Goal: Task Accomplishment & Management: Manage account settings

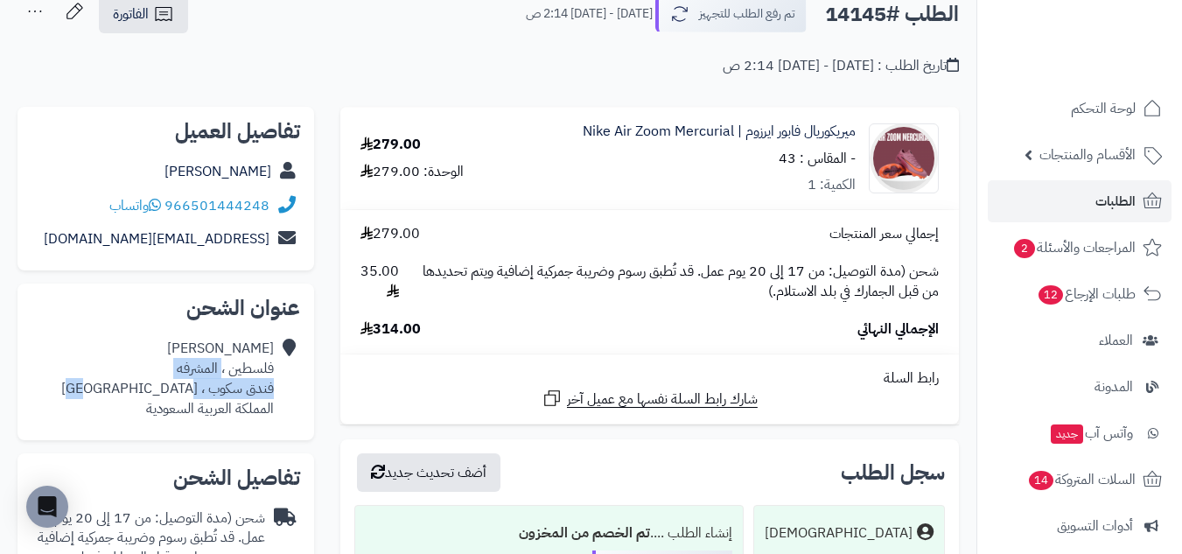
scroll to position [146, 0]
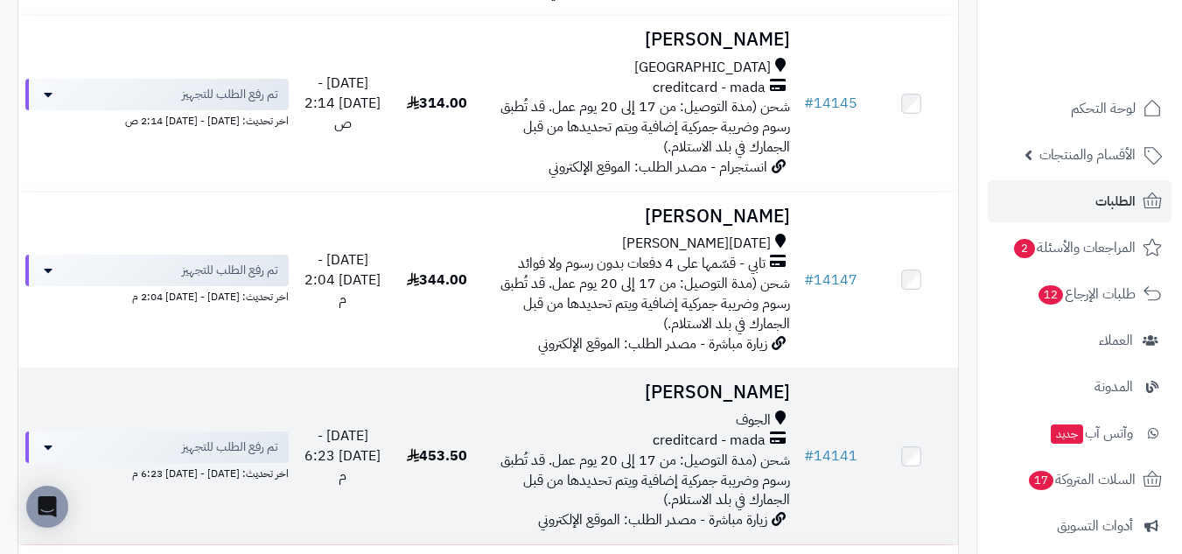
scroll to position [1282, 0]
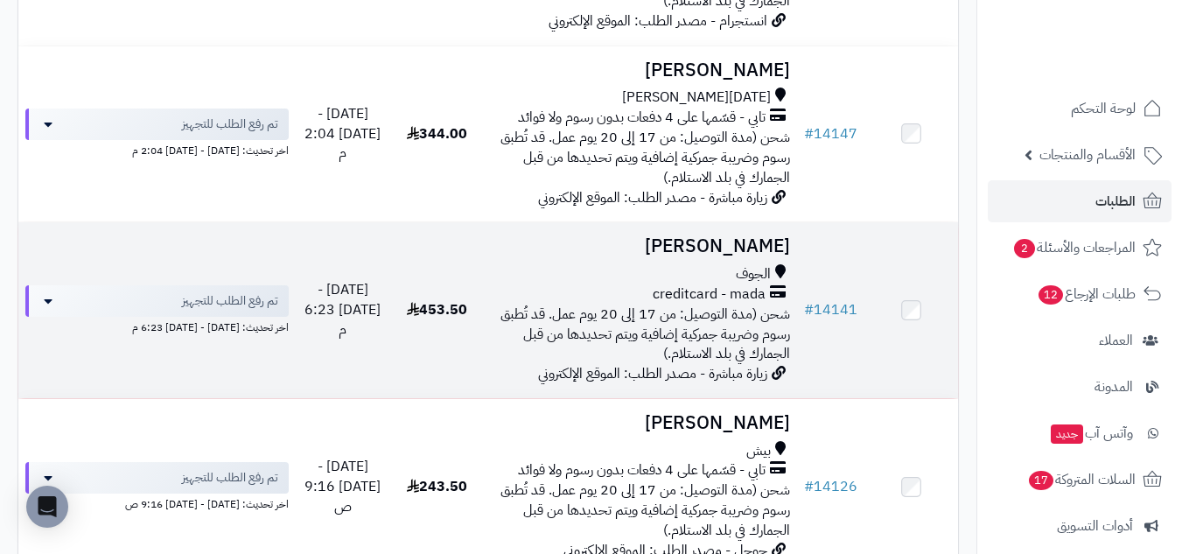
click at [468, 346] on td "453.50" at bounding box center [437, 310] width 94 height 176
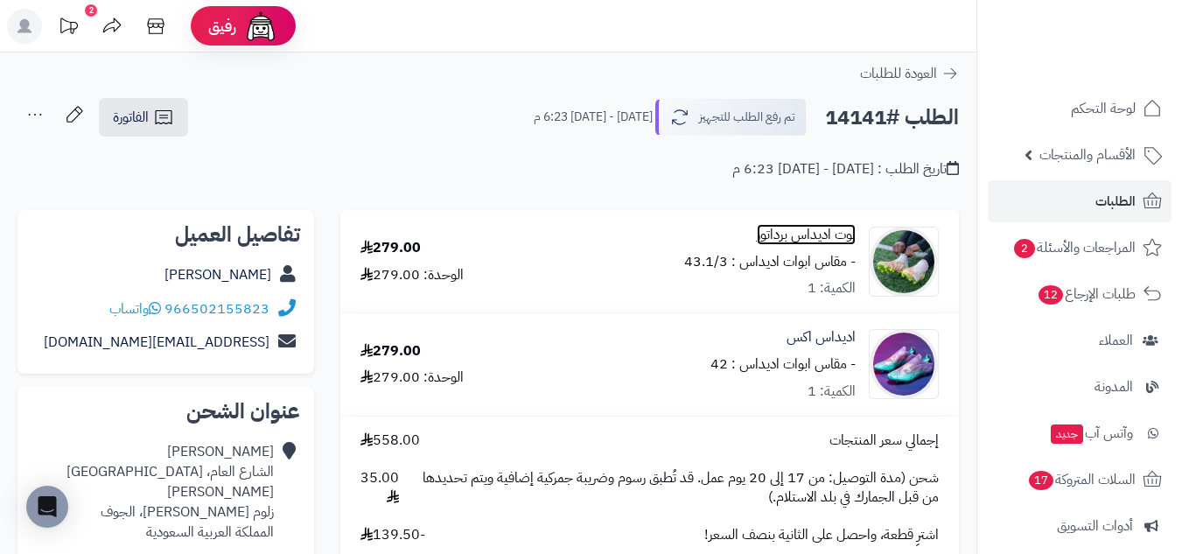
click at [814, 234] on link "بوت اديداس برداتور" at bounding box center [806, 235] width 99 height 20
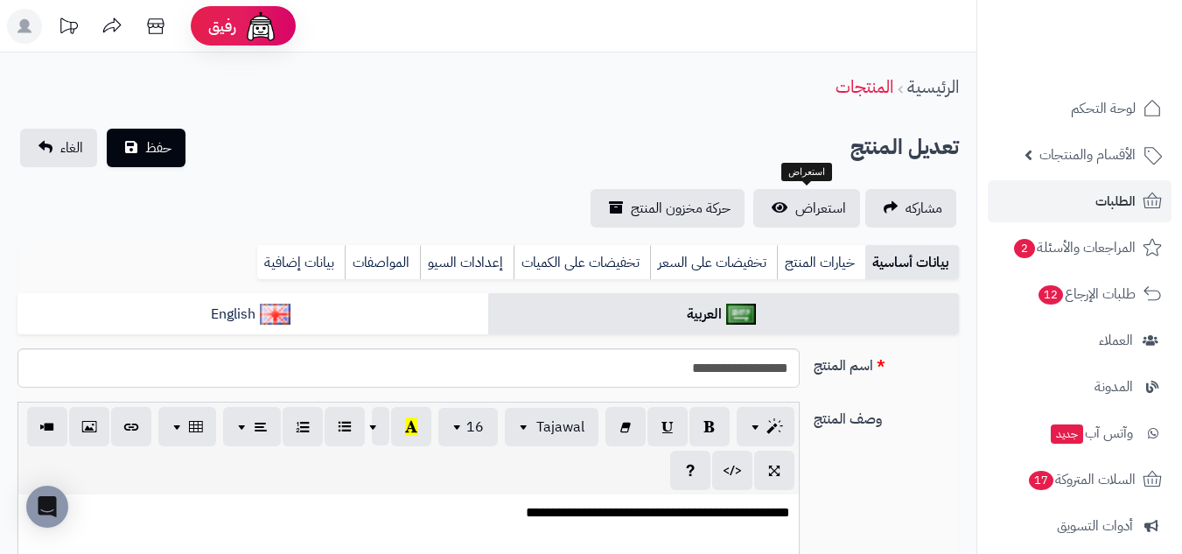
click at [825, 199] on span "استعراض" at bounding box center [820, 208] width 51 height 21
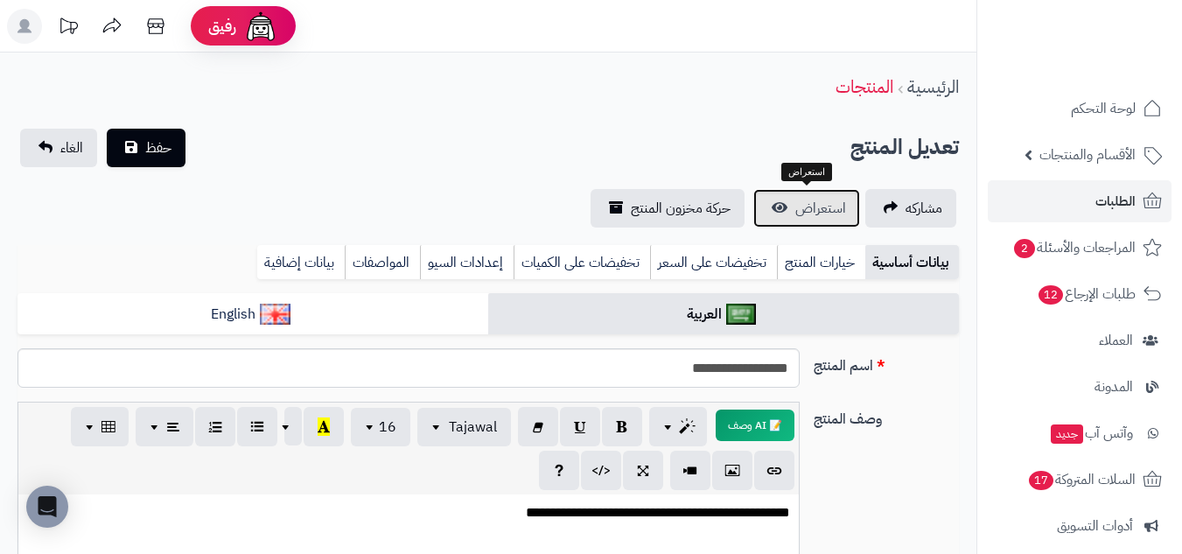
scroll to position [35, 0]
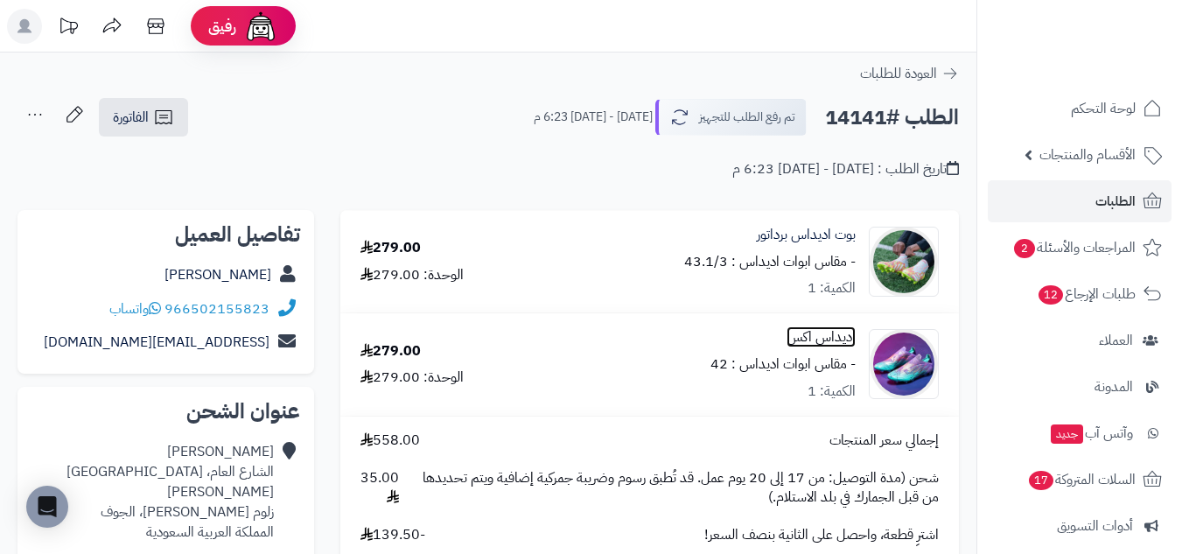
click at [840, 327] on link "اديداس اكس" at bounding box center [820, 337] width 69 height 20
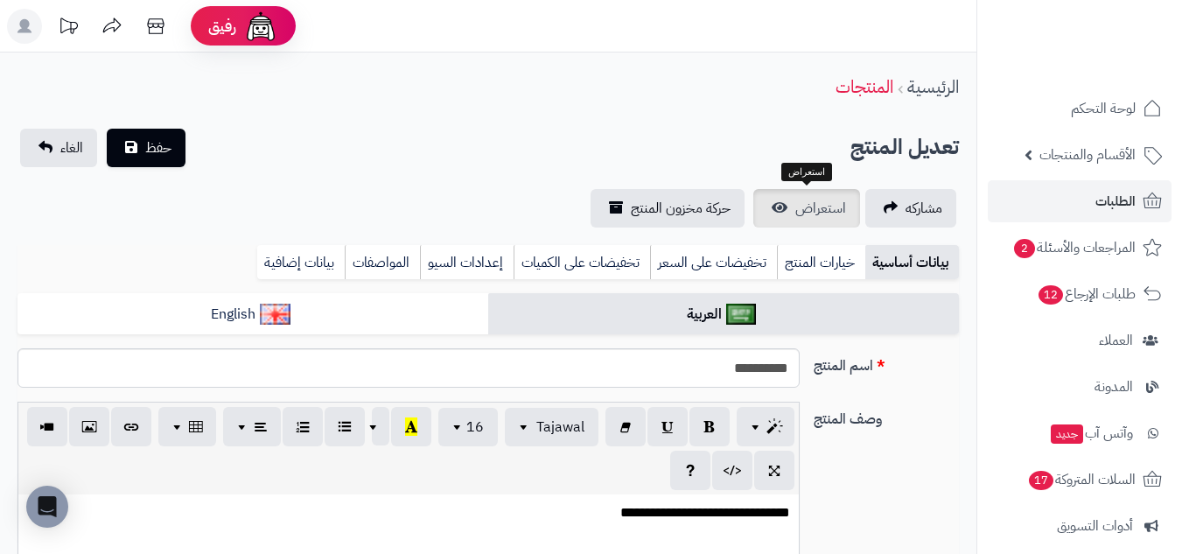
scroll to position [35, 0]
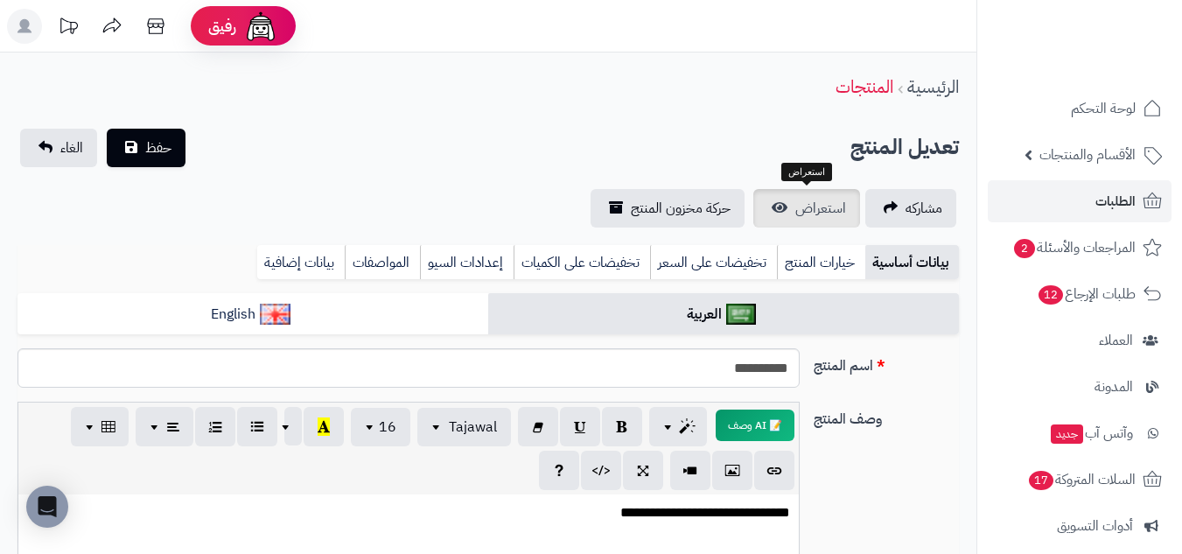
click at [825, 206] on span "استعراض" at bounding box center [820, 208] width 51 height 21
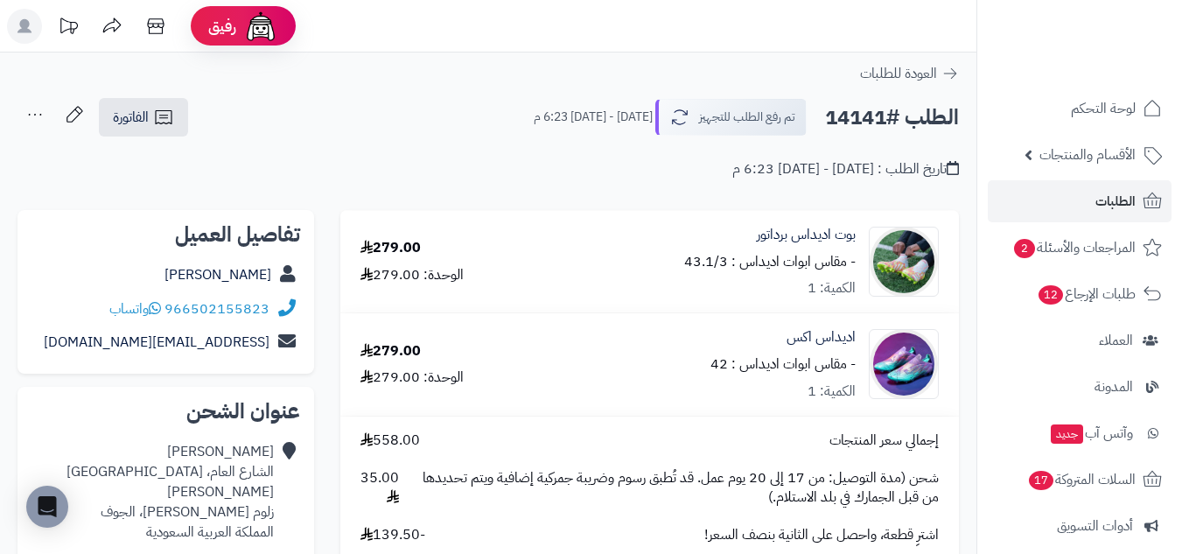
scroll to position [146, 0]
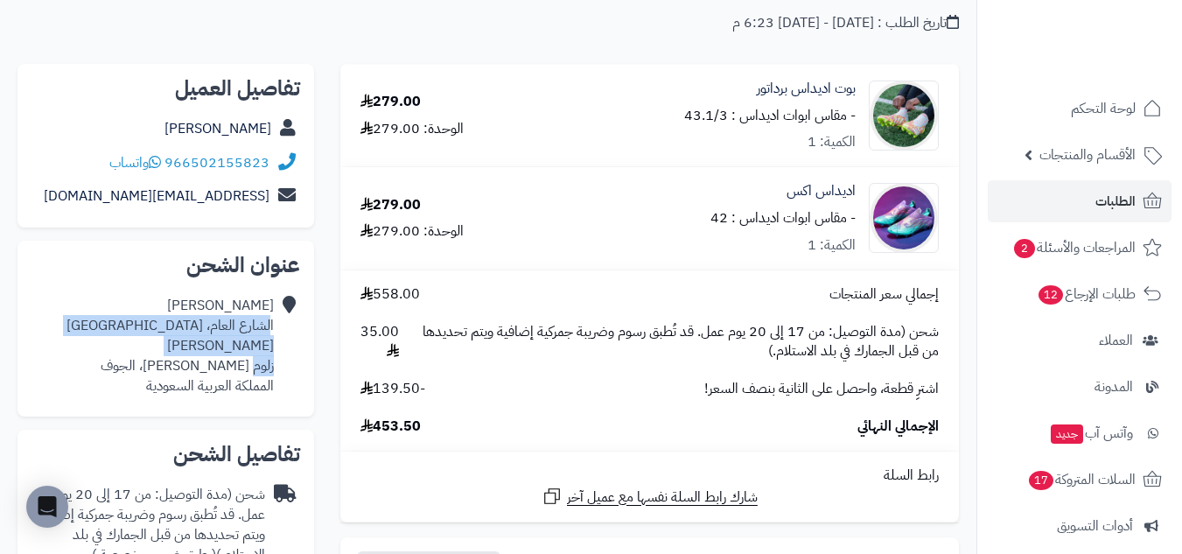
drag, startPoint x: 270, startPoint y: 323, endPoint x: 251, endPoint y: 351, distance: 34.0
click at [251, 351] on div "فيصل الرويلي الشارع العام، زلوم الغربي زلوم الغربي، الجوف المملكة العربية السعو…" at bounding box center [152, 346] width 242 height 100
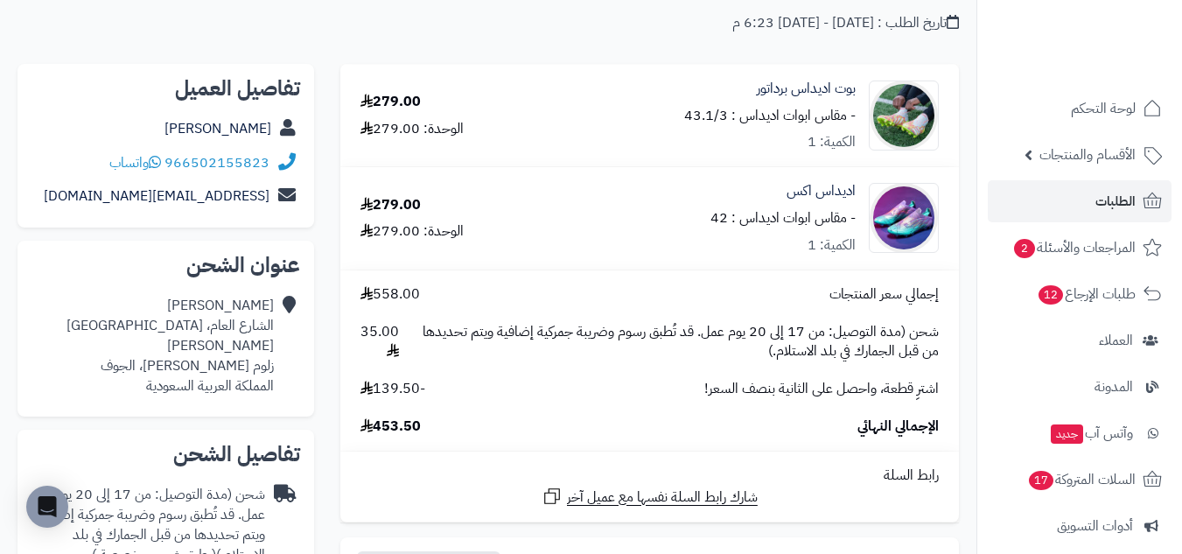
click at [276, 322] on div "فيصل الرويلي الشارع العام، زلوم الغربي زلوم الغربي، الجوف المملكة العربية السعو…" at bounding box center [165, 346] width 269 height 114
drag, startPoint x: 275, startPoint y: 323, endPoint x: 262, endPoint y: 332, distance: 15.1
click at [262, 332] on div "فيصل الرويلي الشارع العام، زلوم الغربي زلوم الغربي، الجوف المملكة العربية السعو…" at bounding box center [165, 346] width 269 height 114
click at [262, 332] on div "فيصل الرويلي الشارع العام، زلوم الغربي زلوم الغربي، الجوف المملكة العربية السعو…" at bounding box center [152, 346] width 242 height 100
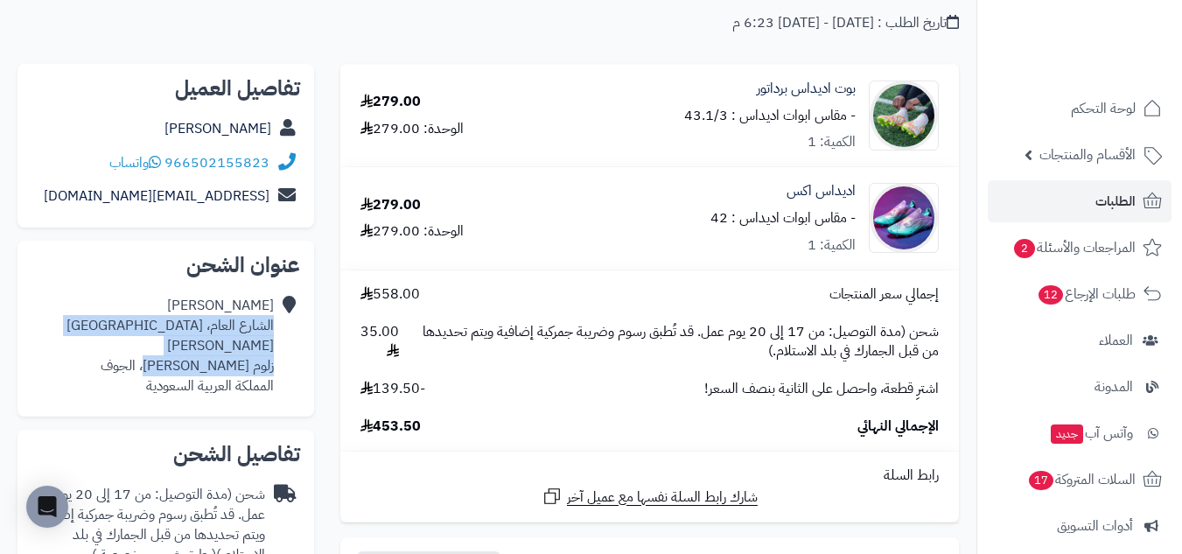
drag, startPoint x: 273, startPoint y: 326, endPoint x: 164, endPoint y: 347, distance: 110.5
click at [164, 347] on div "فيصل الرويلي الشارع العام، زلوم الغربي زلوم الغربي، الجوف المملكة العربية السعو…" at bounding box center [152, 346] width 242 height 100
copy div "الشارع العام، زلوم الغربي زلوم الغربي، الجوف"
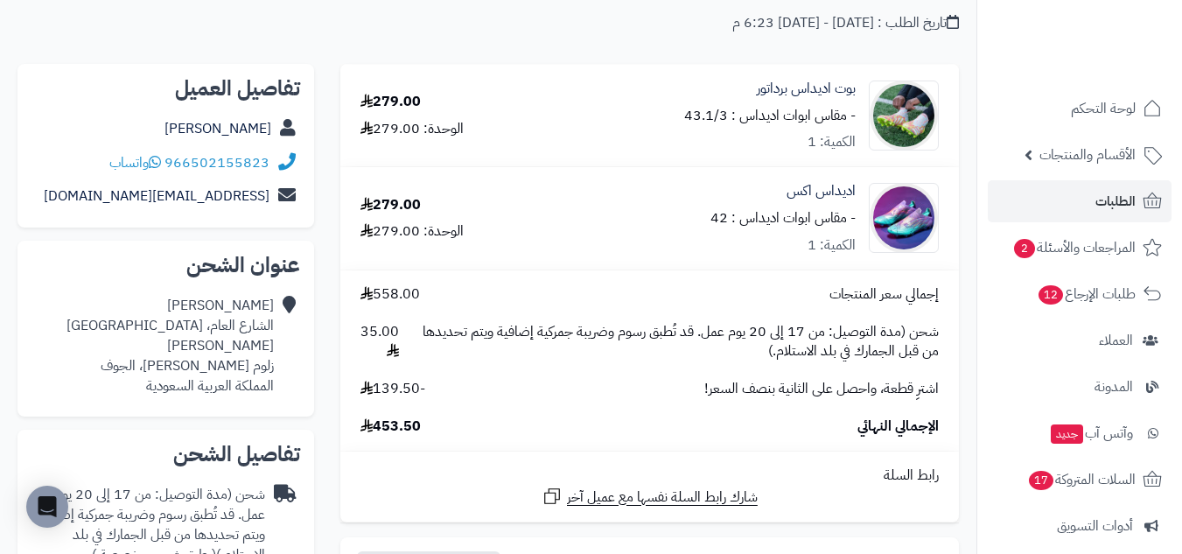
click at [723, 115] on small "- مقاس ابوات اديداس : 43.1/3" at bounding box center [769, 115] width 171 height 21
click at [705, 114] on small "- مقاس ابوات اديداس : 43.1/3" at bounding box center [769, 115] width 171 height 21
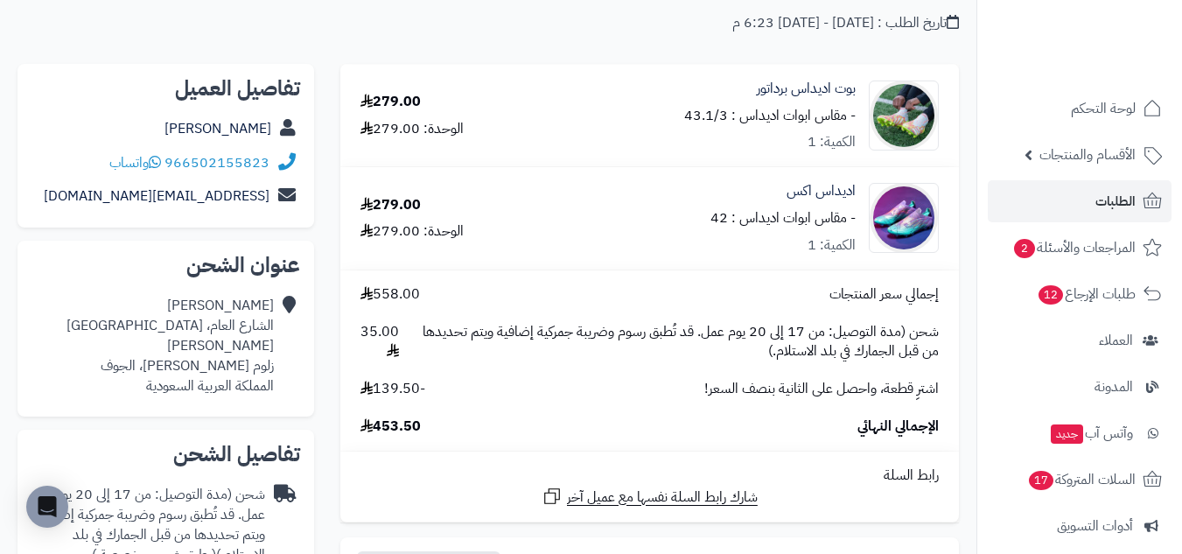
click at [686, 114] on small "- مقاس ابوات اديداس : 43.1/3" at bounding box center [769, 115] width 171 height 21
drag, startPoint x: 681, startPoint y: 114, endPoint x: 729, endPoint y: 118, distance: 47.4
click at [729, 118] on div "بوت اديداس برداتور - مقاس ابوات اديداس : 43.1/3 الكمية: 1" at bounding box center [751, 116] width 401 height 74
copy small "43.1/3"
click at [713, 216] on small "- مقاس ابوات اديداس : 42" at bounding box center [782, 217] width 145 height 21
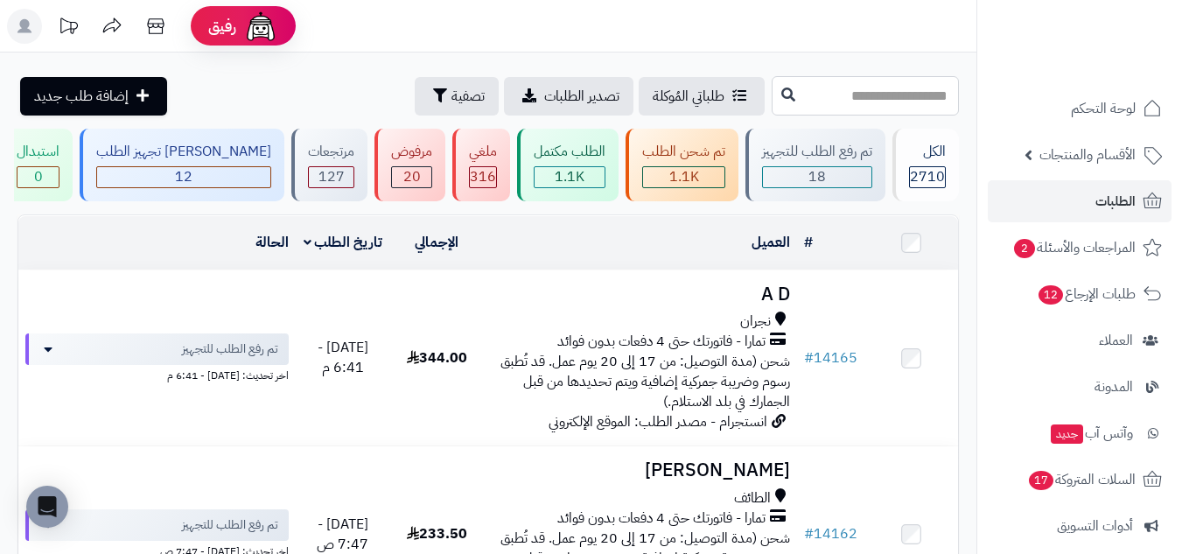
click at [878, 108] on input "text" at bounding box center [865, 95] width 187 height 39
paste input "*****"
type input "*****"
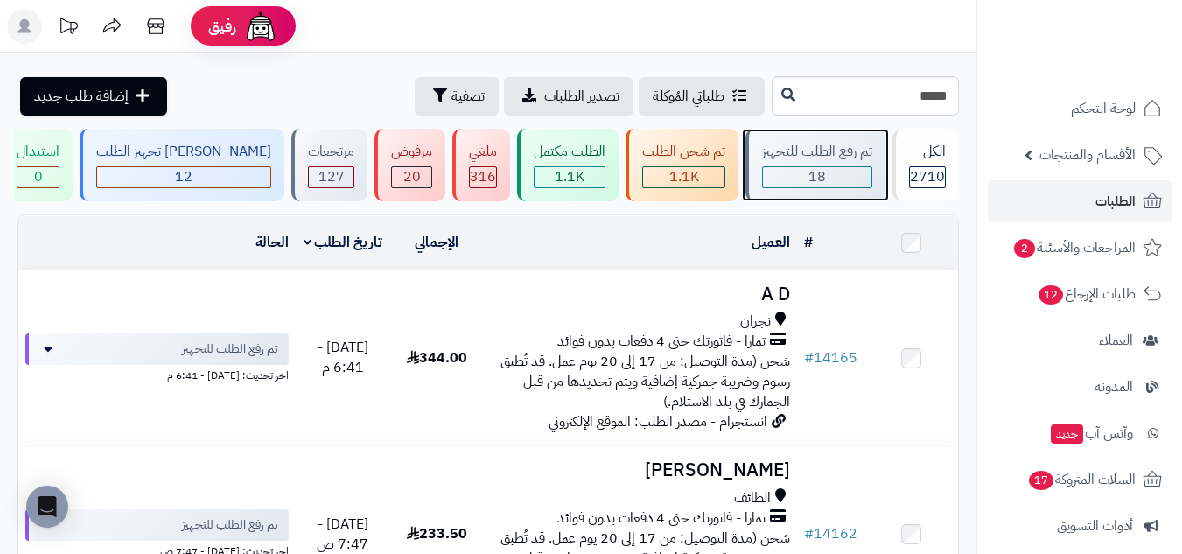
click at [828, 174] on div "18" at bounding box center [817, 177] width 108 height 20
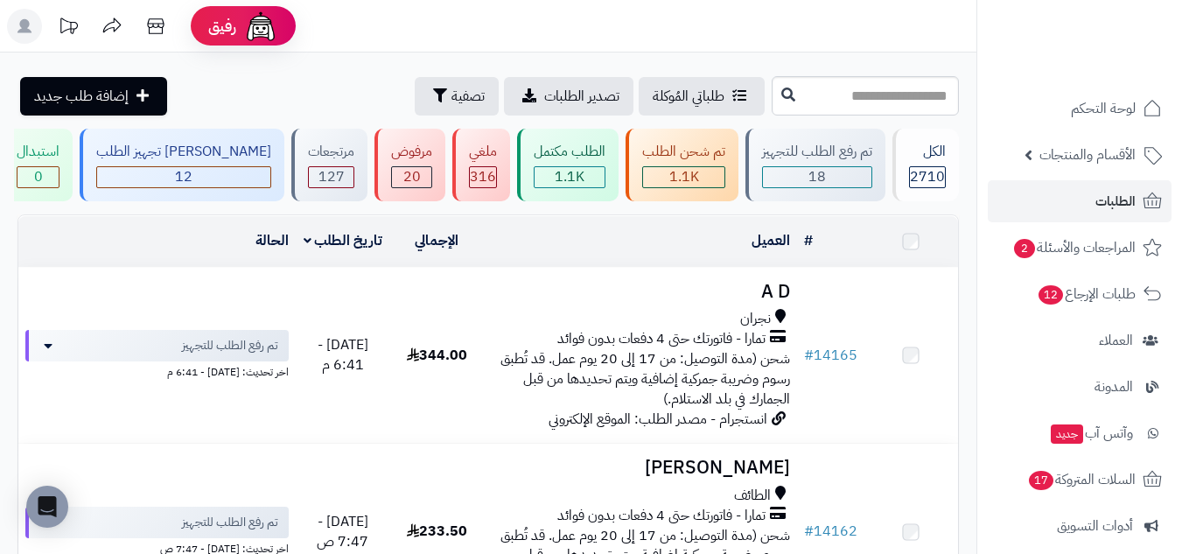
drag, startPoint x: 0, startPoint y: 0, endPoint x: 822, endPoint y: 88, distance: 827.0
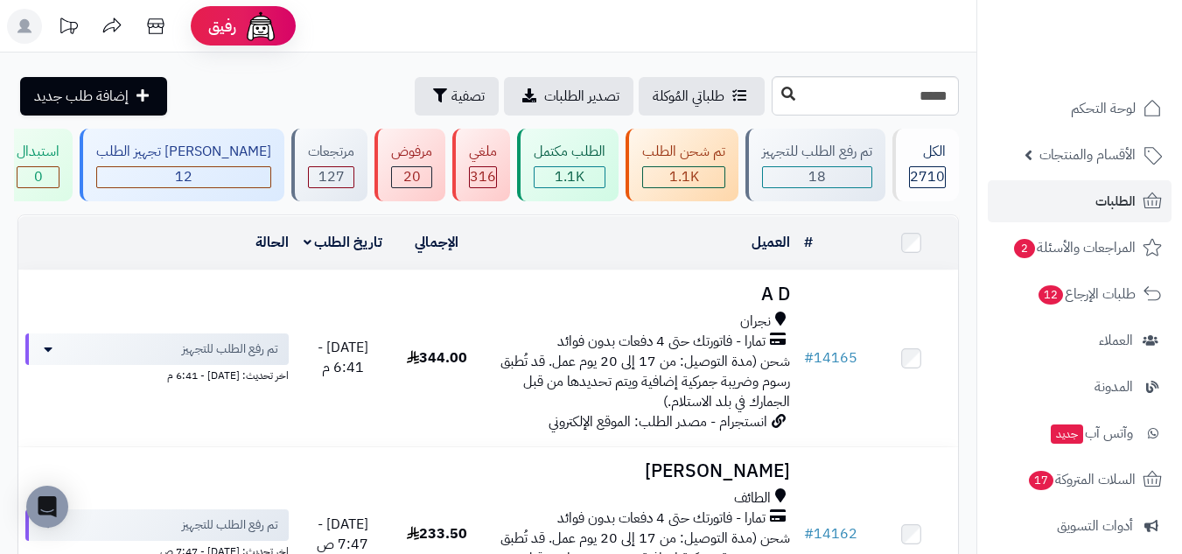
type input "*****"
click at [781, 92] on icon at bounding box center [788, 94] width 14 height 14
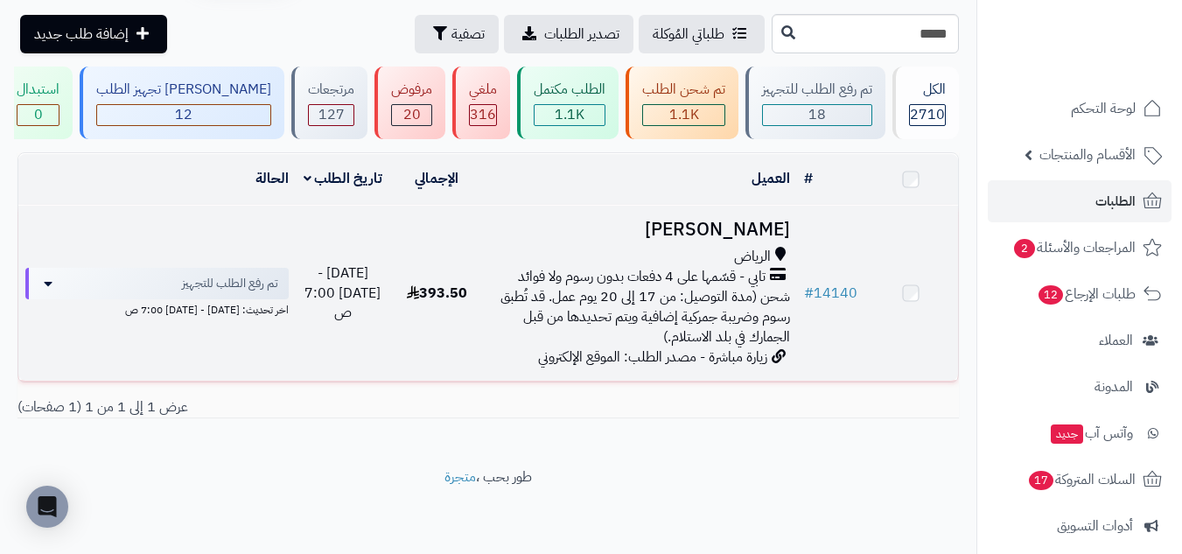
scroll to position [63, 0]
click at [631, 237] on h3 "عايض القرني" at bounding box center [640, 231] width 299 height 20
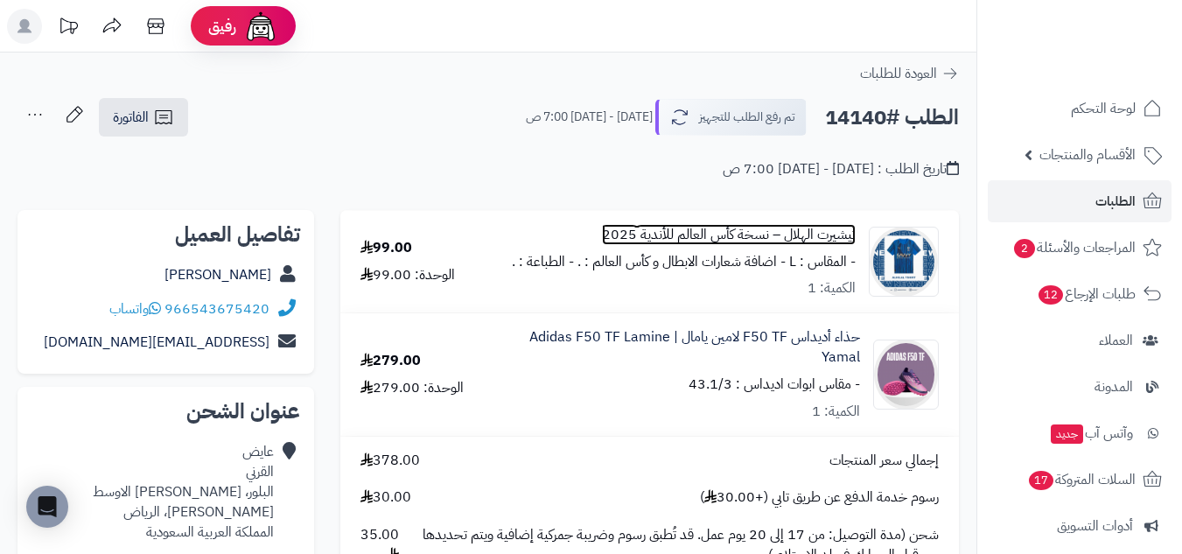
click at [813, 232] on link "تيشيرت الهلال – نسخة كأس العالم للأندية 2025" at bounding box center [729, 235] width 254 height 20
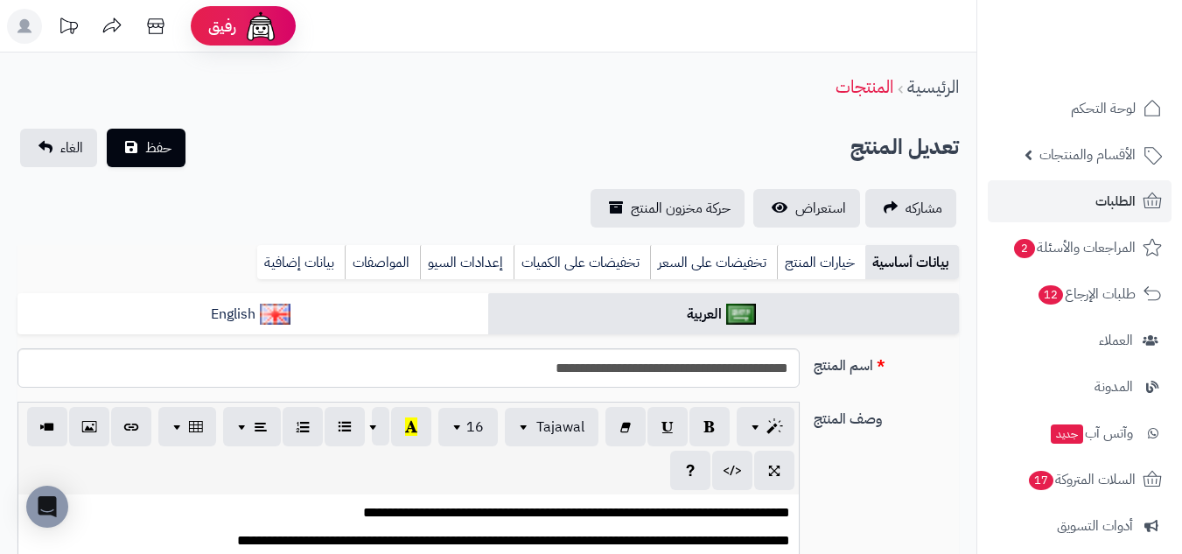
scroll to position [538, 0]
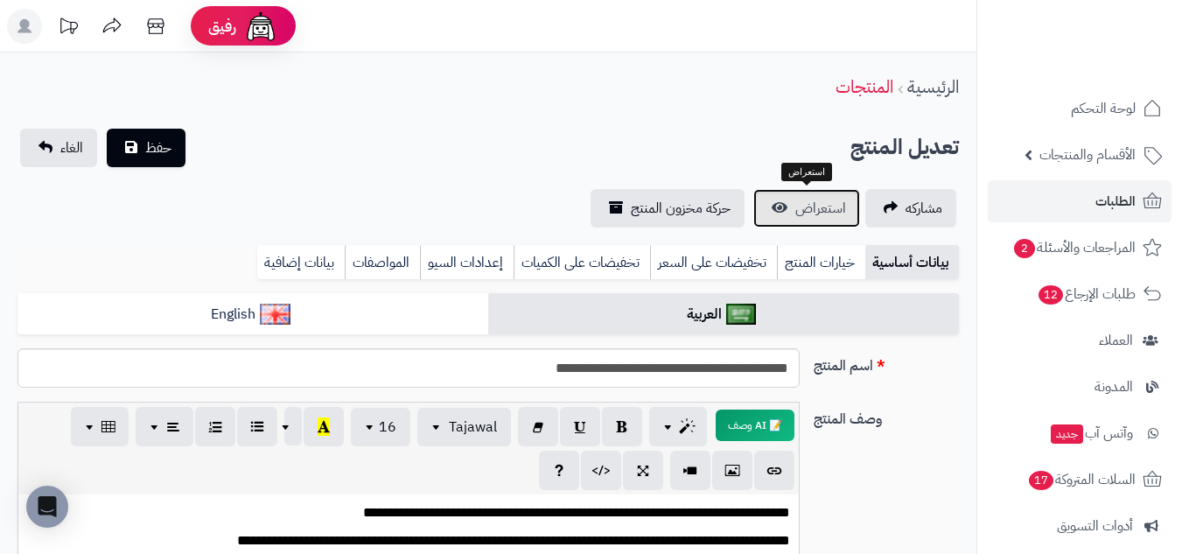
click at [833, 215] on span "استعراض" at bounding box center [820, 208] width 51 height 21
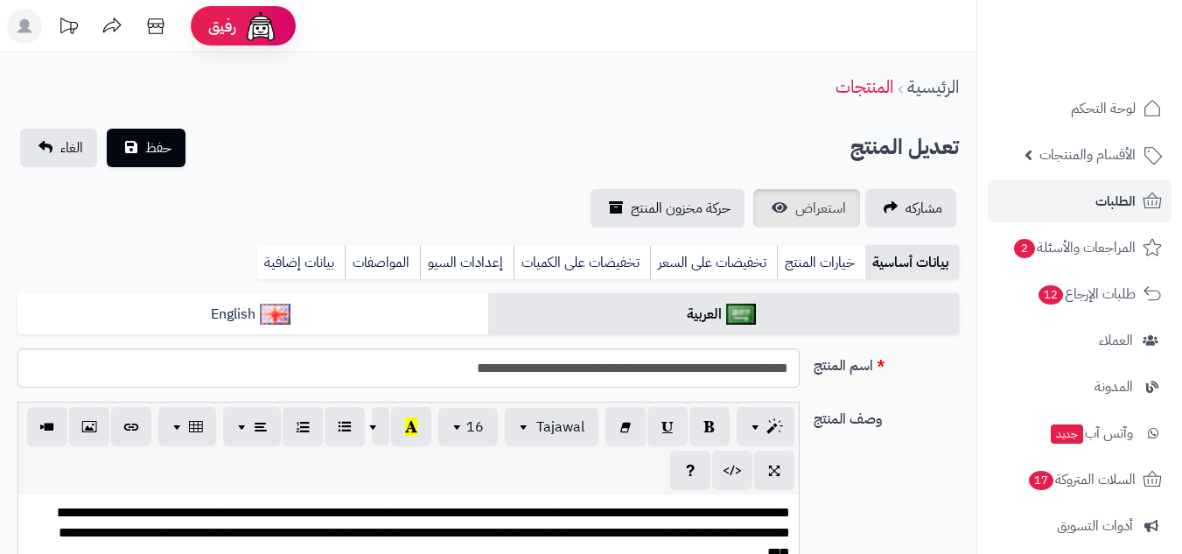
scroll to position [30, 0]
click at [833, 212] on span "استعراض" at bounding box center [820, 208] width 51 height 21
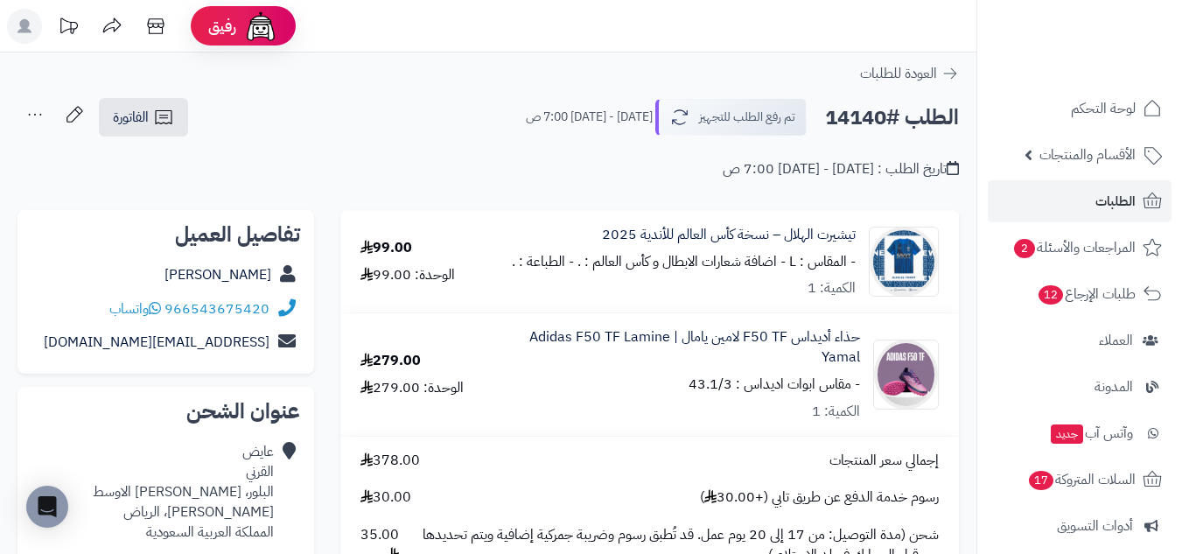
scroll to position [291, 0]
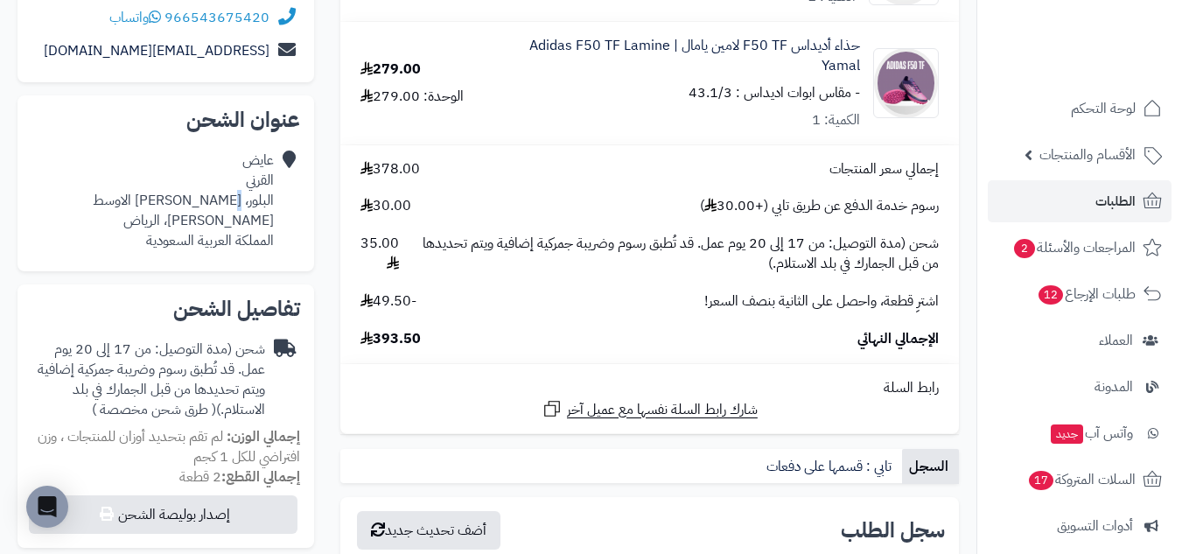
click at [238, 202] on div "عايض القرني البلور، العريجاء الاوسط العريجاء، الرياض المملكة العربية السعودية" at bounding box center [183, 200] width 181 height 100
drag, startPoint x: 275, startPoint y: 221, endPoint x: 193, endPoint y: 231, distance: 81.9
click at [190, 229] on div "عايض القرني البلور، العريجاء الاوسط العريجاء، الرياض المملكة العربية السعودية" at bounding box center [165, 200] width 269 height 114
copy div "العريجاء، الرياض"
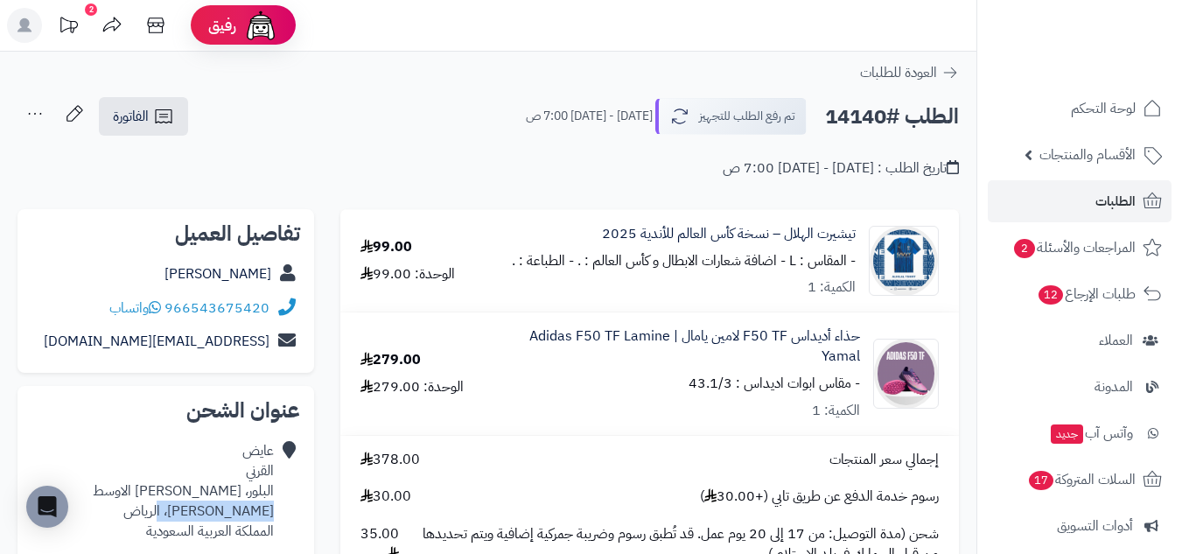
scroll to position [0, 0]
click at [714, 386] on small "- مقاس ابوات اديداس : 43.1/3" at bounding box center [773, 384] width 171 height 21
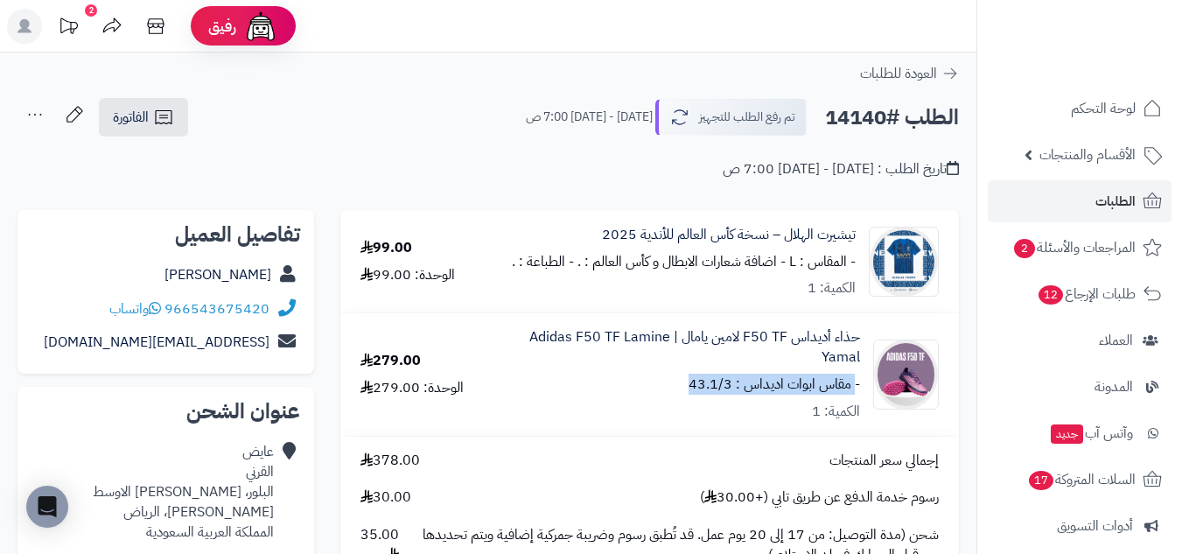
click at [714, 386] on small "- مقاس ابوات اديداس : 43.1/3" at bounding box center [773, 384] width 171 height 21
click at [680, 386] on div "حذاء أديداس F50 TF لامين يامال | Adidas F50 TF Lamine Yamal - مقاس ابوات اديداس…" at bounding box center [684, 374] width 351 height 94
drag, startPoint x: 680, startPoint y: 386, endPoint x: 733, endPoint y: 388, distance: 53.4
click at [733, 388] on div "حذاء أديداس F50 TF لامين يامال | Adidas F50 TF Lamine Yamal - مقاس ابوات اديداس…" at bounding box center [684, 374] width 351 height 94
drag, startPoint x: 736, startPoint y: 389, endPoint x: 688, endPoint y: 386, distance: 48.2
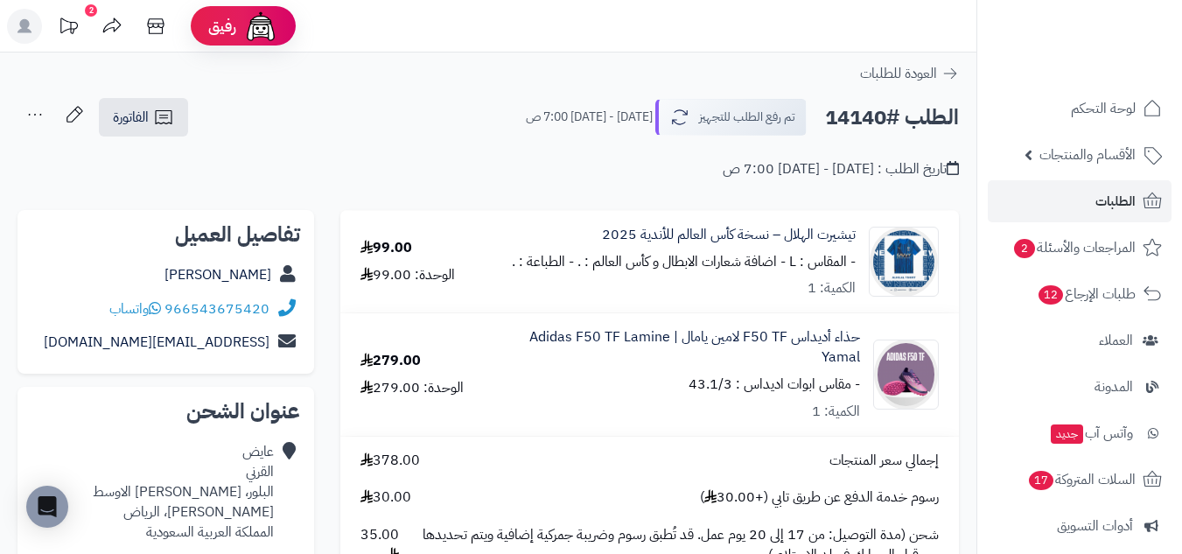
click at [688, 386] on div "حذاء أديداس F50 TF لامين يامال | Adidas F50 TF Lamine Yamal - مقاس ابوات اديداس…" at bounding box center [684, 374] width 351 height 94
copy small "43.1/3"
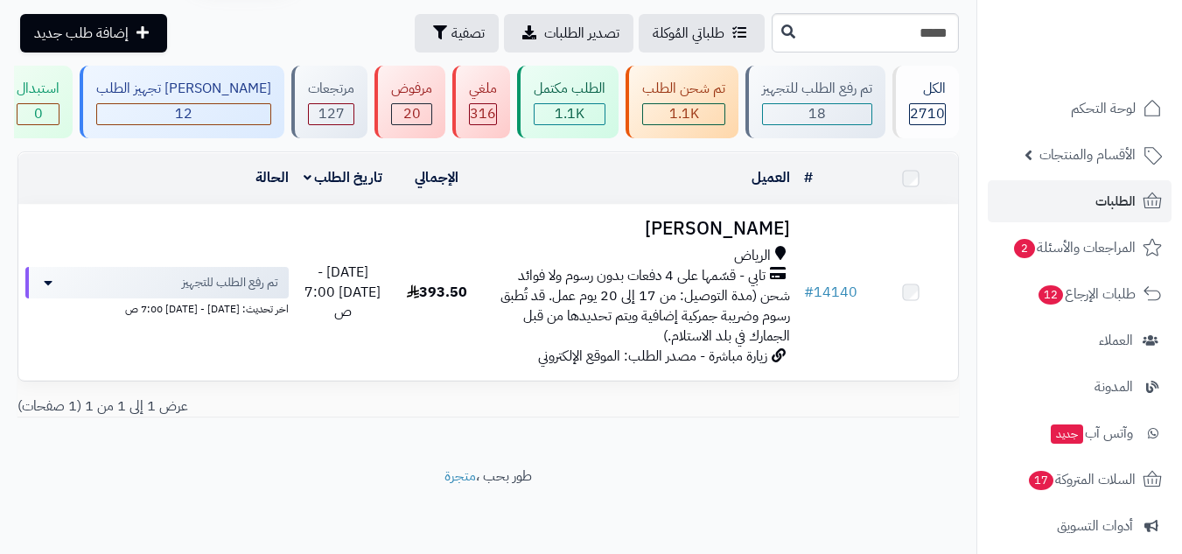
scroll to position [63, 0]
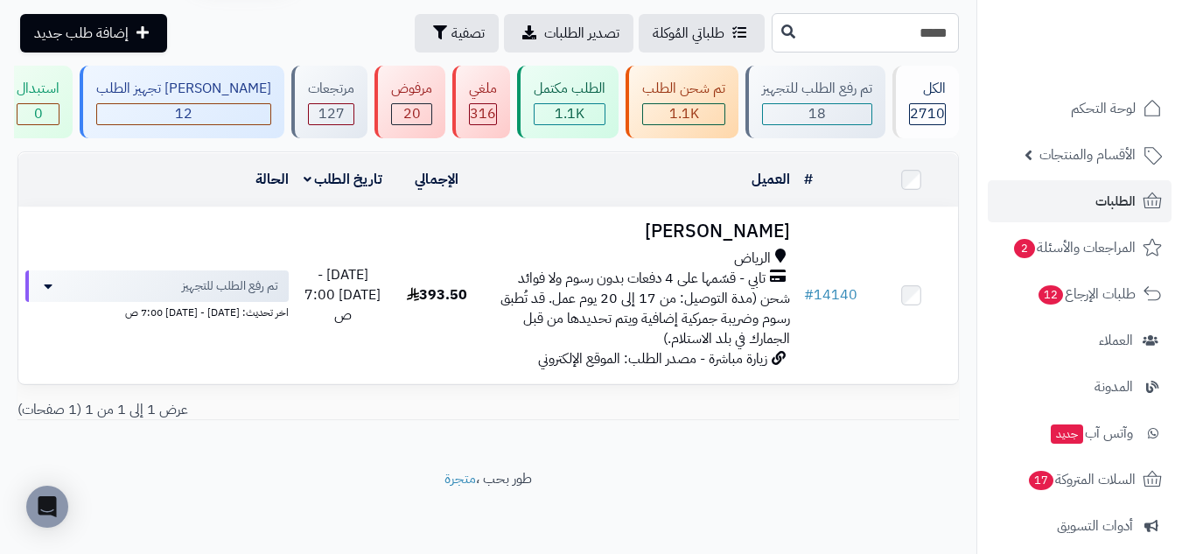
click at [923, 37] on input "*****" at bounding box center [865, 32] width 187 height 39
paste input "*****"
type input "*****"
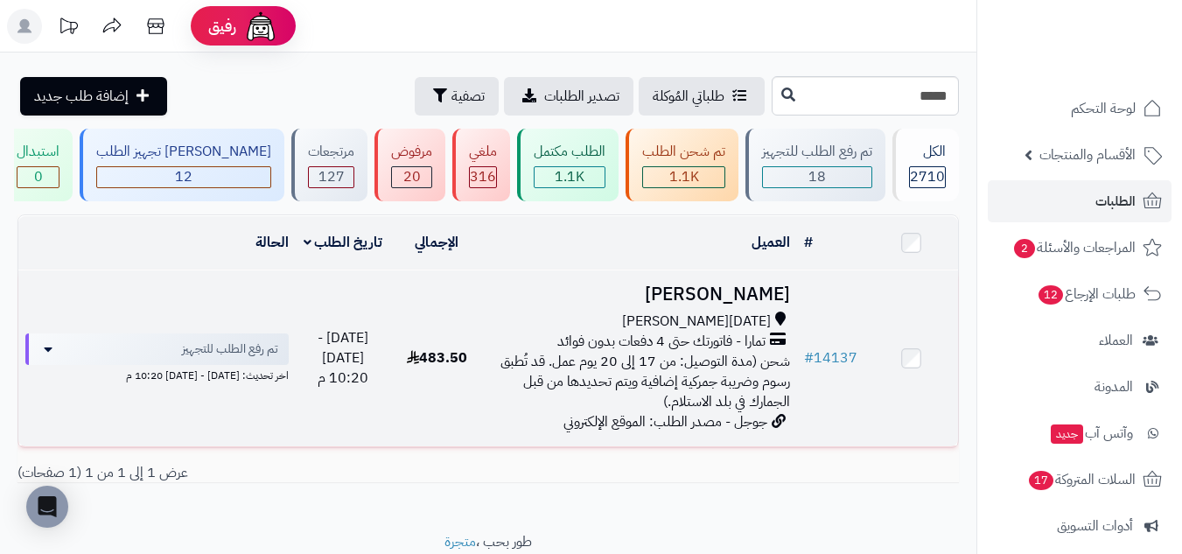
click at [608, 301] on h3 "[PERSON_NAME]" at bounding box center [640, 294] width 299 height 20
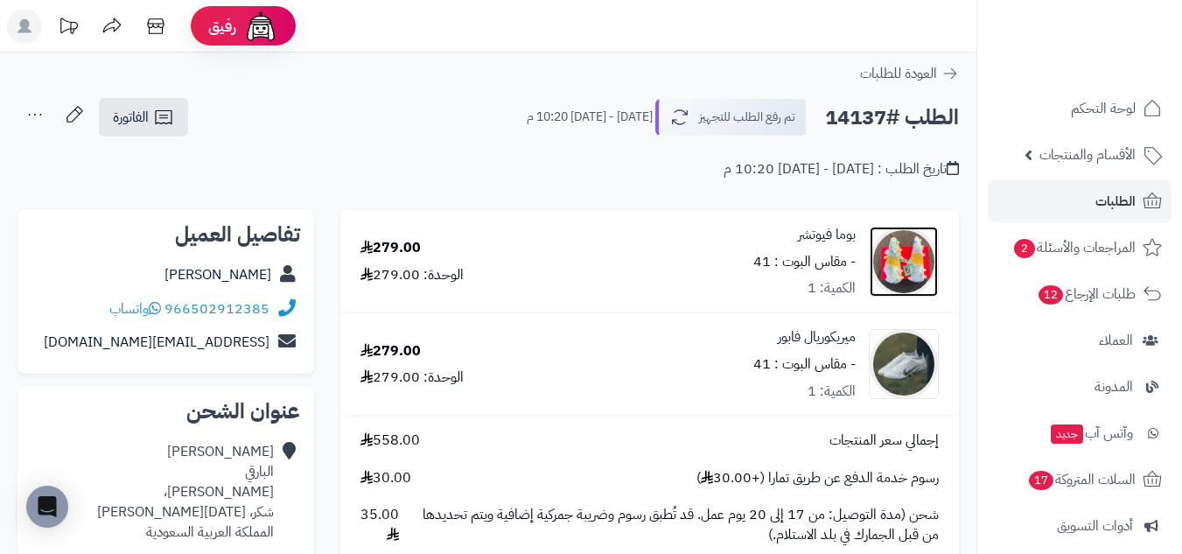
click at [905, 259] on img at bounding box center [904, 262] width 68 height 70
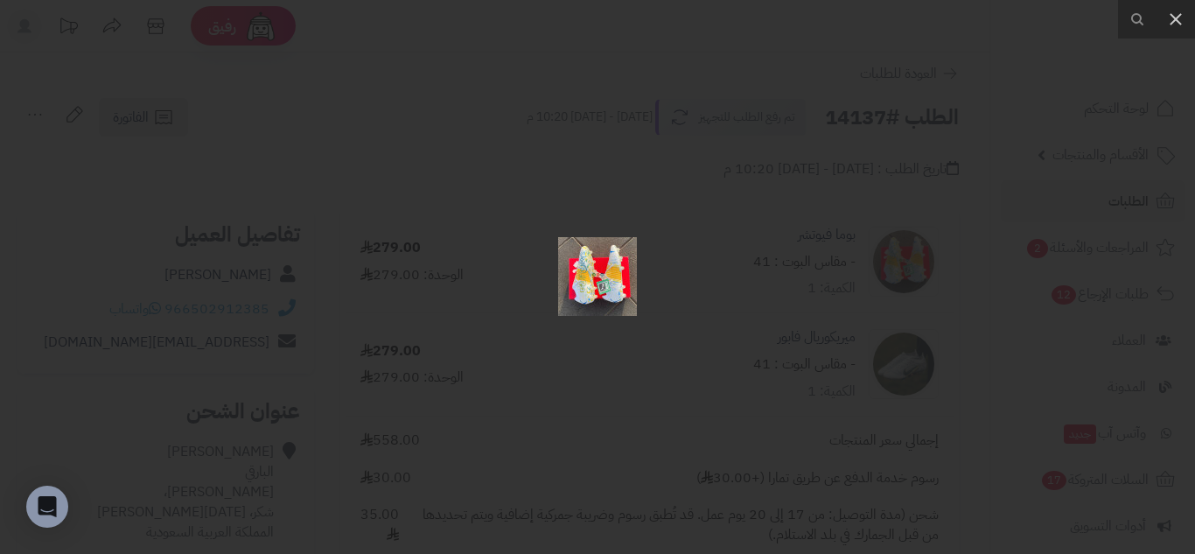
click at [962, 188] on div at bounding box center [597, 277] width 1195 height 554
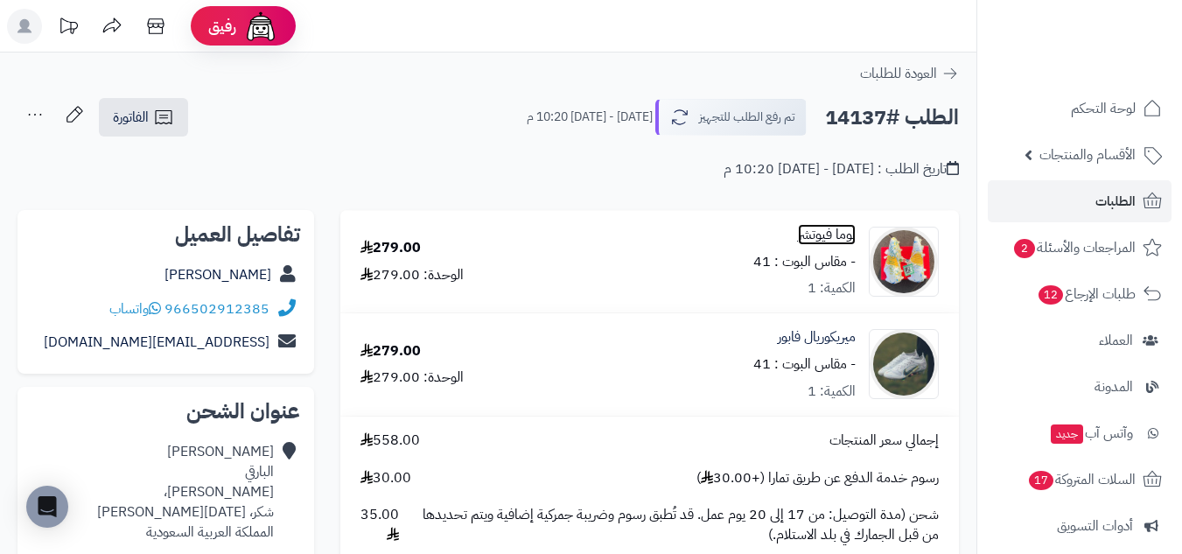
click at [822, 236] on link "بوما فيوتشر" at bounding box center [827, 235] width 58 height 20
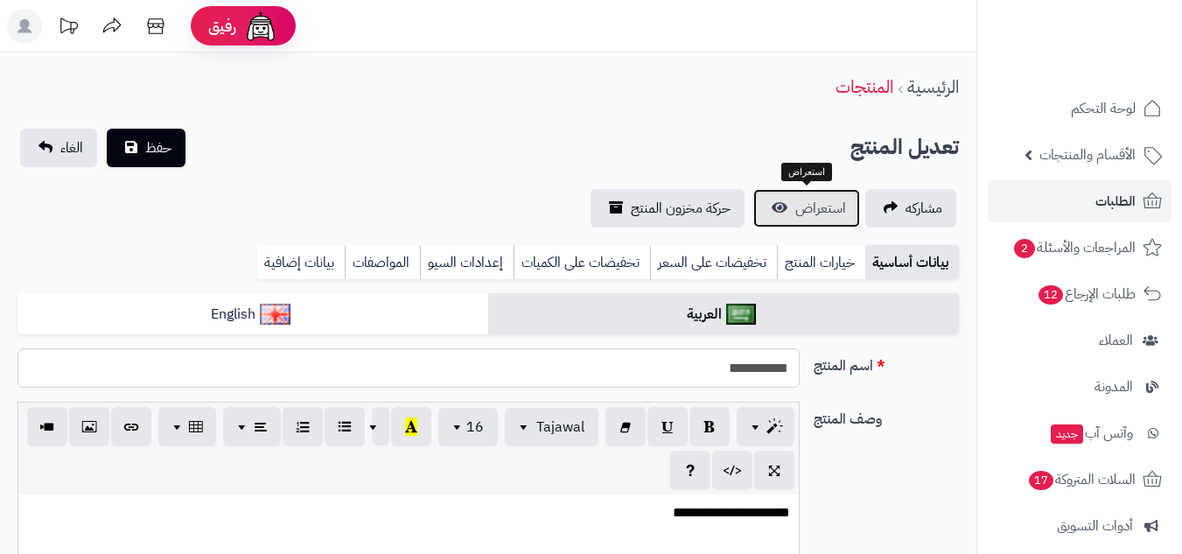
click at [827, 209] on span "استعراض" at bounding box center [820, 208] width 51 height 21
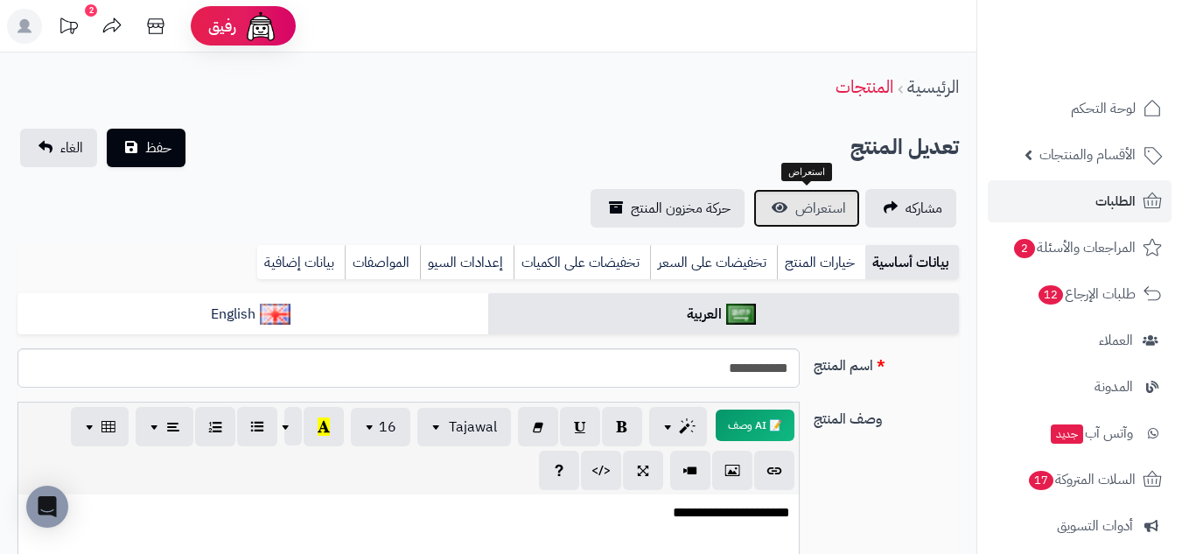
scroll to position [625, 0]
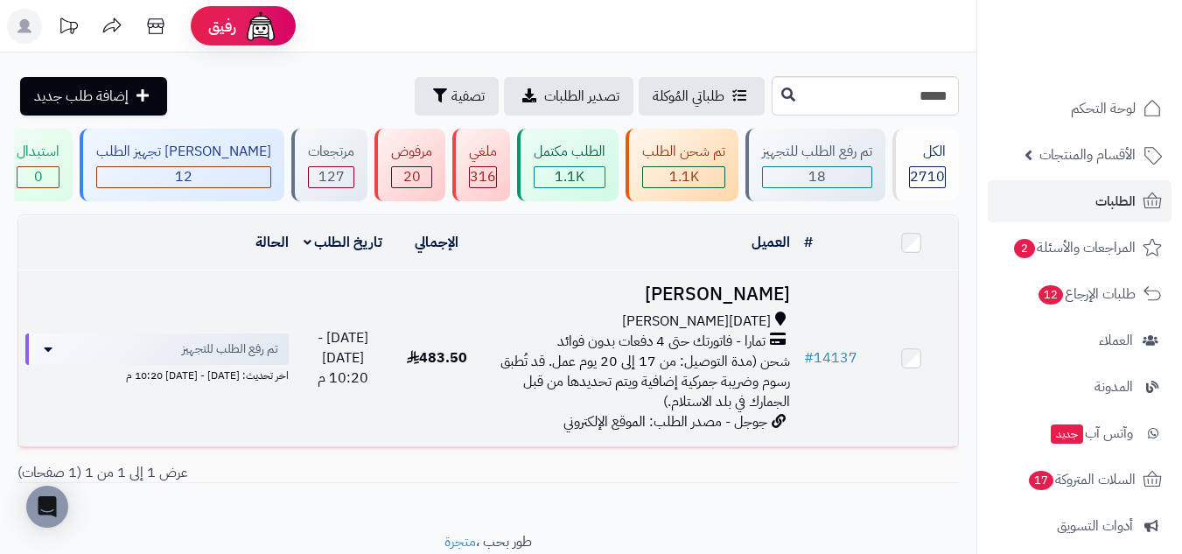
click at [534, 301] on h3 "[PERSON_NAME]" at bounding box center [640, 294] width 299 height 20
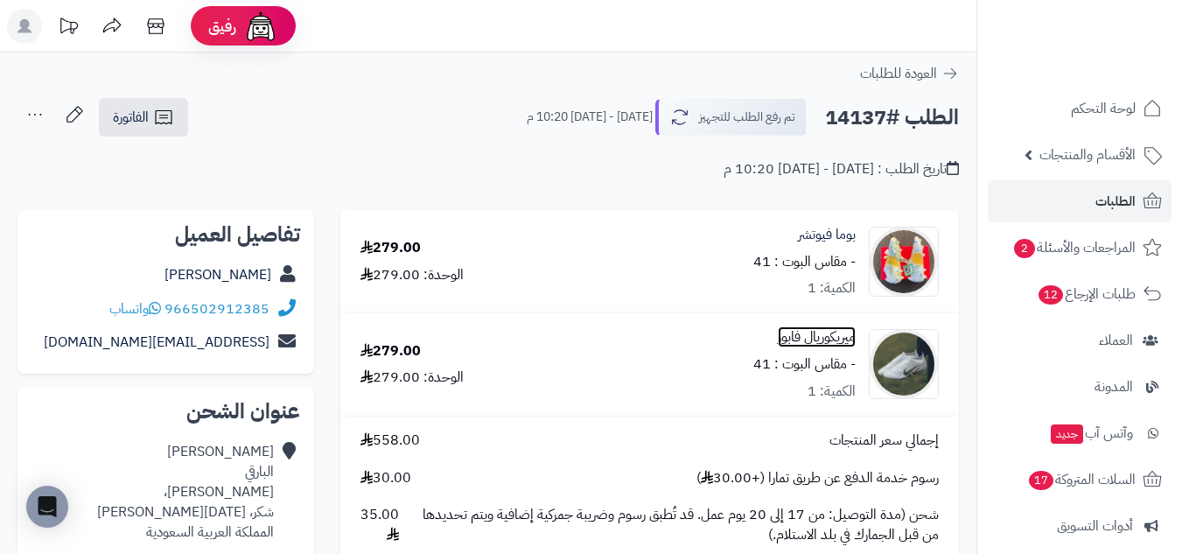
click at [837, 332] on link "ميريكوريال فابور" at bounding box center [817, 337] width 78 height 20
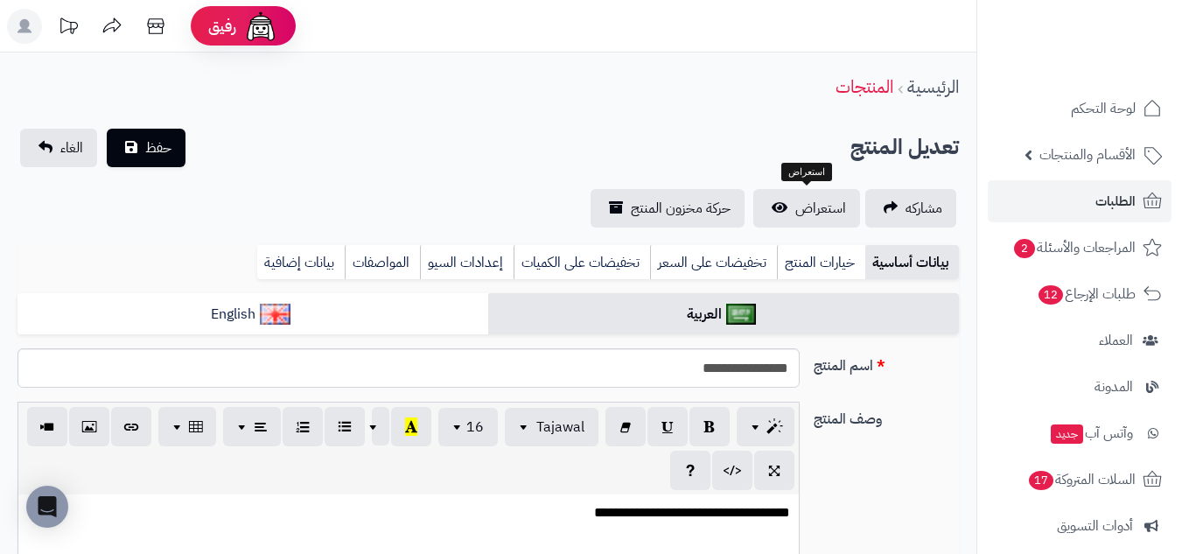
click at [821, 212] on span "استعراض" at bounding box center [820, 208] width 51 height 21
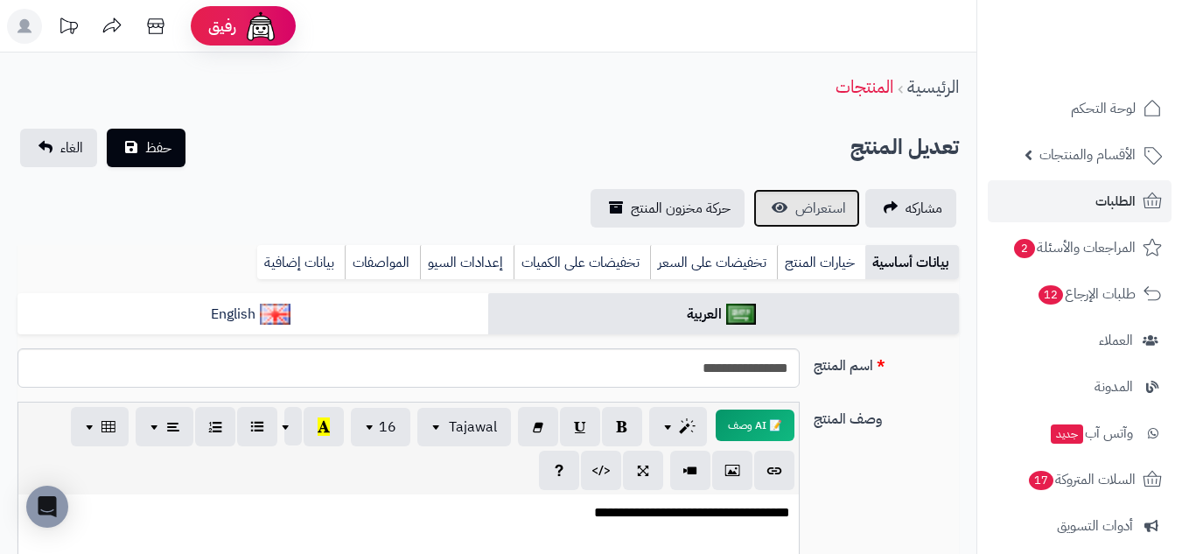
scroll to position [779, 0]
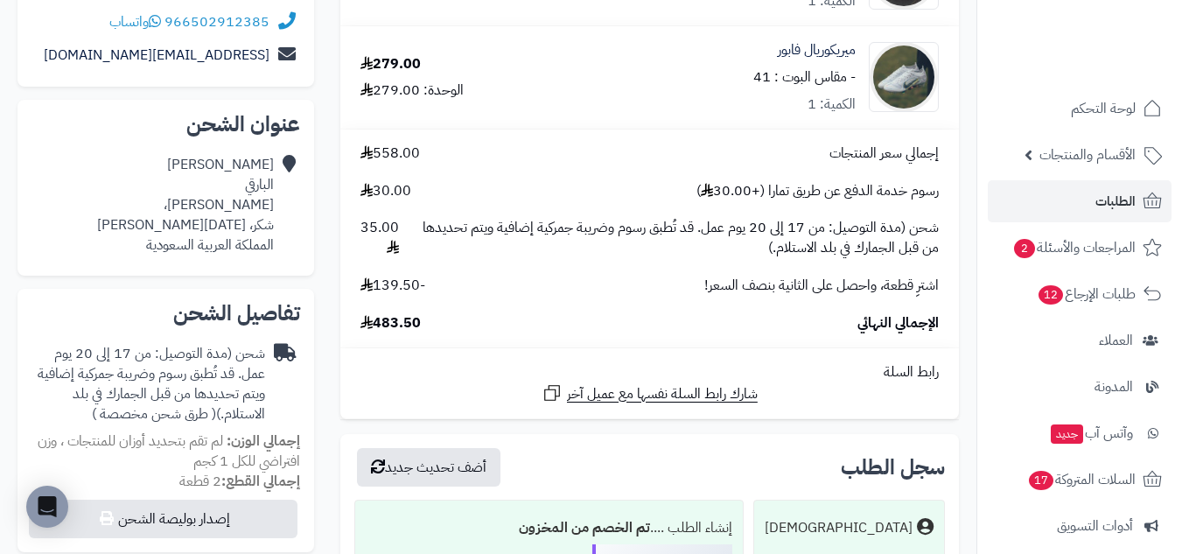
scroll to position [291, 0]
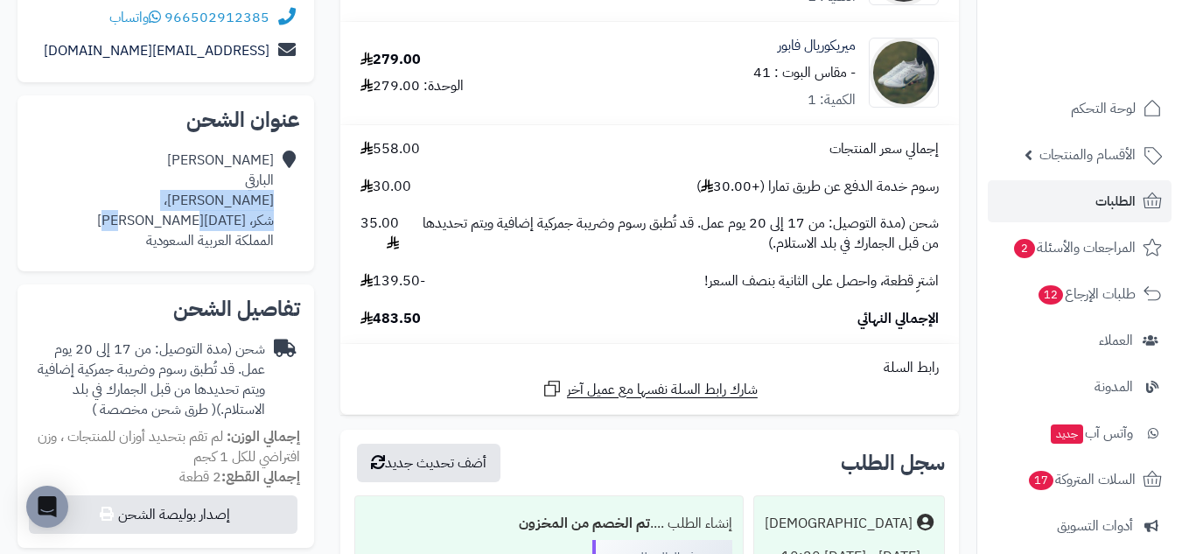
drag, startPoint x: 271, startPoint y: 204, endPoint x: 166, endPoint y: 222, distance: 106.6
click at [166, 222] on div "[PERSON_NAME] [PERSON_NAME]، [PERSON_NAME]، [DATE][PERSON_NAME] المملكة العربية…" at bounding box center [185, 200] width 177 height 100
copy div "[PERSON_NAME]، [PERSON_NAME]، [DATE][PERSON_NAME]"
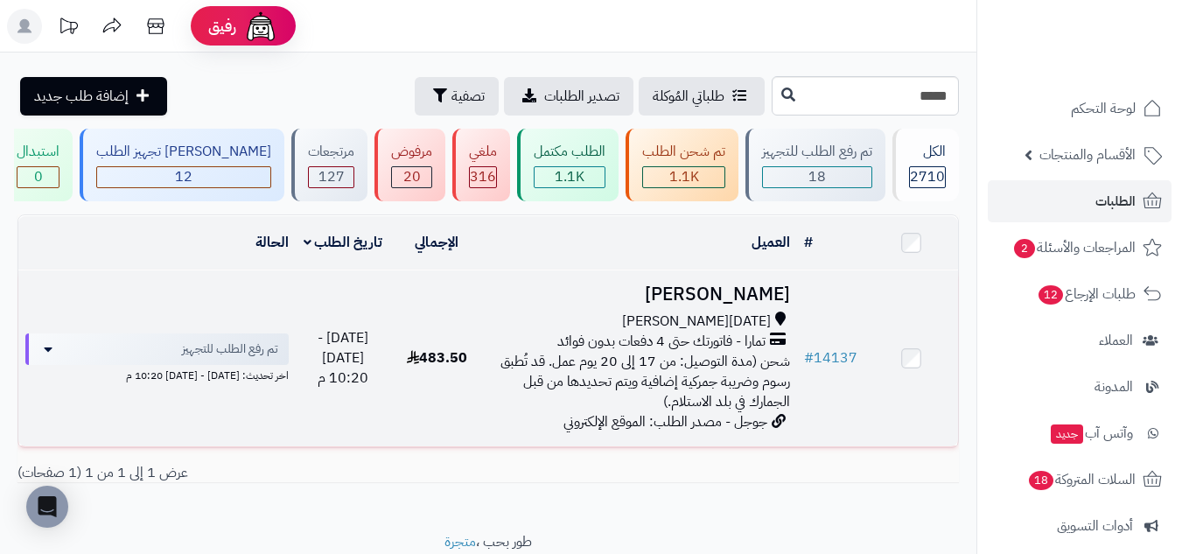
click at [576, 297] on h3 "[PERSON_NAME]" at bounding box center [640, 294] width 299 height 20
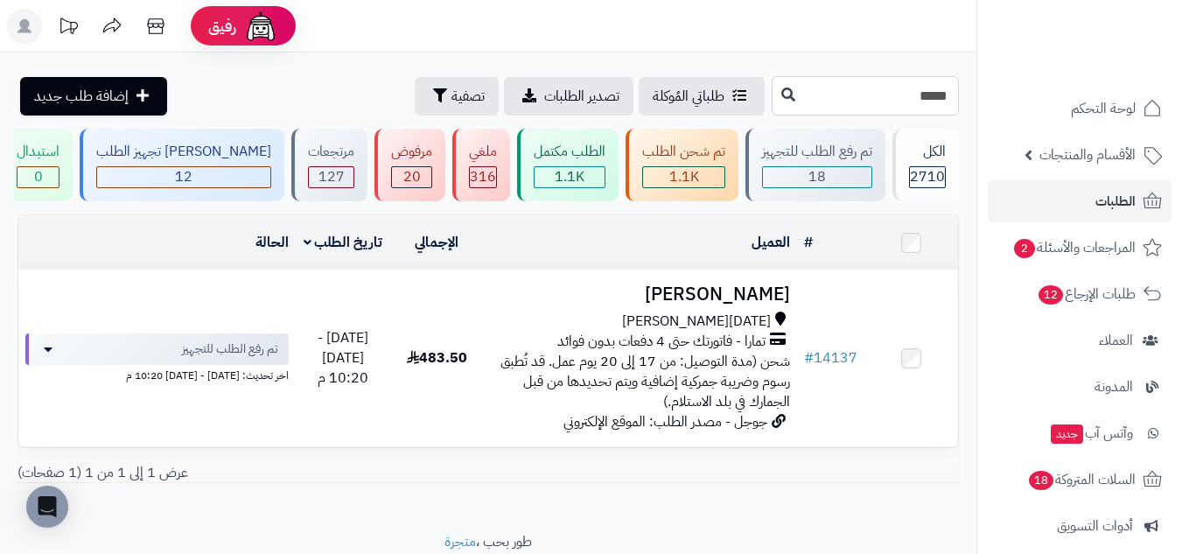
click at [904, 93] on input "*****" at bounding box center [865, 95] width 187 height 39
paste input "*****"
type input "*****"
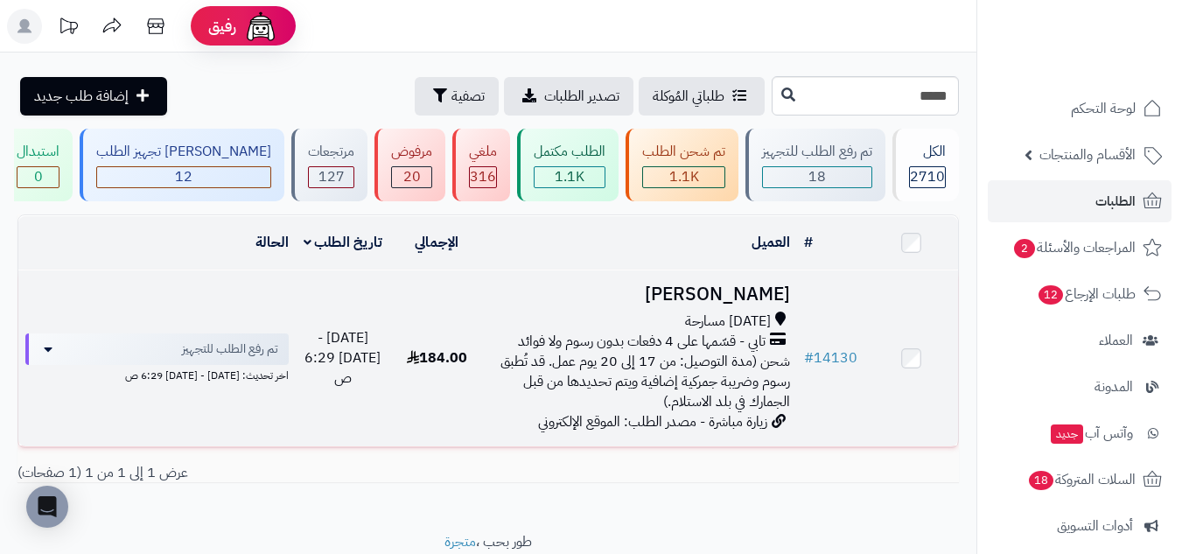
click at [630, 307] on td "[PERSON_NAME] [DATE] مسارحة تابي - قسّمها على 4 دفعات بدون رسوم ولا فوائد شحن (…" at bounding box center [640, 358] width 313 height 176
click at [488, 383] on td "[PERSON_NAME] [DATE] مسارحة تابي - قسّمها على 4 دفعات بدون رسوم ولا فوائد شحن (…" at bounding box center [640, 358] width 313 height 176
click at [627, 288] on h3 "[PERSON_NAME]" at bounding box center [640, 294] width 299 height 20
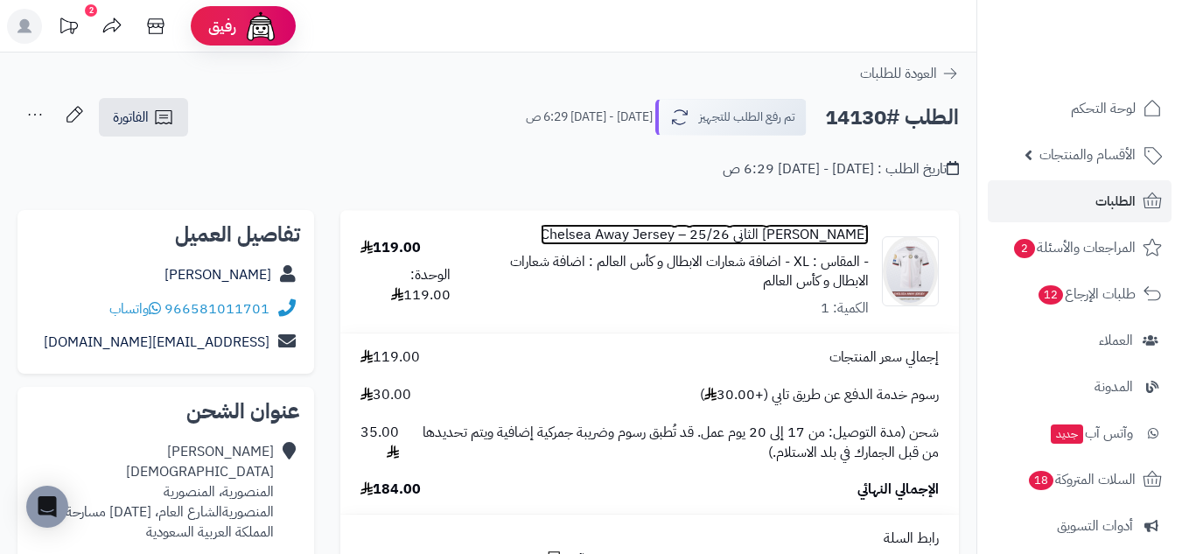
click at [859, 230] on link "[PERSON_NAME] الثاني 25/26 – Chelsea Away Jersey" at bounding box center [705, 235] width 328 height 20
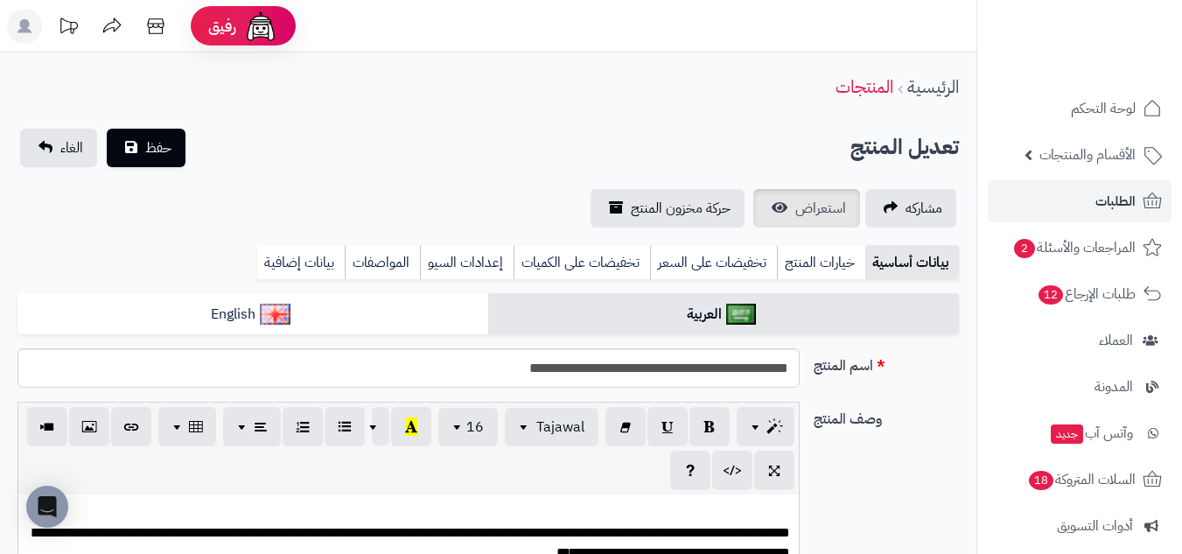
scroll to position [232, 0]
click at [822, 218] on span "استعراض" at bounding box center [820, 208] width 51 height 21
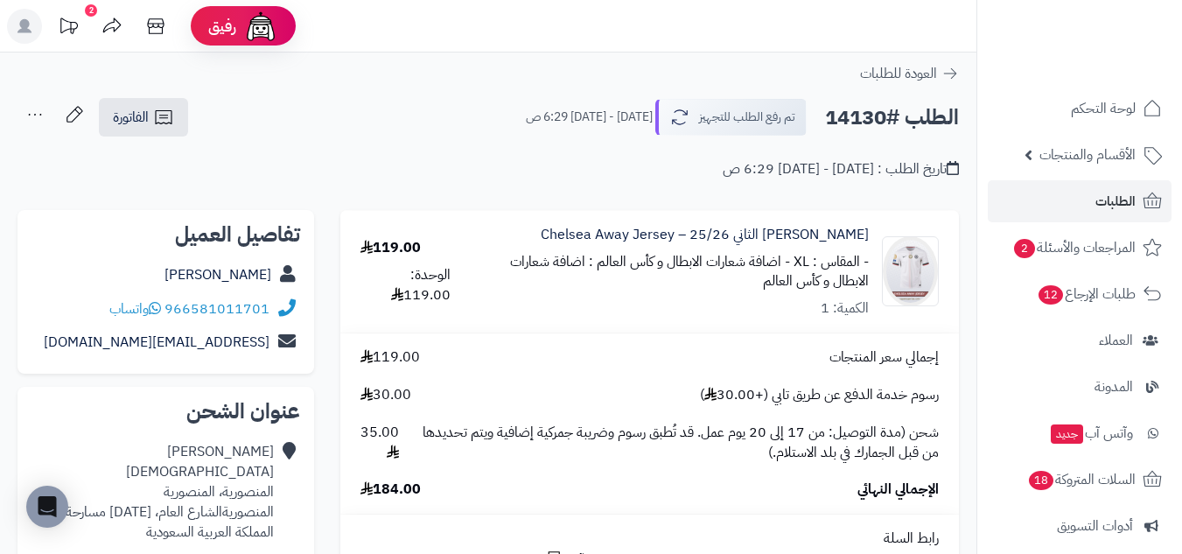
scroll to position [291, 0]
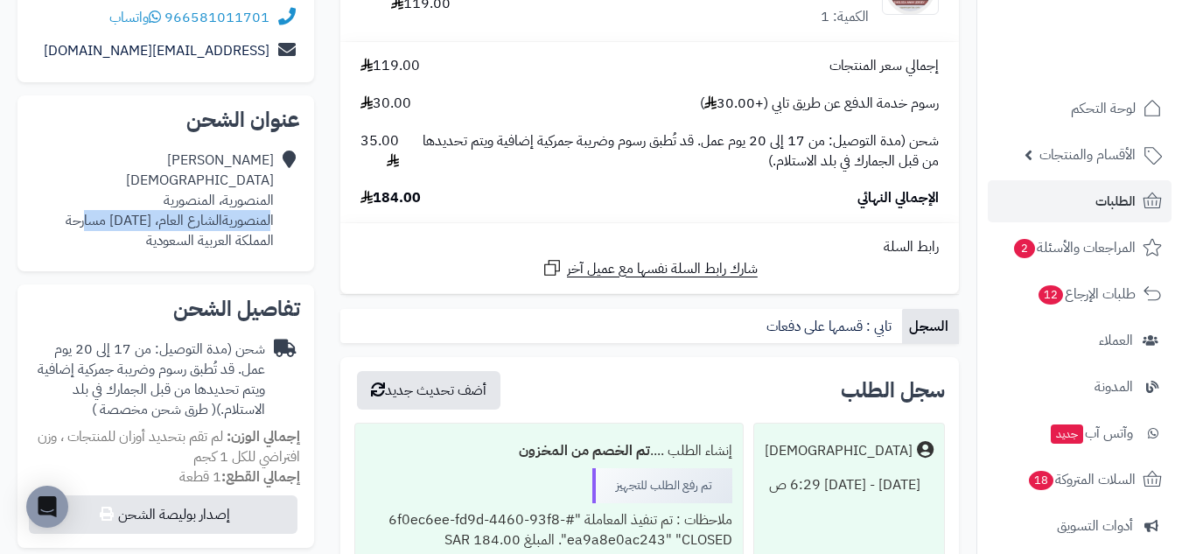
drag, startPoint x: 271, startPoint y: 221, endPoint x: 86, endPoint y: 218, distance: 185.5
click at [86, 218] on div "مروان مباركي ارامكس المنصورية، المنصورية المنصوريةالشارع العام، احد مسارحة المم…" at bounding box center [165, 200] width 269 height 114
copy div "لمنصوريةالشارع العام، احد مسارحة"
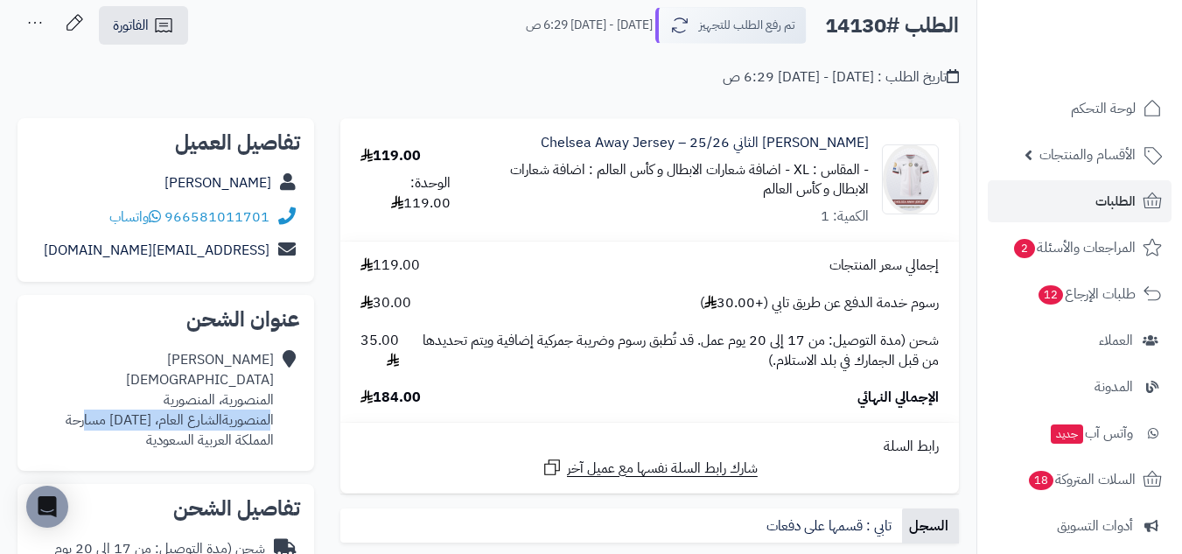
scroll to position [0, 0]
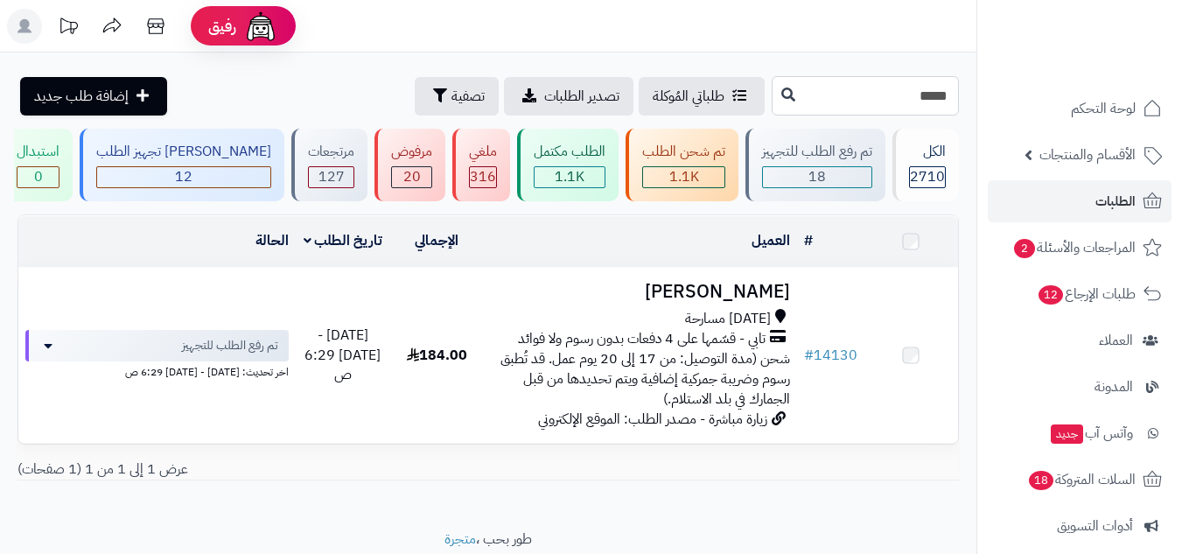
click at [905, 104] on input "*****" at bounding box center [865, 95] width 187 height 39
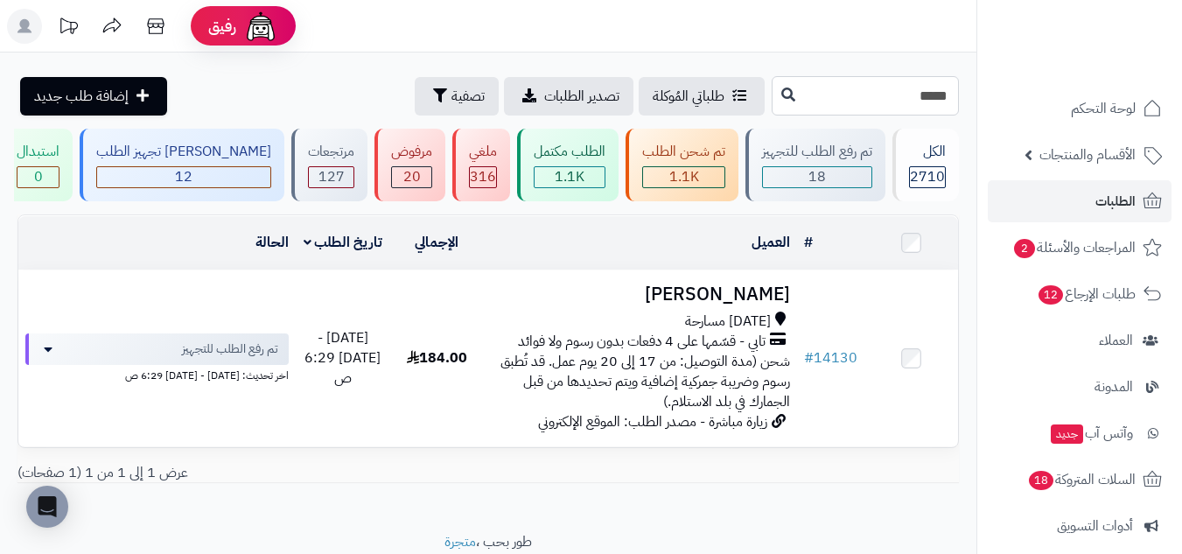
click at [905, 104] on input "*****" at bounding box center [865, 95] width 187 height 39
paste input "*****"
type input "*****"
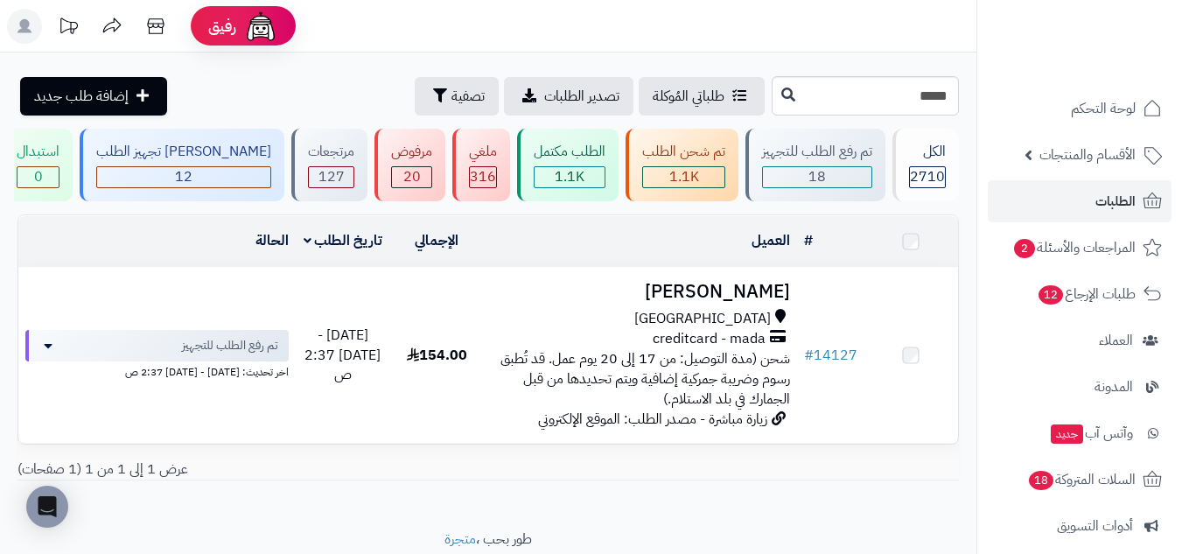
click at [446, 317] on td "154.00" at bounding box center [437, 356] width 94 height 176
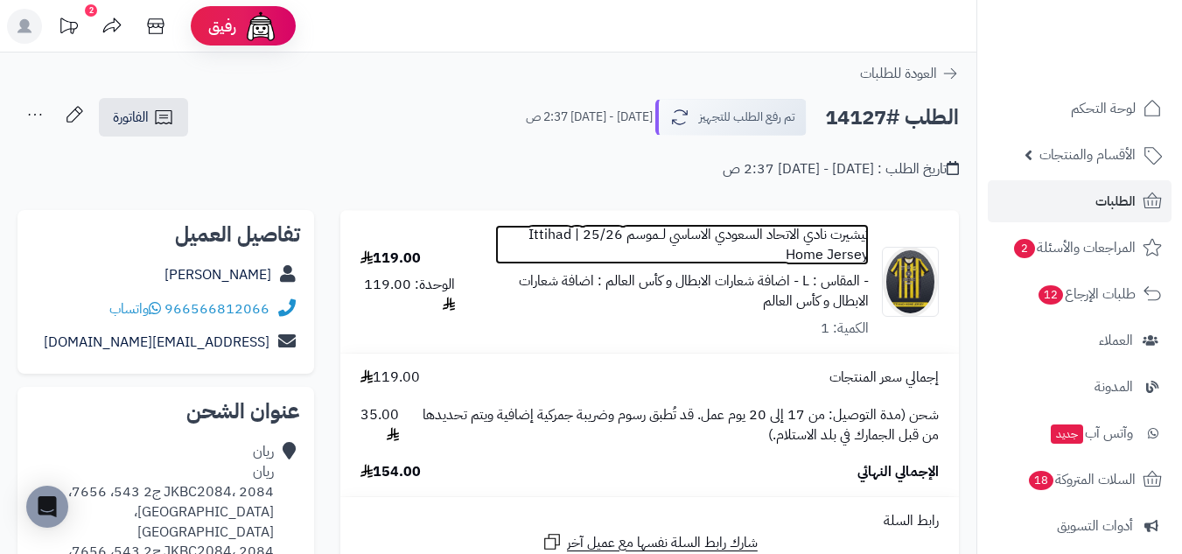
click at [853, 234] on link "تيشيرت نادي الاتحاد السعودي الاساسي لــموسم 25/26 | Ittihad Home Jersey" at bounding box center [682, 245] width 374 height 40
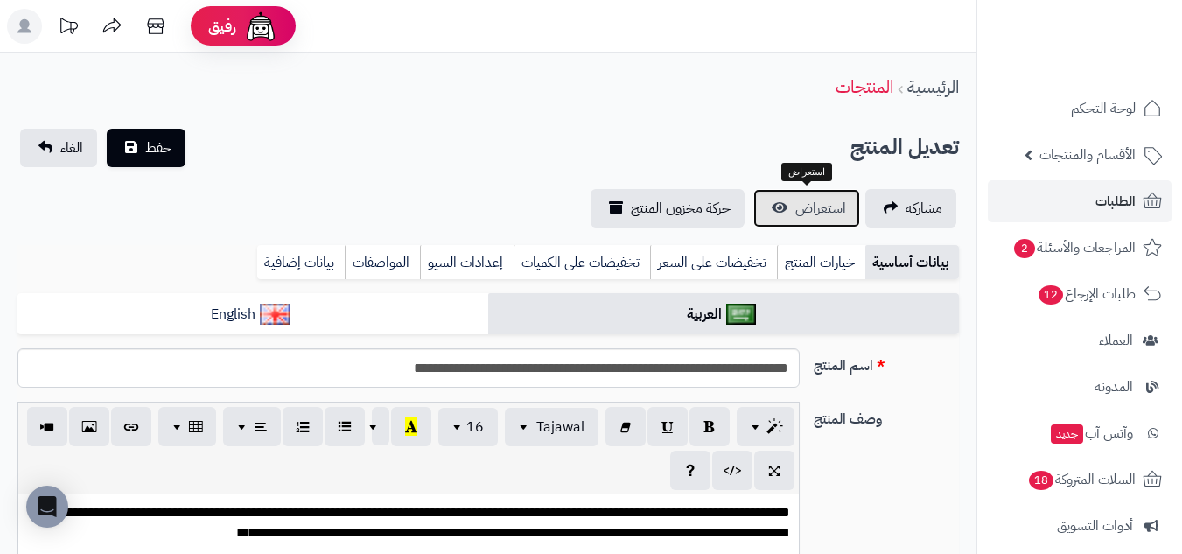
click at [828, 213] on span "استعراض" at bounding box center [820, 208] width 51 height 21
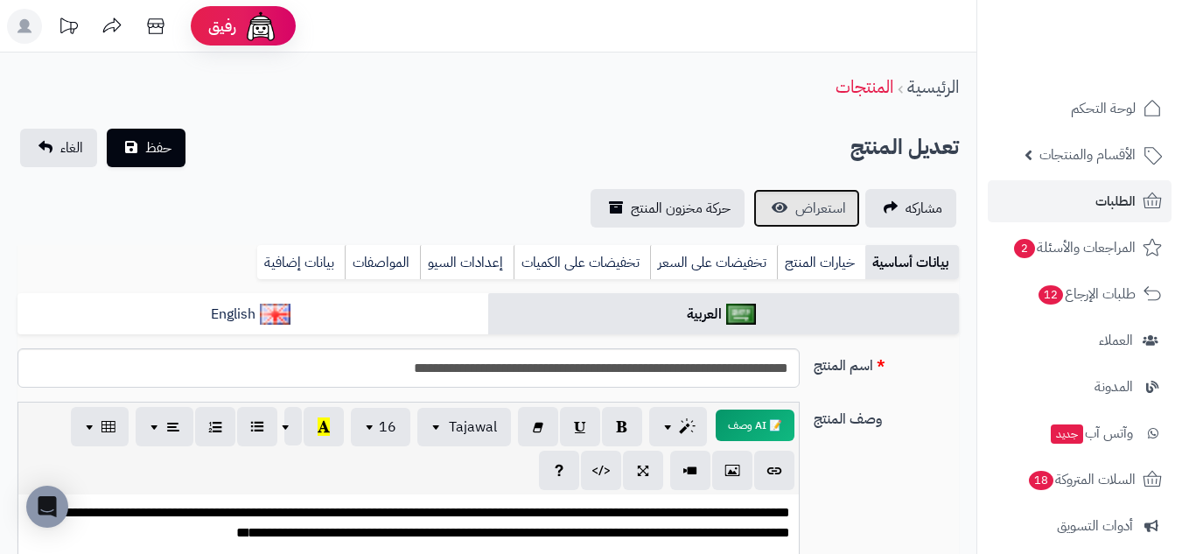
scroll to position [538, 0]
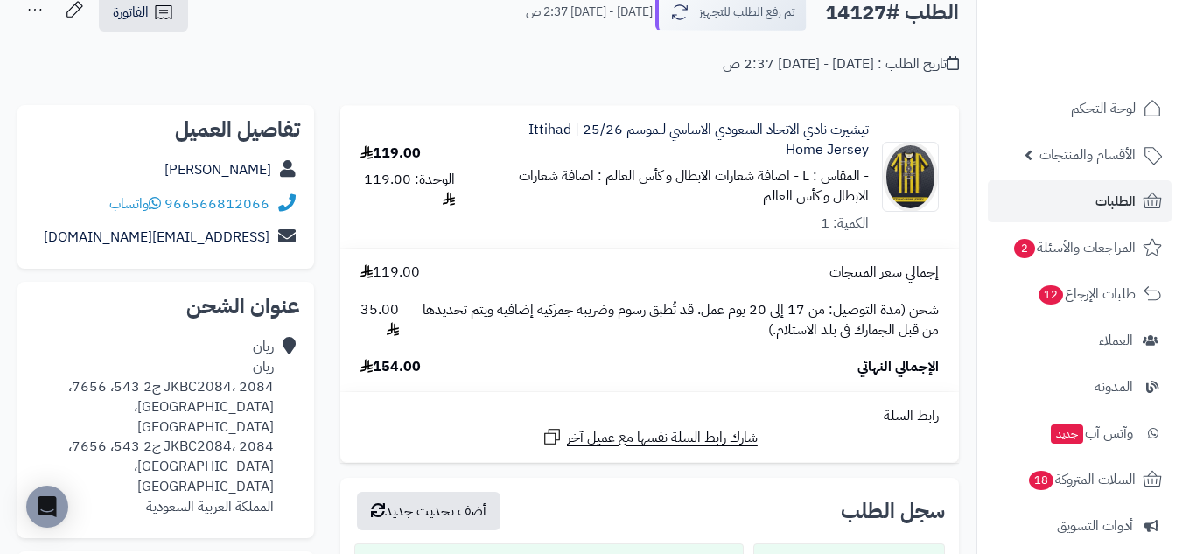
scroll to position [146, 0]
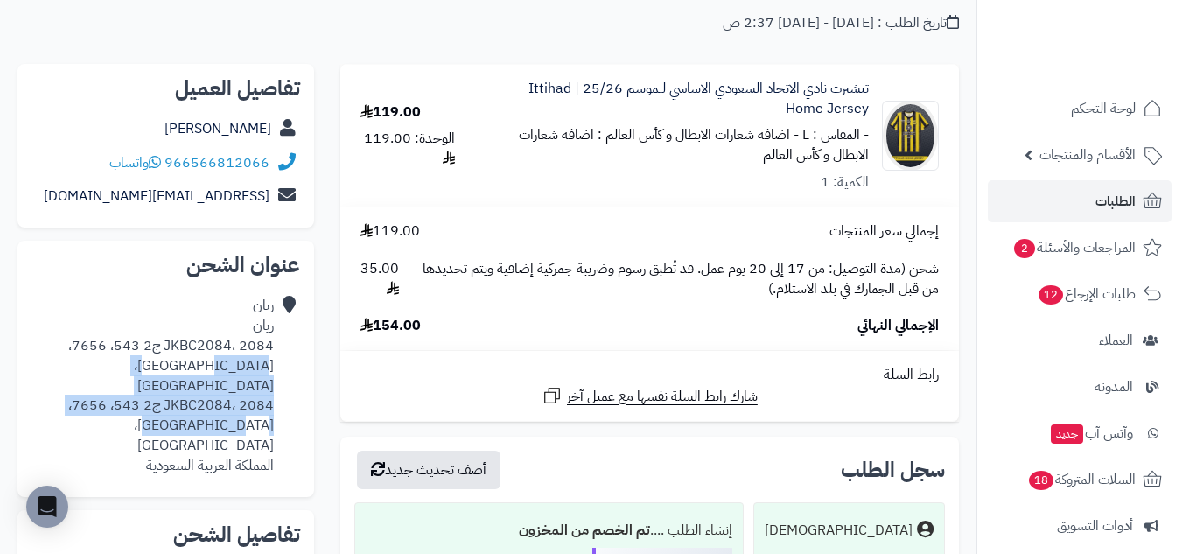
drag, startPoint x: 242, startPoint y: 370, endPoint x: 218, endPoint y: 399, distance: 37.9
click at [218, 399] on div "[PERSON_NAME] JKBC2084، 2084 ج2 543، 7656، [GEOGRAPHIC_DATA]، [GEOGRAPHIC_DATA]…" at bounding box center [152, 386] width 242 height 180
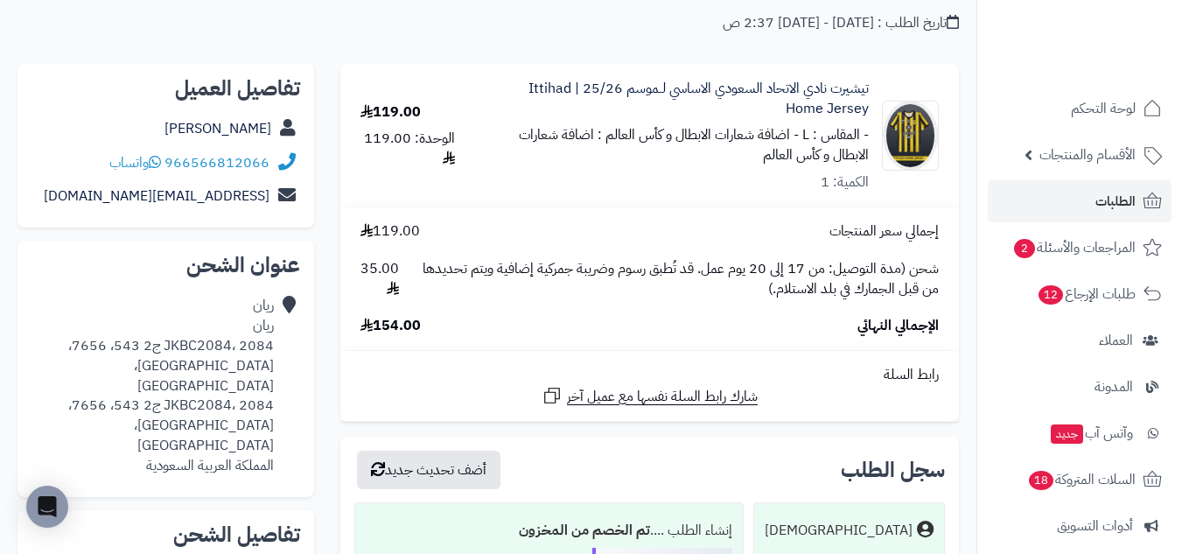
click at [290, 409] on icon at bounding box center [286, 386] width 17 height 180
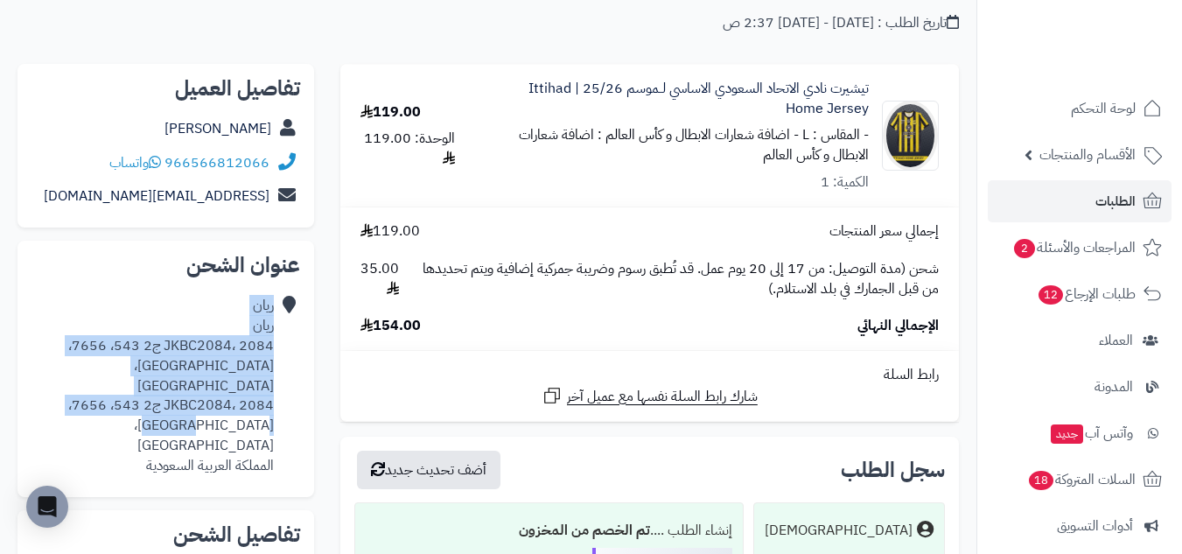
drag, startPoint x: 273, startPoint y: 405, endPoint x: 253, endPoint y: 405, distance: 20.1
click at [253, 405] on div "[PERSON_NAME] JKBC2084، 2084 ج2 543، 7656، [GEOGRAPHIC_DATA]، [GEOGRAPHIC_DATA]…" at bounding box center [165, 386] width 269 height 194
click at [253, 405] on div "[PERSON_NAME] JKBC2084، 2084 ج2 543، 7656، [GEOGRAPHIC_DATA]، [GEOGRAPHIC_DATA]…" at bounding box center [152, 386] width 242 height 180
drag, startPoint x: 284, startPoint y: 405, endPoint x: 236, endPoint y: 405, distance: 48.1
click at [236, 405] on div "ريان ريان JKBC2084، 2084 ج2 543، 7656، حي بحرة، جدة 22824، حي بحرة JKBC2084، 20…" at bounding box center [165, 386] width 269 height 194
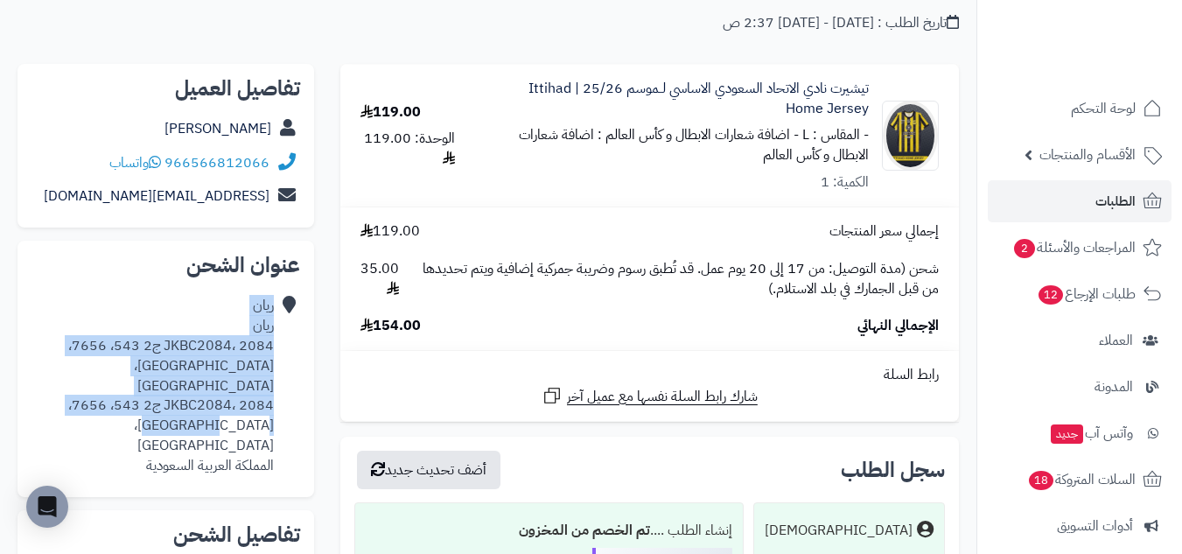
click at [236, 405] on div "ريان ريان JKBC2084، 2084 ج2 543، 7656، حي بحرة، جدة 22824، حي بحرة JKBC2084، 20…" at bounding box center [152, 386] width 242 height 180
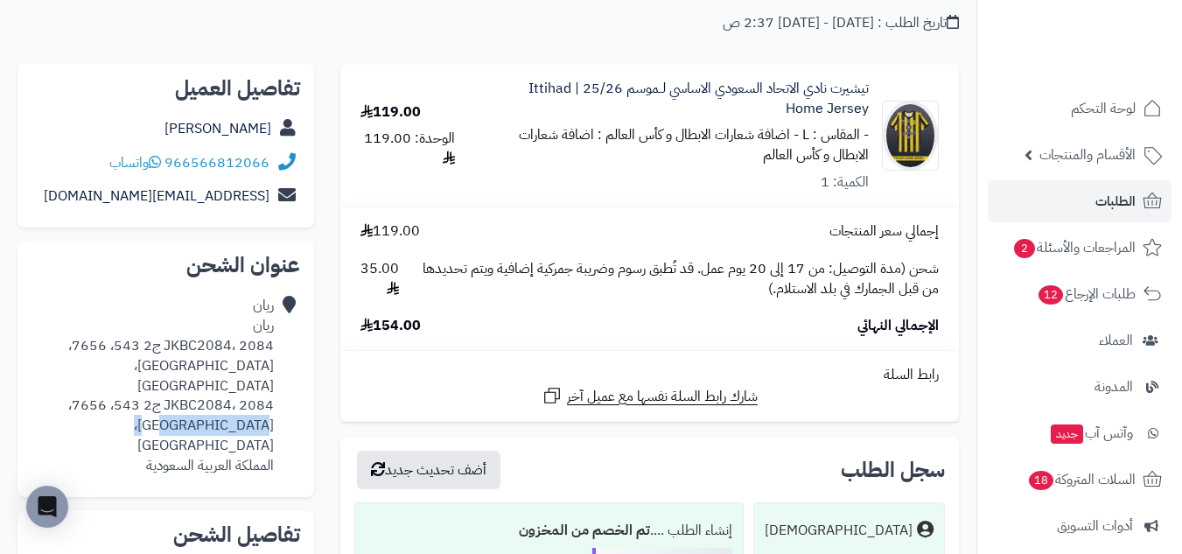
drag, startPoint x: 273, startPoint y: 409, endPoint x: 178, endPoint y: 408, distance: 95.4
click at [178, 408] on div "ريان ريان JKBC2084، 2084 ج2 543، 7656، حي بحرة، جدة 22824، حي بحرة JKBC2084، 20…" at bounding box center [152, 386] width 242 height 180
click at [188, 408] on div "ريان ريان JKBC2084، 2084 ج2 543، 7656، حي بحرة، جدة 22824، حي بحرة JKBC2084، 20…" at bounding box center [152, 386] width 242 height 180
click at [244, 409] on div "ريان ريان JKBC2084، 2084 ج2 543، 7656، حي بحرة، جدة 22824، حي بحرة JKBC2084، 20…" at bounding box center [152, 386] width 242 height 180
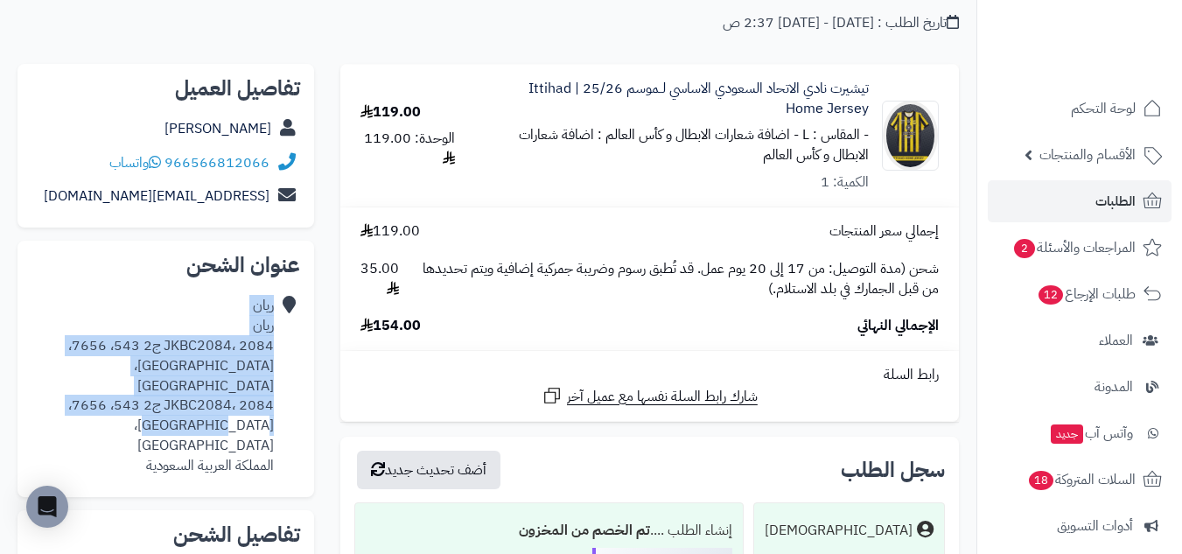
drag, startPoint x: 282, startPoint y: 408, endPoint x: 226, endPoint y: 410, distance: 56.0
click at [226, 410] on div "ريان ريان JKBC2084، 2084 ج2 543، 7656، حي بحرة، جدة 22824، حي بحرة JKBC2084، 20…" at bounding box center [165, 386] width 269 height 194
click at [226, 410] on div "ريان ريان JKBC2084، 2084 ج2 543، 7656، حي بحرة، جدة 22824، حي بحرة JKBC2084، 20…" at bounding box center [152, 386] width 242 height 180
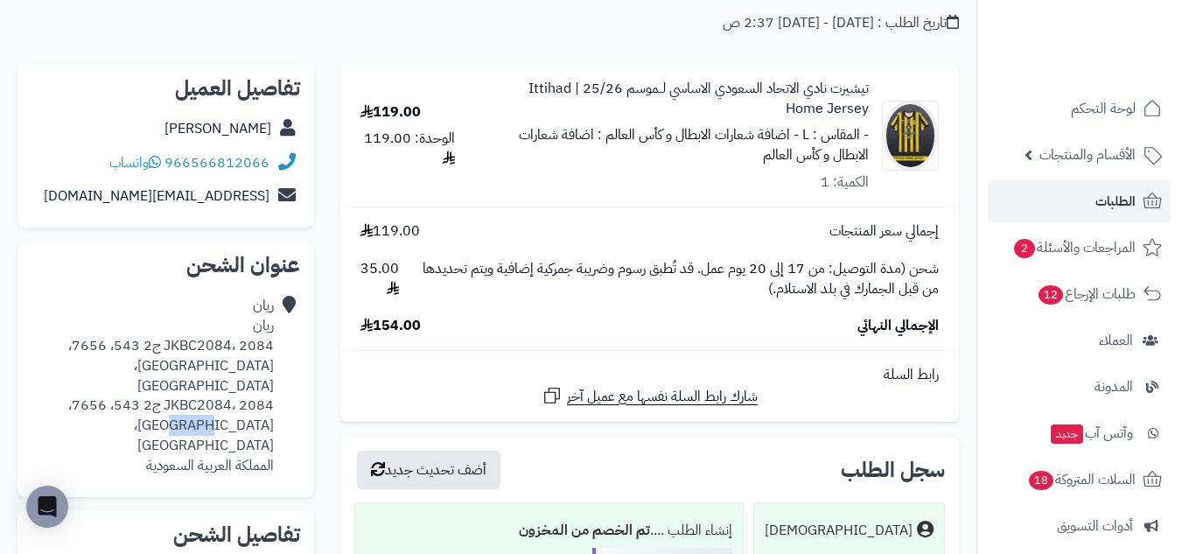
drag, startPoint x: 271, startPoint y: 404, endPoint x: 241, endPoint y: 410, distance: 31.2
click at [241, 410] on div "ريان ريان JKBC2084، 2084 ج2 543، 7656، حي بحرة، جدة 22824، حي بحرة JKBC2084، 20…" at bounding box center [152, 386] width 242 height 180
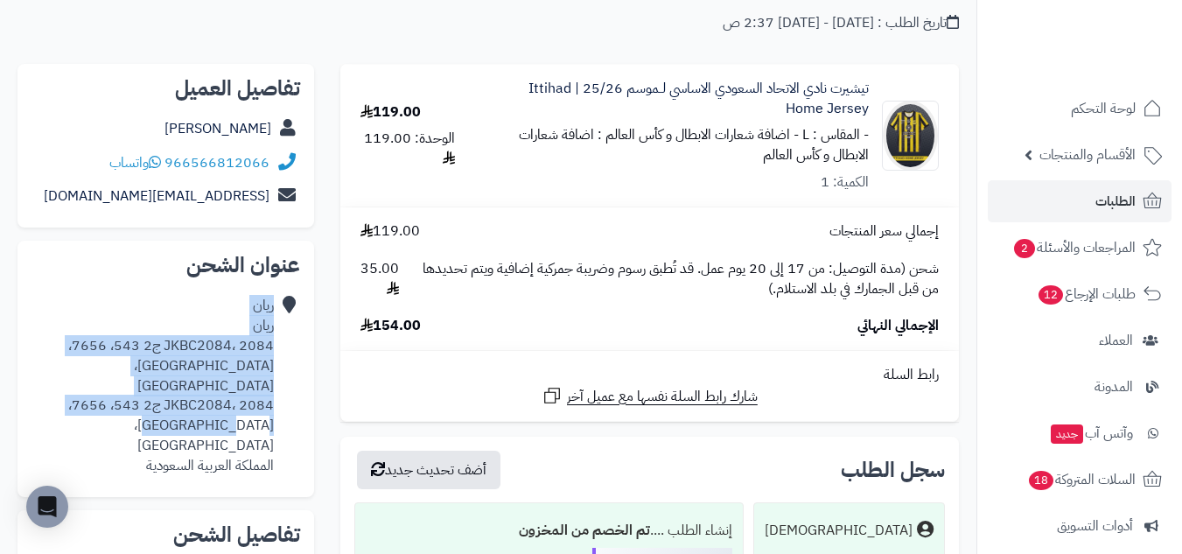
drag, startPoint x: 222, startPoint y: 406, endPoint x: 292, endPoint y: 407, distance: 70.0
click at [292, 407] on div "ريان ريان JKBC2084، 2084 ج2 543، 7656، حي بحرة، جدة 22824، حي بحرة JKBC2084، 20…" at bounding box center [165, 386] width 269 height 194
click at [262, 403] on div "ريان ريان JKBC2084، 2084 ج2 543، 7656، حي بحرة، جدة 22824، حي بحرة JKBC2084، 20…" at bounding box center [152, 386] width 242 height 180
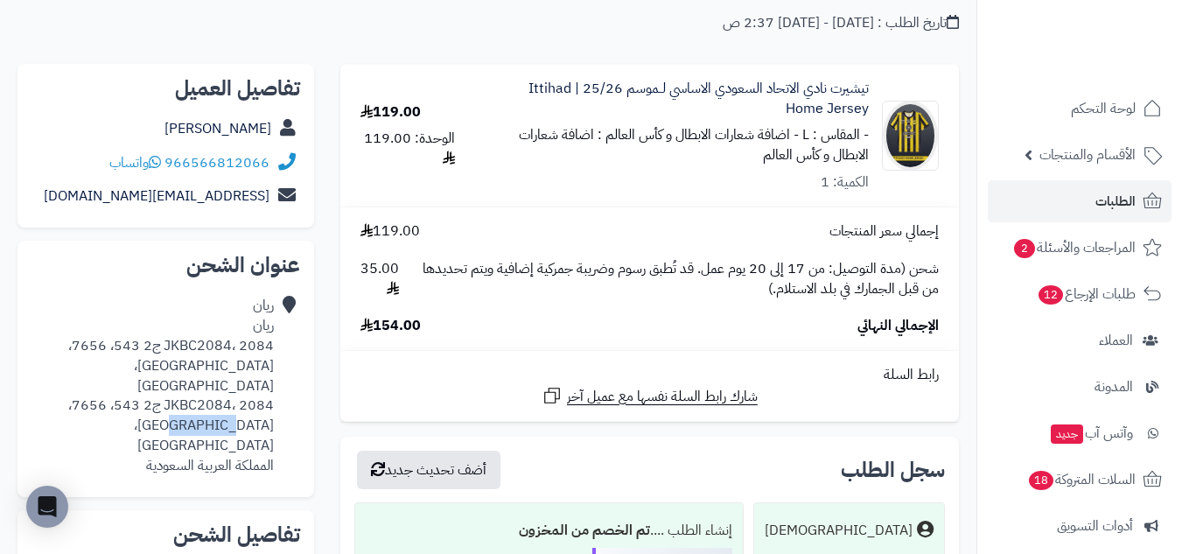
drag, startPoint x: 220, startPoint y: 406, endPoint x: 271, endPoint y: 409, distance: 51.7
click at [271, 409] on div "ريان ريان JKBC2084، 2084 ج2 543، 7656، حي بحرة، جدة 22824، حي بحرة JKBC2084، 20…" at bounding box center [152, 386] width 242 height 180
click at [269, 409] on div "ريان ريان JKBC2084، 2084 ج2 543، 7656، حي بحرة، جدة 22824، حي بحرة JKBC2084، 20…" at bounding box center [152, 386] width 242 height 180
drag, startPoint x: 218, startPoint y: 406, endPoint x: 275, endPoint y: 409, distance: 56.9
click at [275, 409] on div "ريان ريان JKBC2084، 2084 ج2 543، 7656، حي بحرة، جدة 22824، حي بحرة JKBC2084، 20…" at bounding box center [165, 386] width 269 height 194
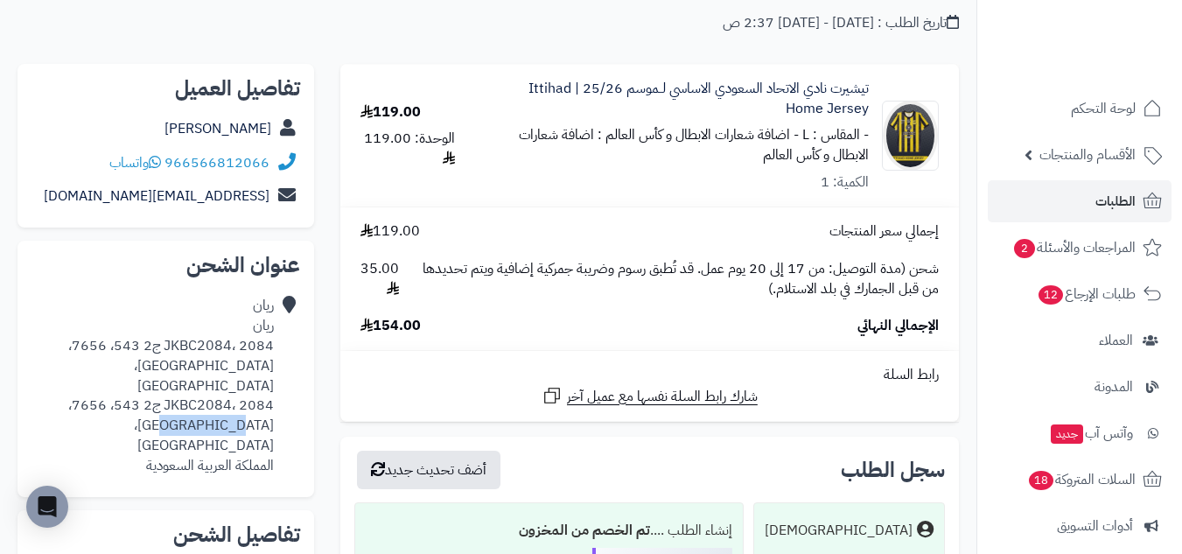
copy div "بحرة، جدة"
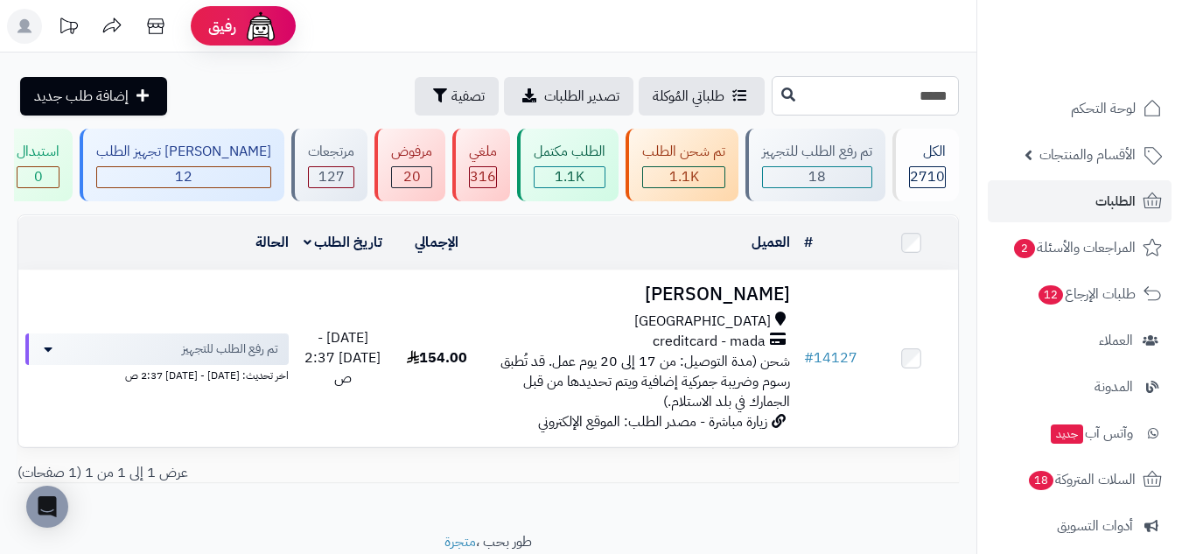
click at [874, 99] on input "*****" at bounding box center [865, 95] width 187 height 39
paste input "*****"
type input "*****"
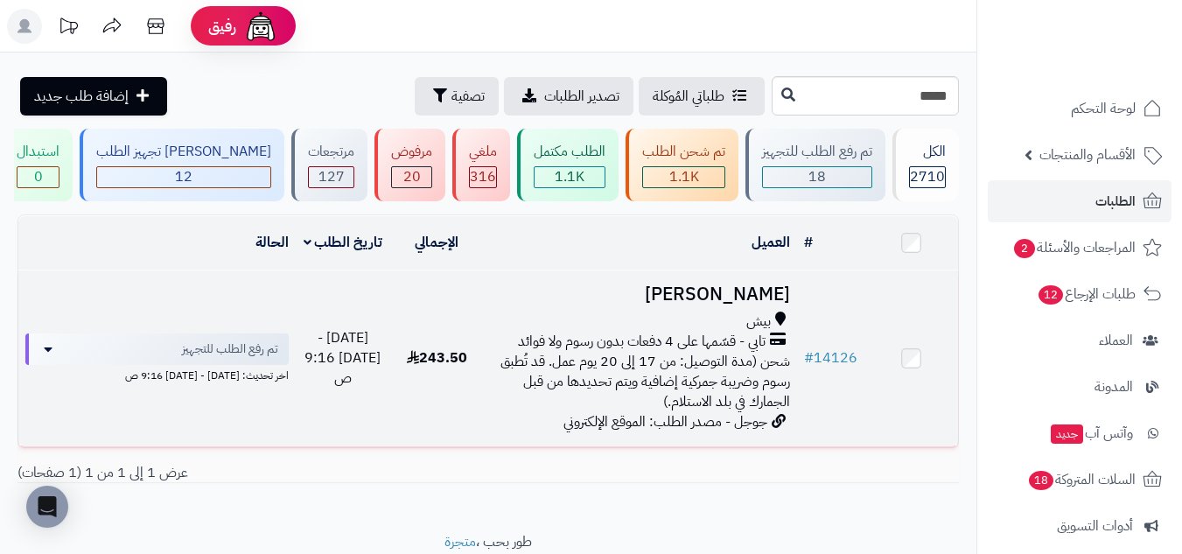
click at [484, 322] on td "243.50" at bounding box center [437, 358] width 94 height 176
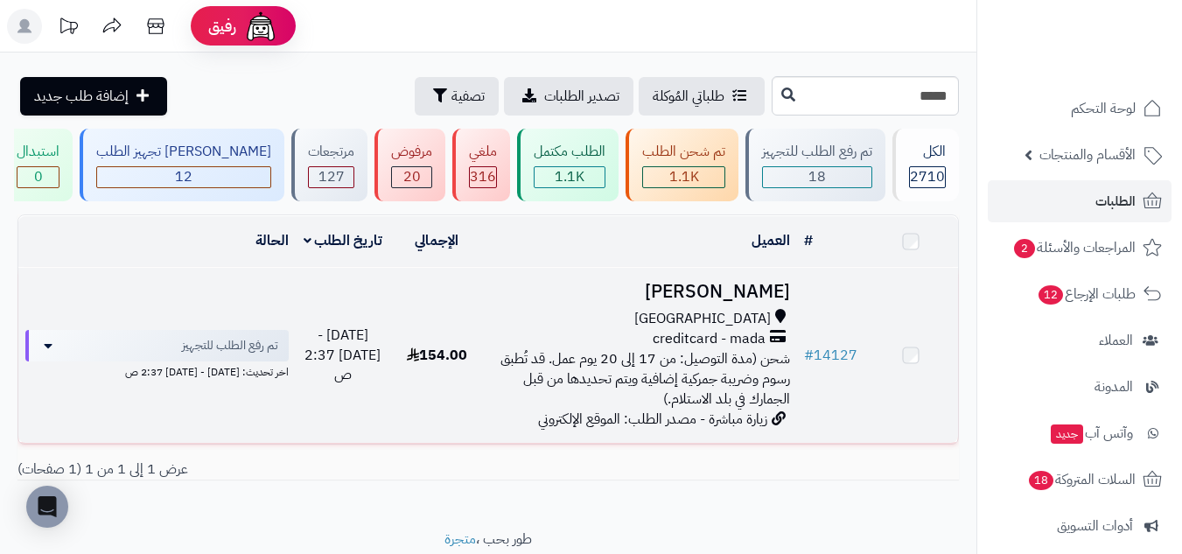
drag, startPoint x: 0, startPoint y: 0, endPoint x: 650, endPoint y: 300, distance: 715.9
click at [650, 300] on h3 "[PERSON_NAME]" at bounding box center [640, 292] width 299 height 20
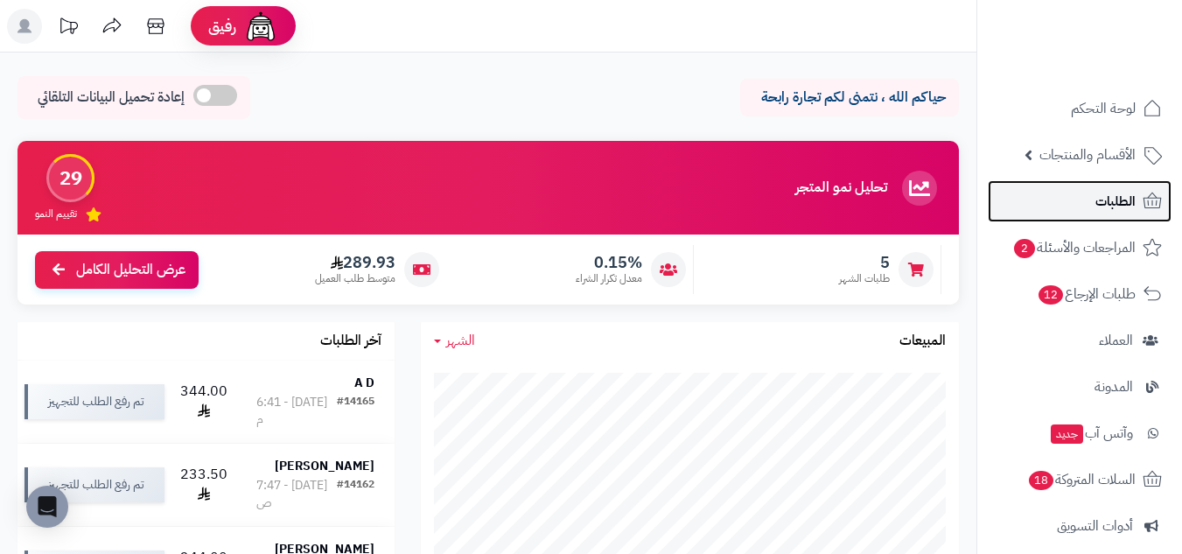
click at [1103, 196] on span "الطلبات" at bounding box center [1115, 201] width 40 height 24
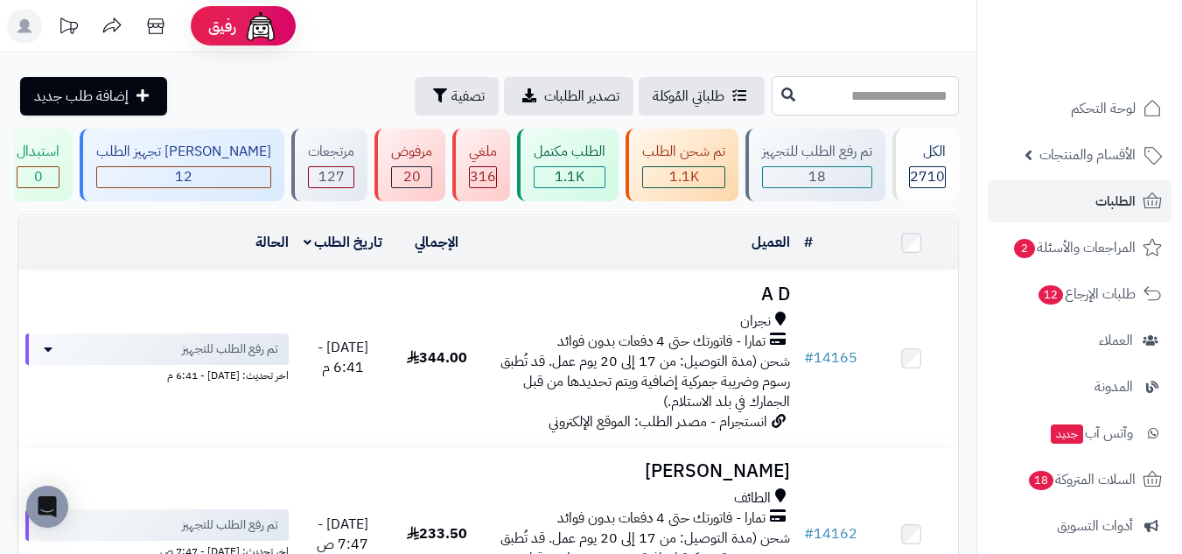
paste input "*****"
type input "*****"
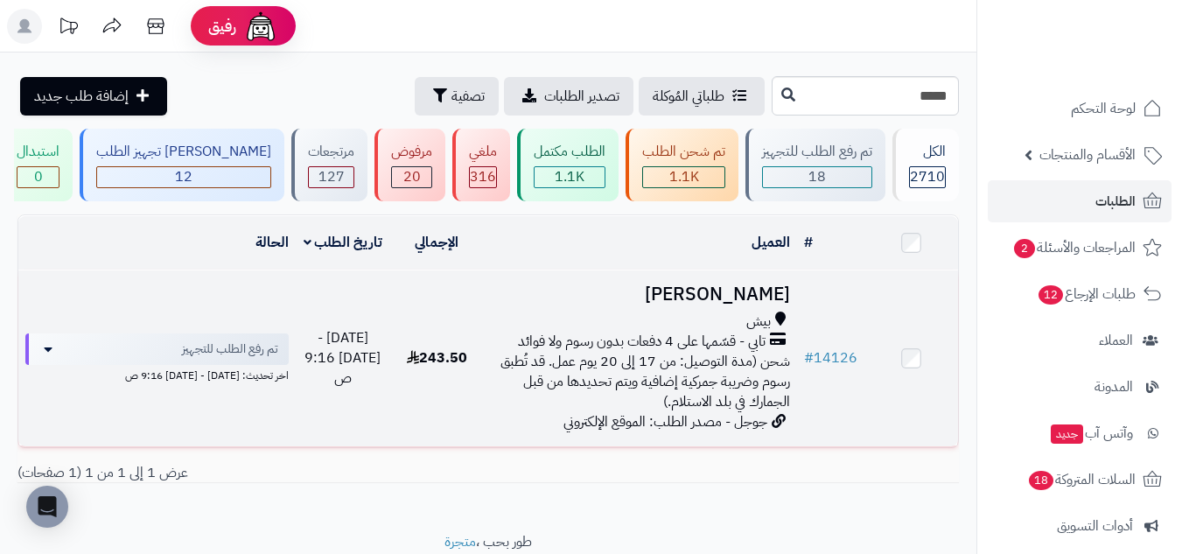
click at [579, 313] on div "بيش" at bounding box center [640, 321] width 299 height 20
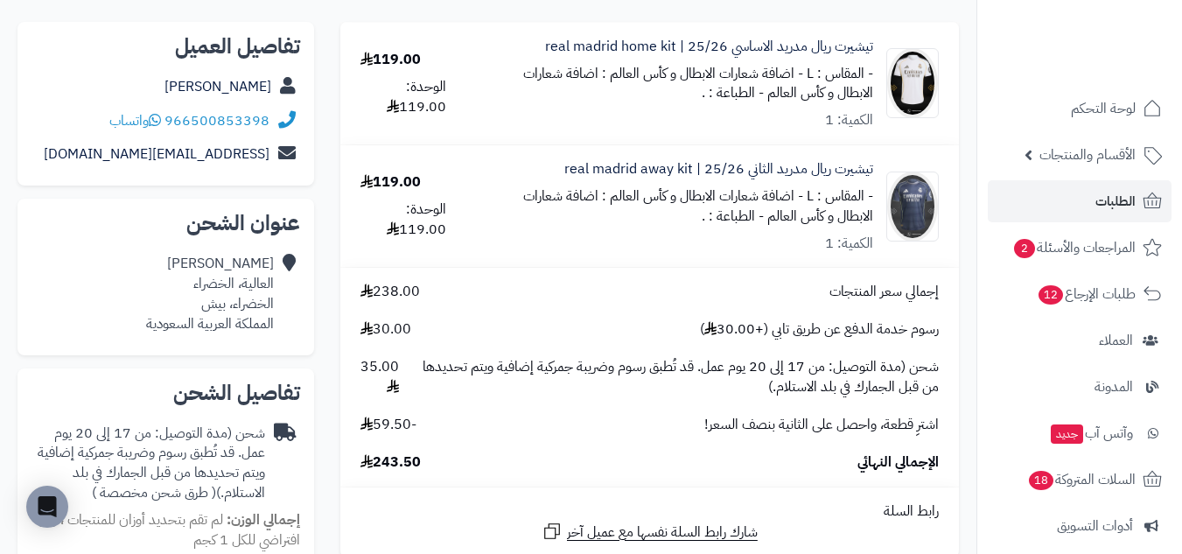
scroll to position [146, 0]
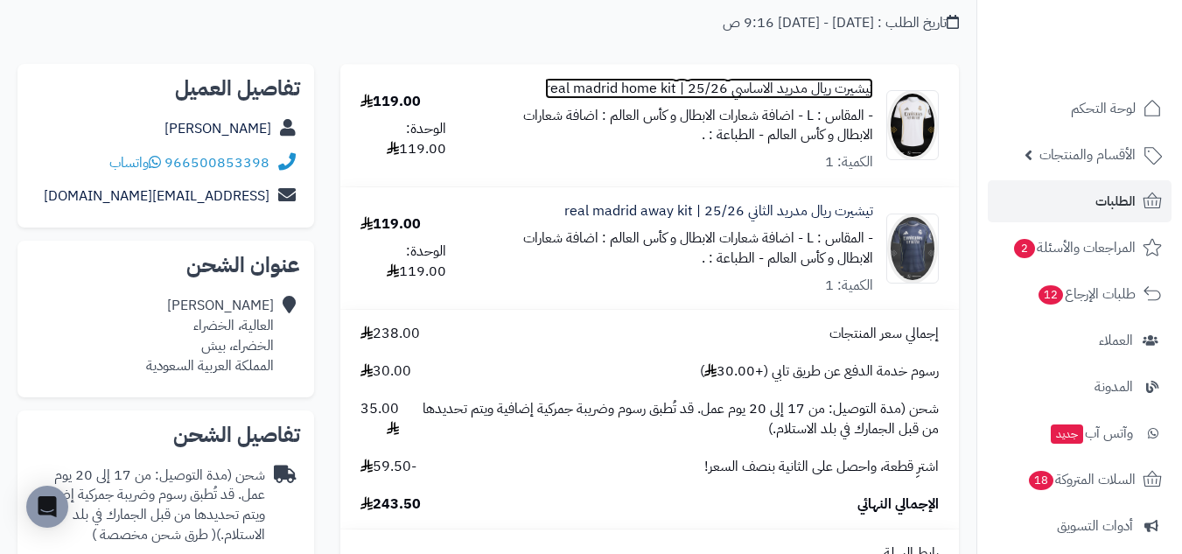
click at [861, 80] on link "تيشيرت ريال مدريد الاساسي 25/26 | real madrid home kit" at bounding box center [709, 89] width 328 height 20
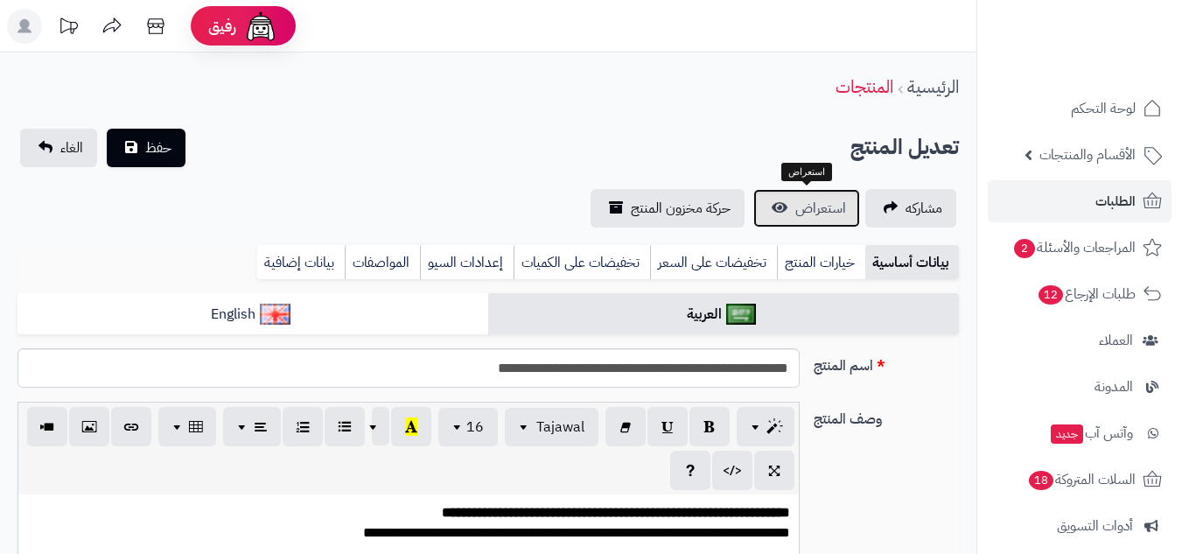
scroll to position [79, 0]
click at [844, 204] on span "استعراض" at bounding box center [820, 208] width 51 height 21
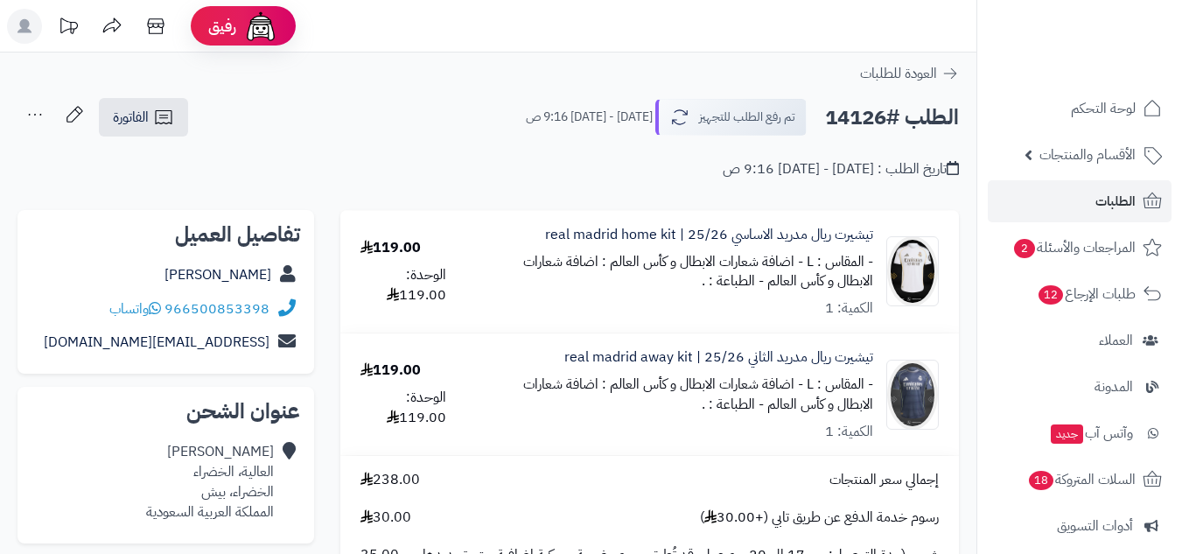
scroll to position [146, 0]
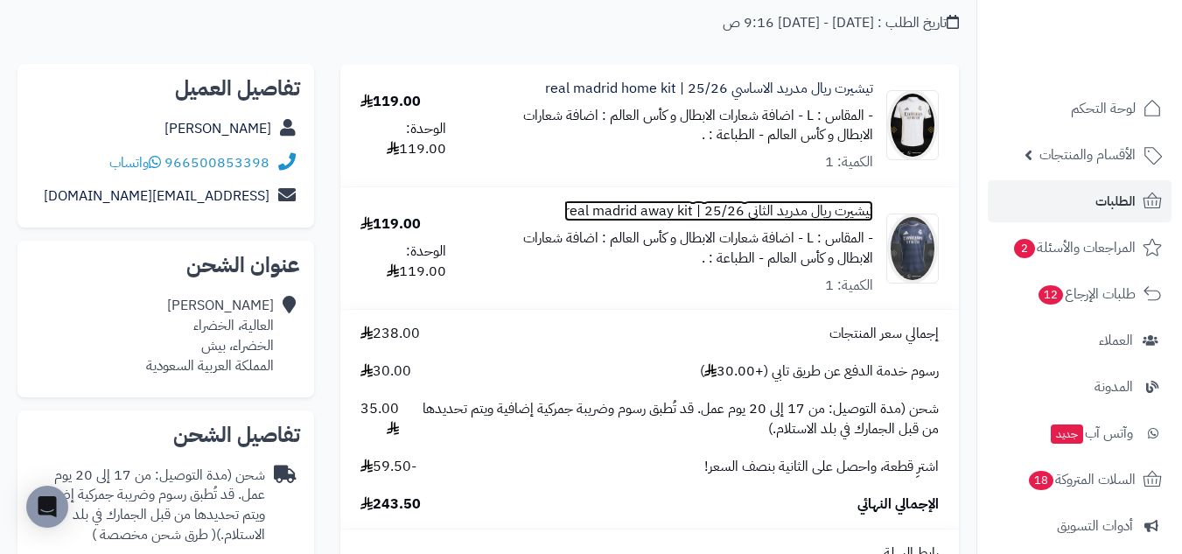
click at [855, 213] on link "تيشيرت ريال مدريد الثاني 25/26 | real madrid away kit" at bounding box center [718, 211] width 309 height 20
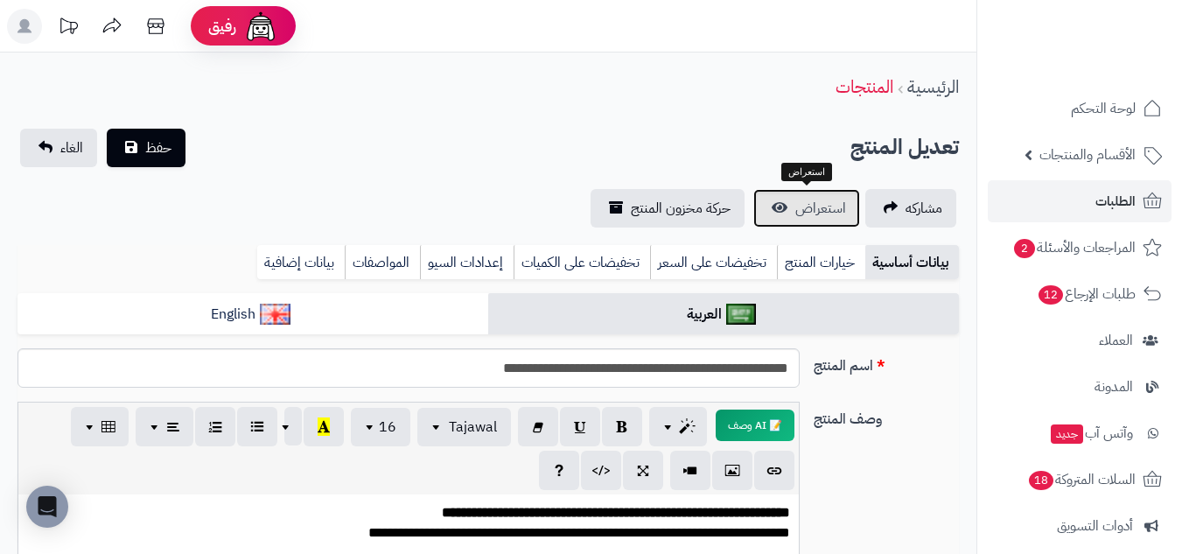
scroll to position [79, 0]
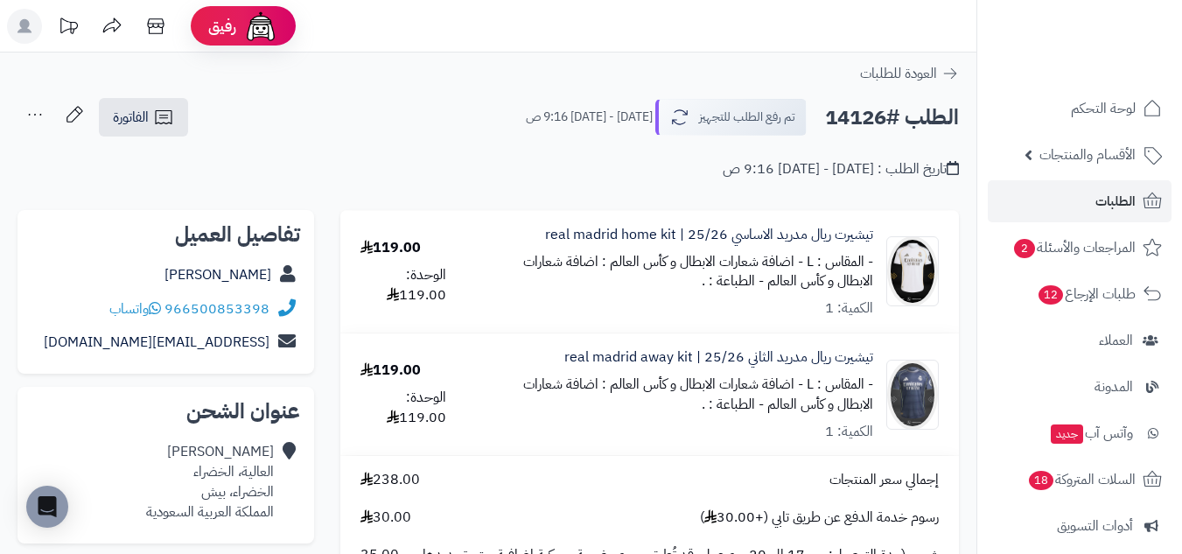
scroll to position [146, 0]
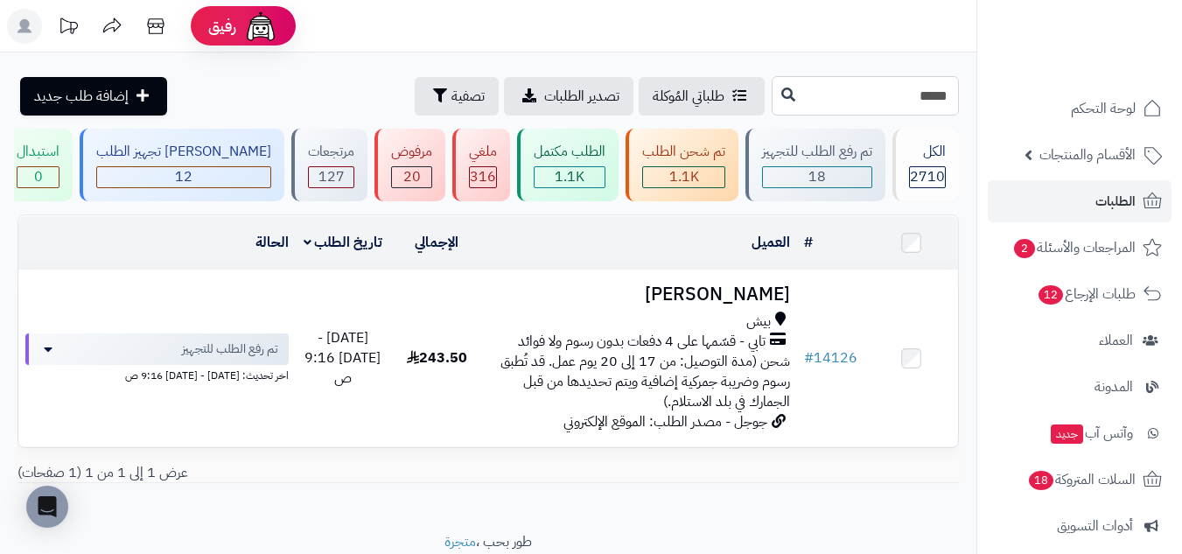
click at [920, 92] on input "*****" at bounding box center [865, 95] width 187 height 39
paste input "*****"
type input "*****"
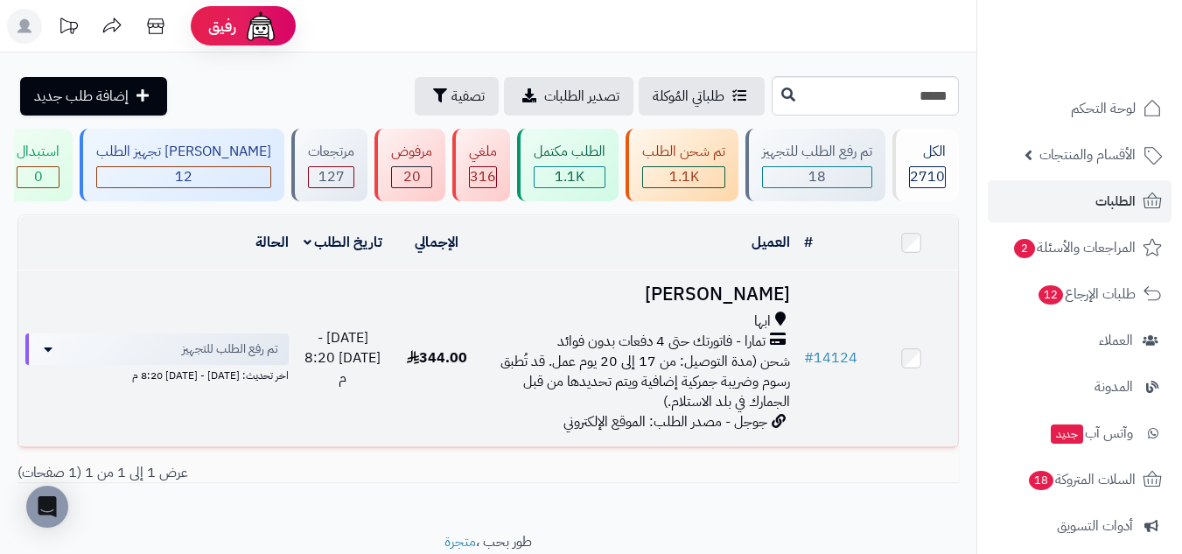
click at [590, 287] on h3 "Mohammed Asiri" at bounding box center [640, 294] width 299 height 20
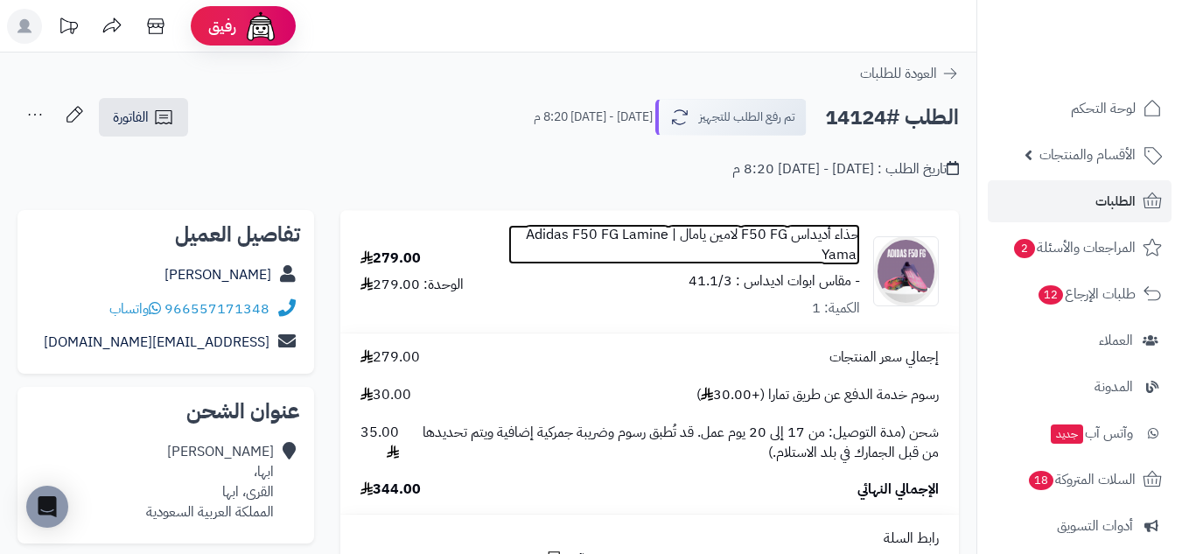
click at [816, 236] on link "حذاء أديداس F50 FG لامين يامال | Adidas F50 FG Lamine Yamal" at bounding box center [684, 245] width 352 height 40
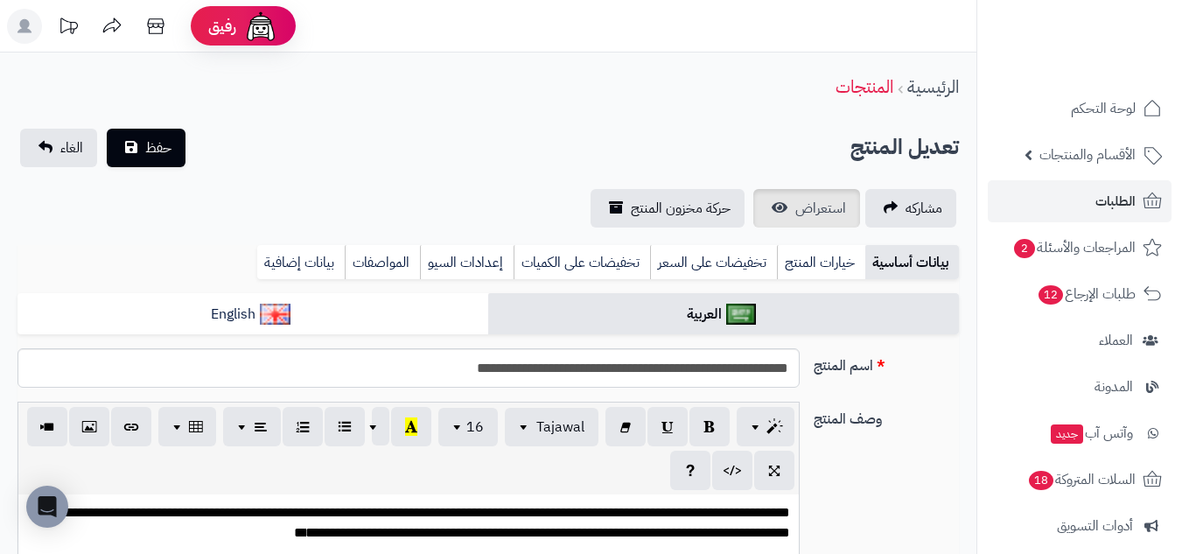
scroll to position [35, 0]
click at [819, 211] on span "استعراض" at bounding box center [820, 208] width 51 height 21
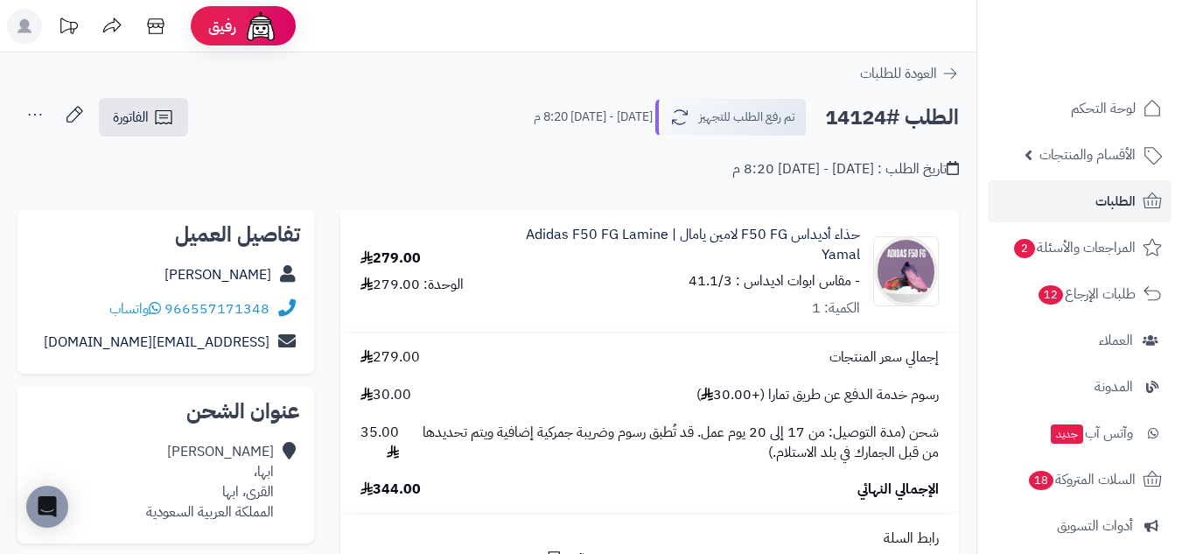
drag, startPoint x: 685, startPoint y: 278, endPoint x: 730, endPoint y: 282, distance: 45.6
click at [730, 282] on div "حذاء أديداس F50 FG لامين يامال | Adidas F50 FG Lamine Yamal - مقاس ابوات اديداس…" at bounding box center [684, 272] width 352 height 94
copy small "41.1/3"
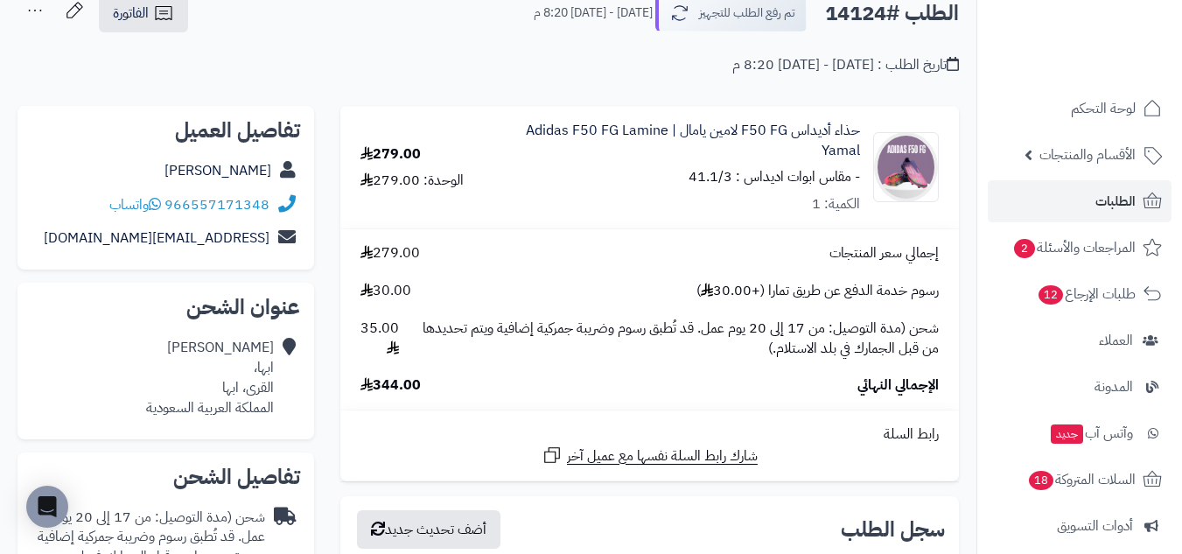
scroll to position [146, 0]
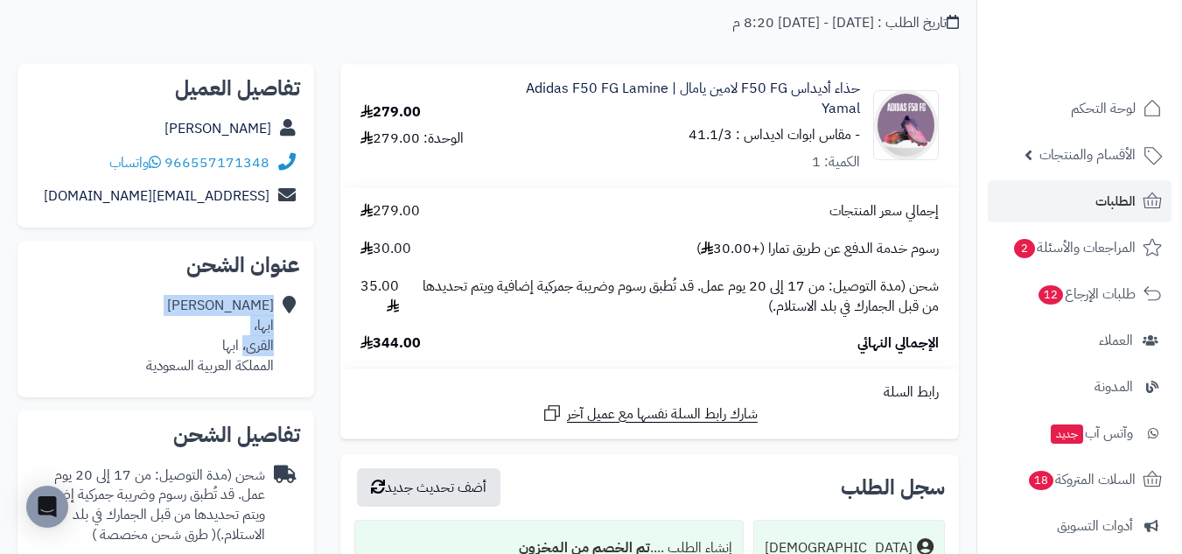
drag, startPoint x: 276, startPoint y: 343, endPoint x: 243, endPoint y: 351, distance: 33.3
click at [243, 351] on div "Mohammed Asiri ابها، القرى، ابها المملكة العربية السعودية" at bounding box center [165, 336] width 269 height 94
click at [243, 351] on div "Mohammed Asiri ابها، القرى، ابها المملكة العربية السعودية" at bounding box center [210, 336] width 128 height 80
drag, startPoint x: 220, startPoint y: 353, endPoint x: 276, endPoint y: 351, distance: 56.0
click at [276, 351] on div "Mohammed Asiri ابها، القرى، ابها المملكة العربية السعودية" at bounding box center [165, 336] width 269 height 94
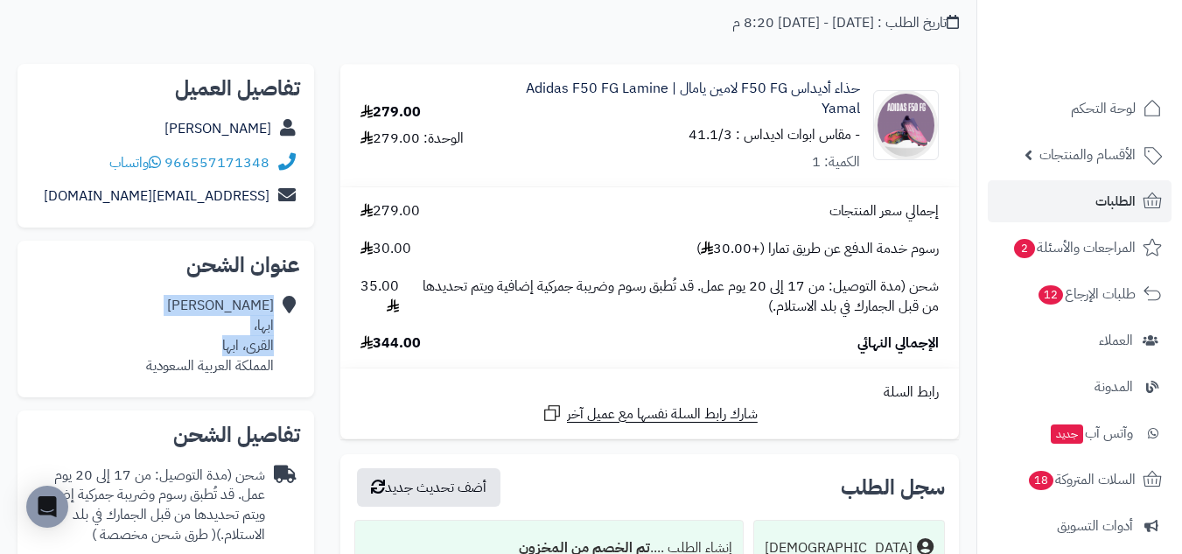
click at [257, 345] on div "Mohammed Asiri ابها، القرى، ابها المملكة العربية السعودية" at bounding box center [210, 336] width 128 height 80
drag, startPoint x: 227, startPoint y: 346, endPoint x: 272, endPoint y: 350, distance: 44.8
click at [272, 350] on div "Mohammed Asiri ابها، القرى، ابها المملكة العربية السعودية" at bounding box center [210, 336] width 128 height 80
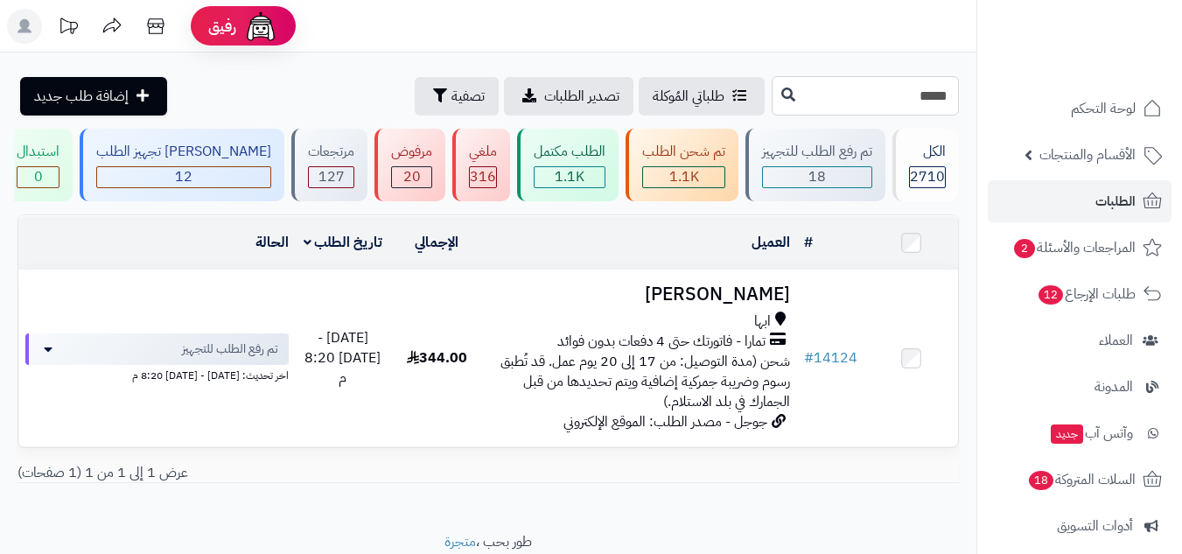
drag, startPoint x: 0, startPoint y: 0, endPoint x: 870, endPoint y: 100, distance: 876.1
click at [870, 100] on input "*****" at bounding box center [865, 95] width 187 height 39
paste input "*****"
type input "*****"
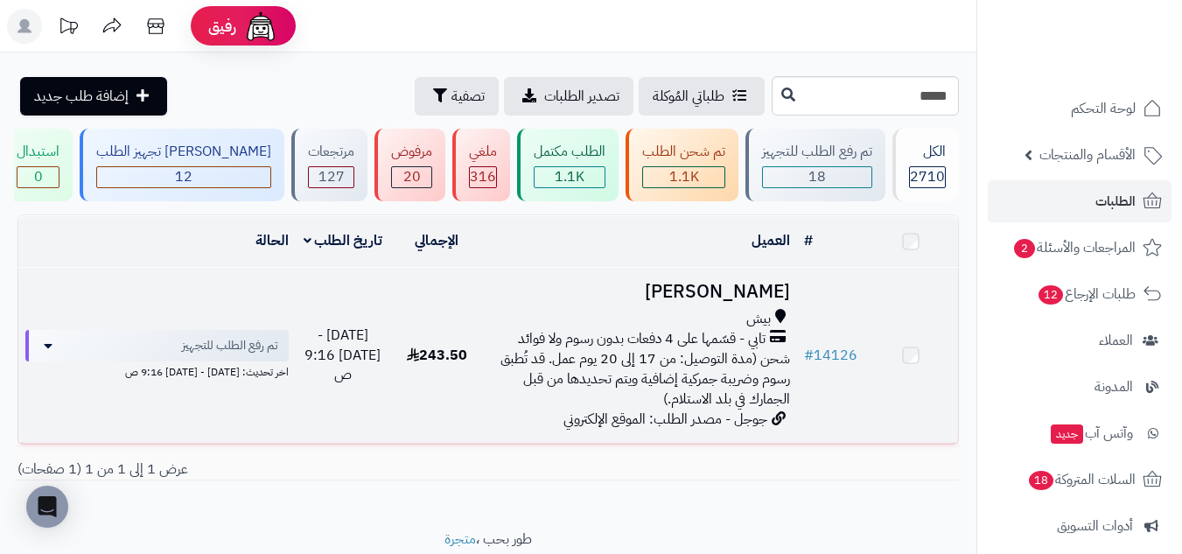
click at [512, 325] on div "بيش" at bounding box center [640, 319] width 299 height 20
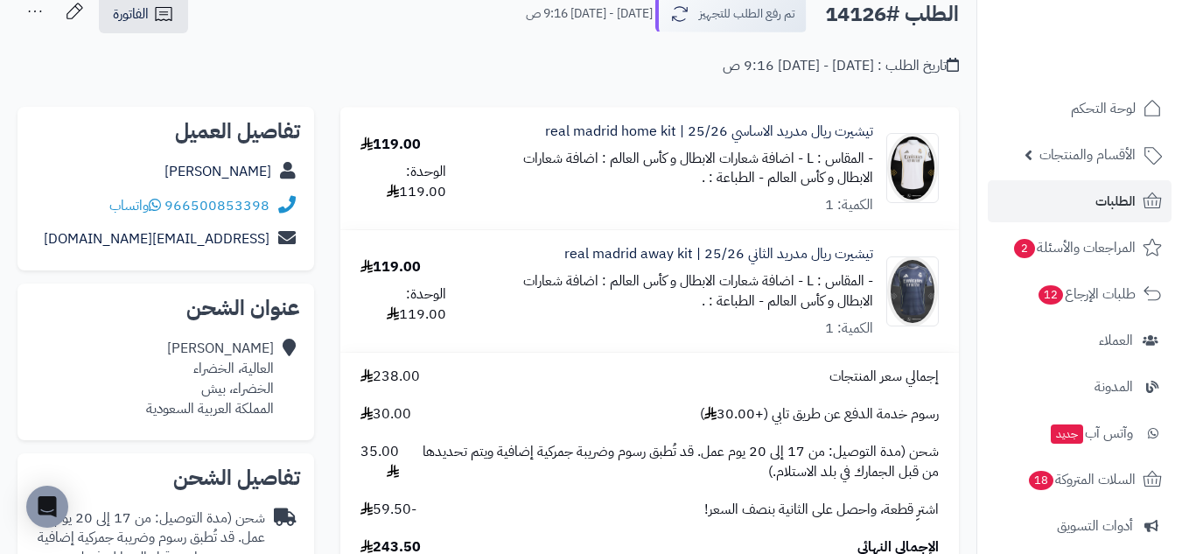
scroll to position [146, 0]
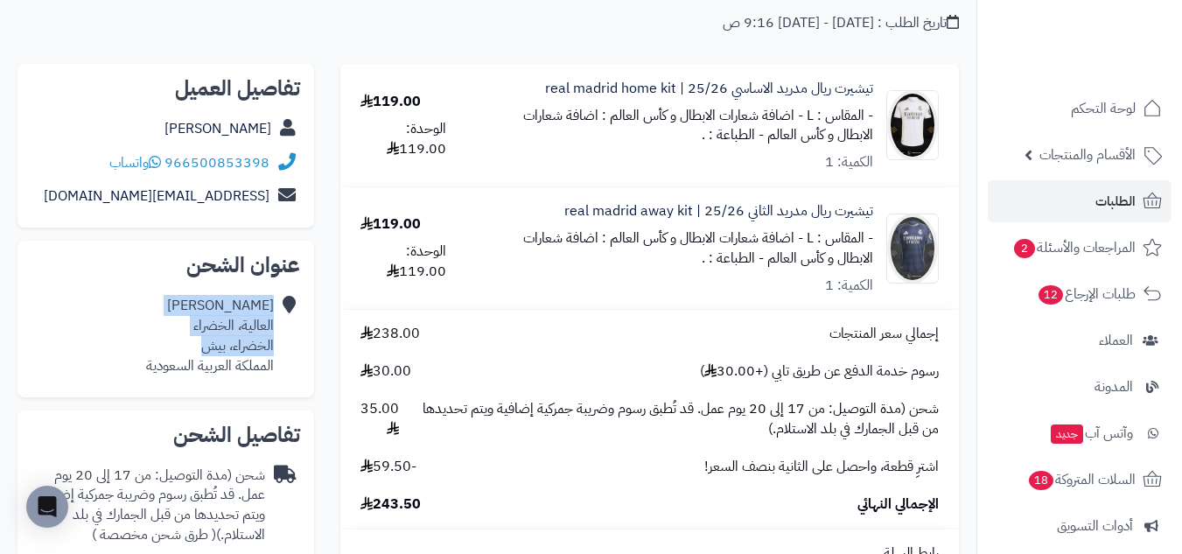
drag, startPoint x: 199, startPoint y: 349, endPoint x: 276, endPoint y: 350, distance: 77.0
click at [276, 350] on div "[PERSON_NAME] العالية، الخضراء الخضراء، بيش المملكة العربية السعودية" at bounding box center [165, 336] width 269 height 94
click at [252, 348] on div "[PERSON_NAME] العالية، الخضراء الخضراء، بيش المملكة العربية السعودية" at bounding box center [210, 336] width 128 height 80
drag, startPoint x: 203, startPoint y: 346, endPoint x: 272, endPoint y: 347, distance: 69.1
click at [272, 347] on div "[PERSON_NAME] العالية، الخضراء الخضراء، بيش المملكة العربية السعودية" at bounding box center [210, 336] width 128 height 80
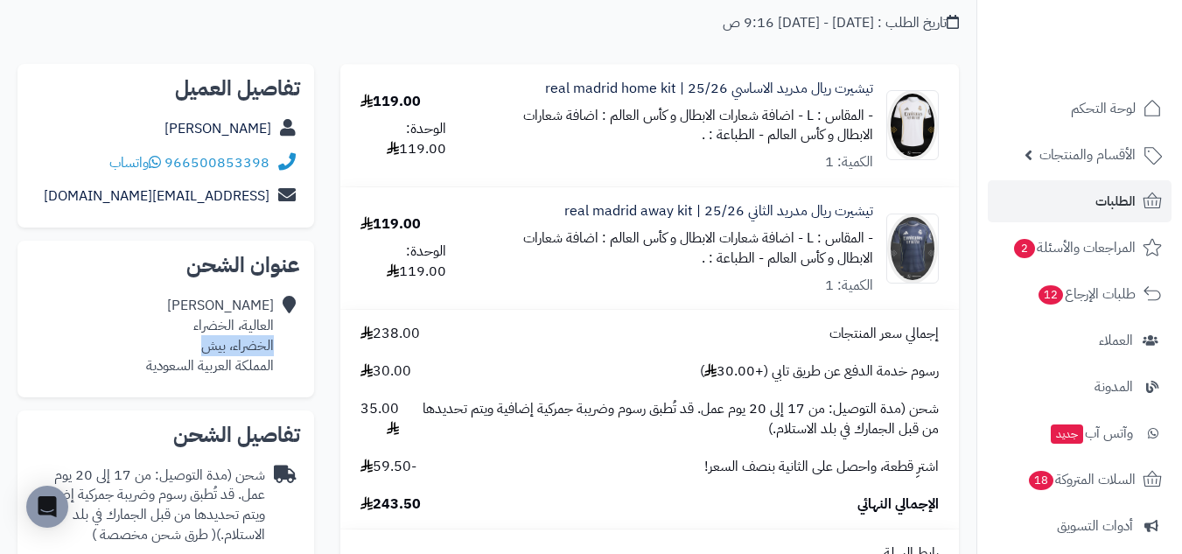
copy div "الخضراء، بيش"
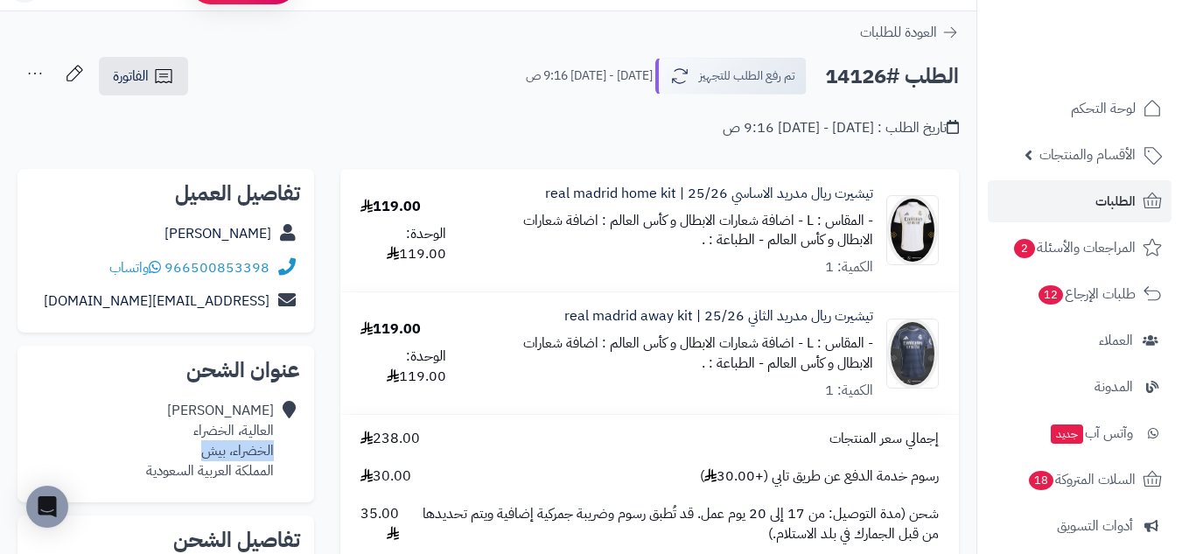
scroll to position [0, 0]
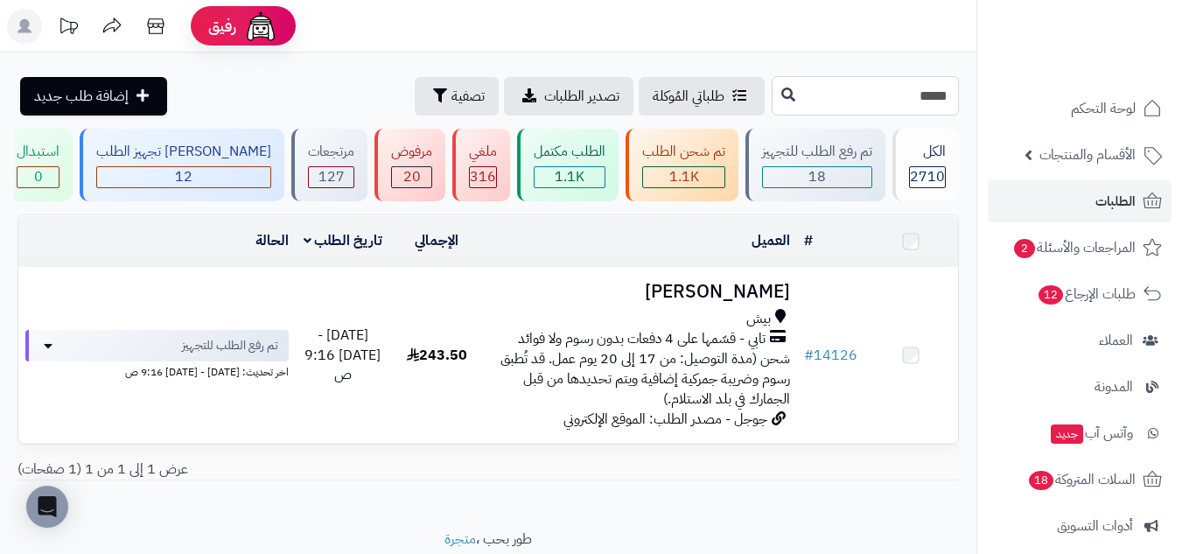
click at [926, 99] on input "*****" at bounding box center [865, 95] width 187 height 39
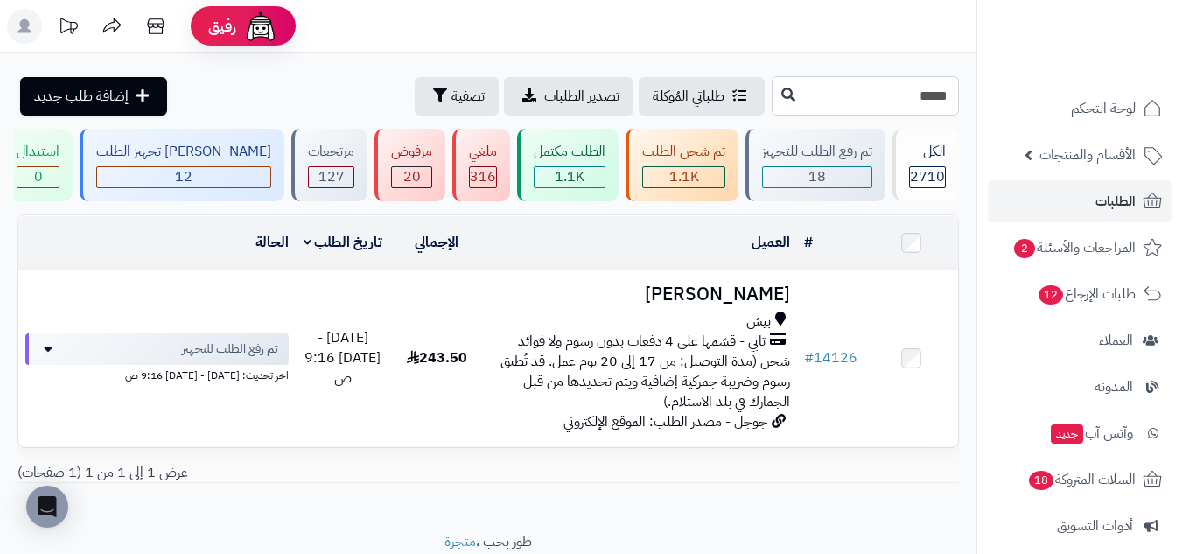
click at [928, 101] on input "*****" at bounding box center [865, 95] width 187 height 39
click at [925, 99] on input "*****" at bounding box center [865, 95] width 187 height 39
paste input "*****"
type input "*****"
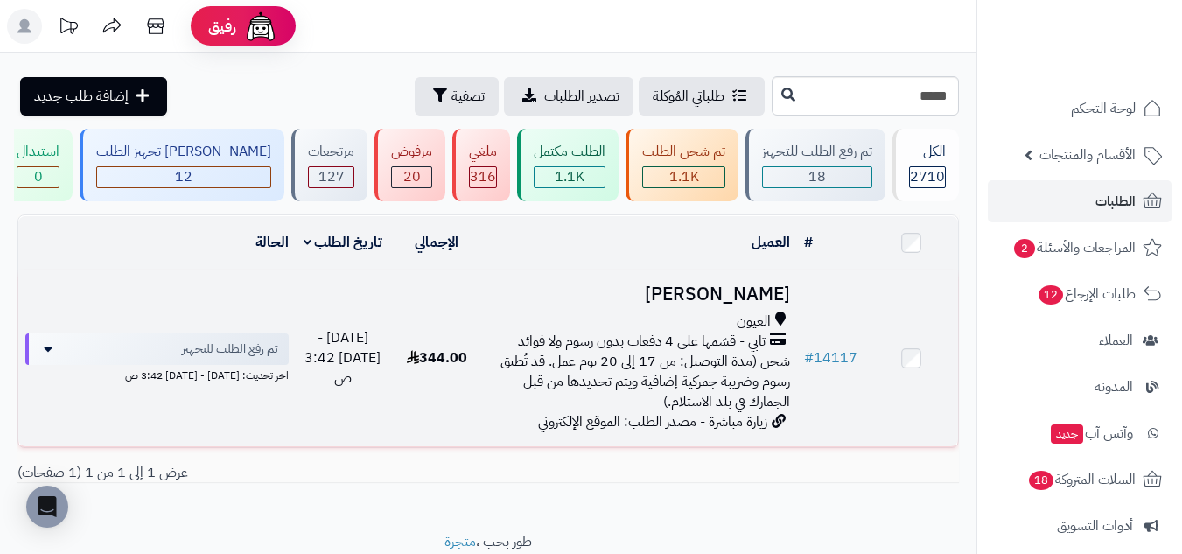
click at [652, 286] on h3 "سلمان الثنيان" at bounding box center [640, 294] width 299 height 20
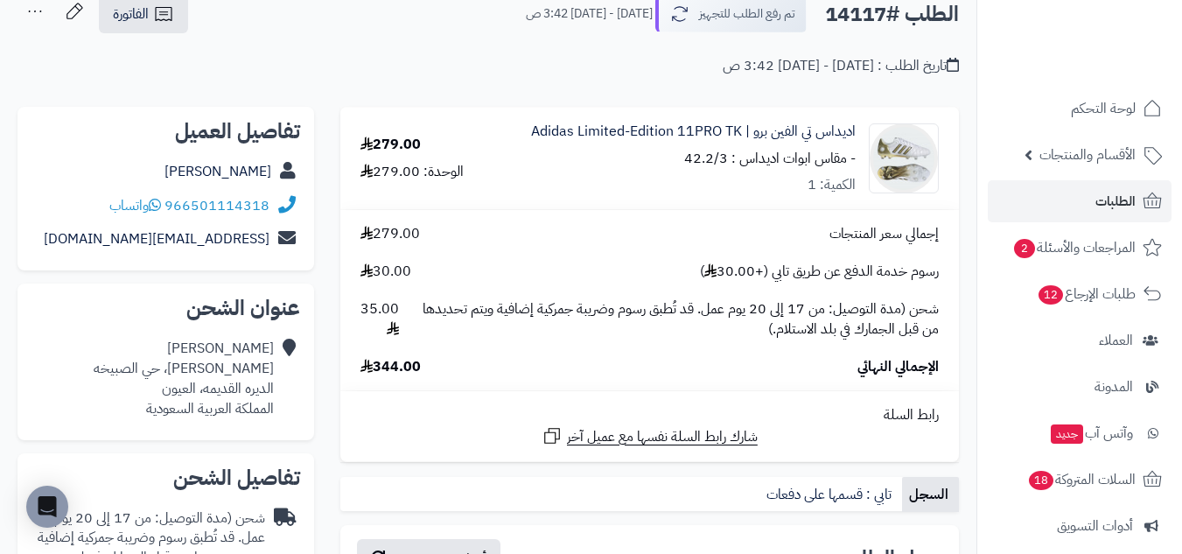
scroll to position [146, 0]
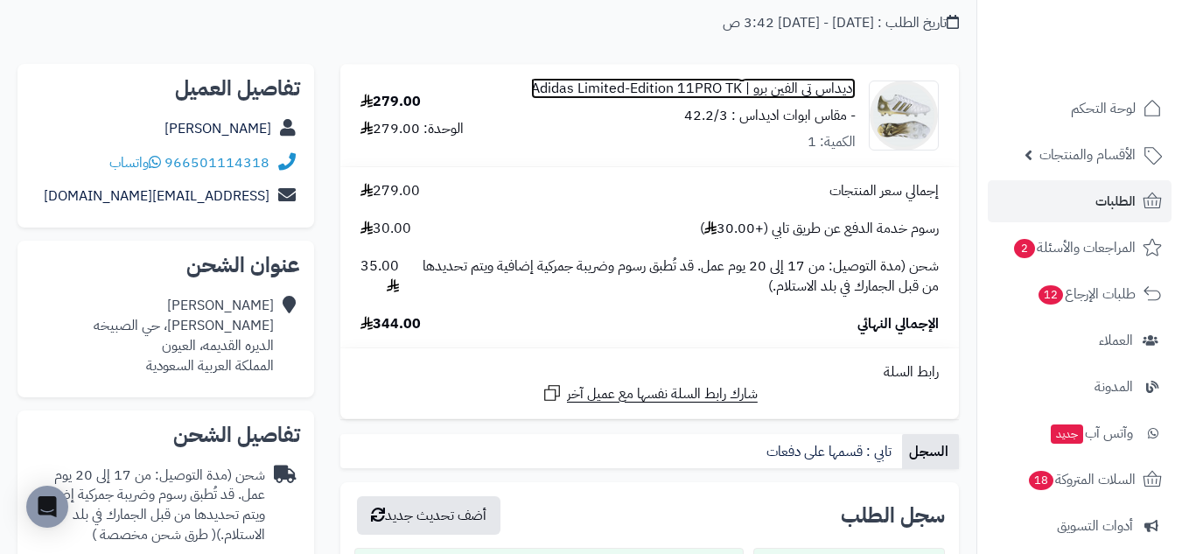
click at [825, 87] on link "اديداس تي الفين برو | Adidas Limited-Edition 11PRO TK" at bounding box center [693, 89] width 325 height 20
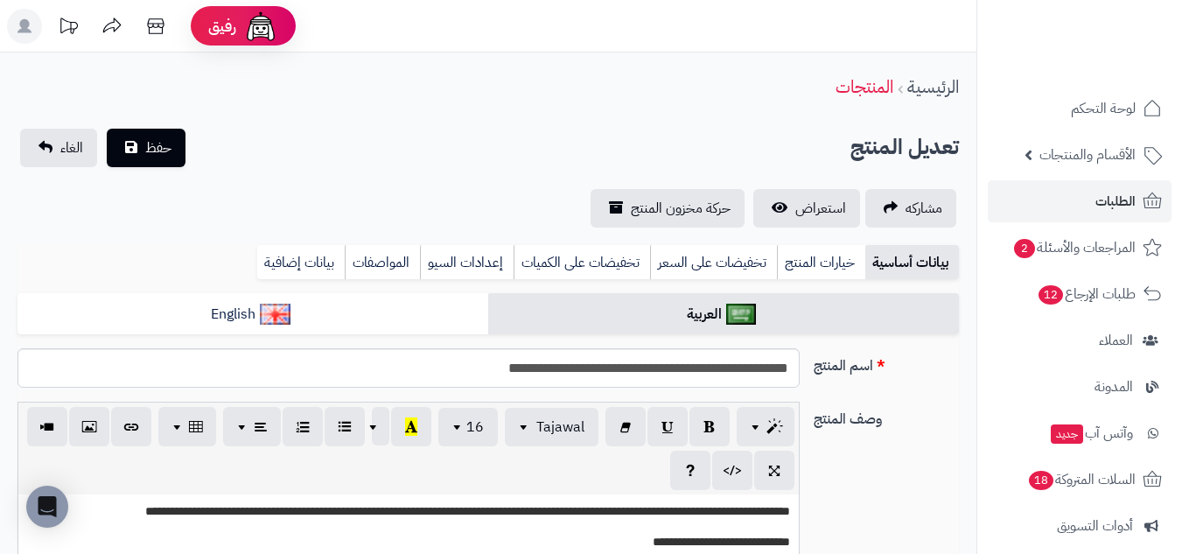
scroll to position [35, 0]
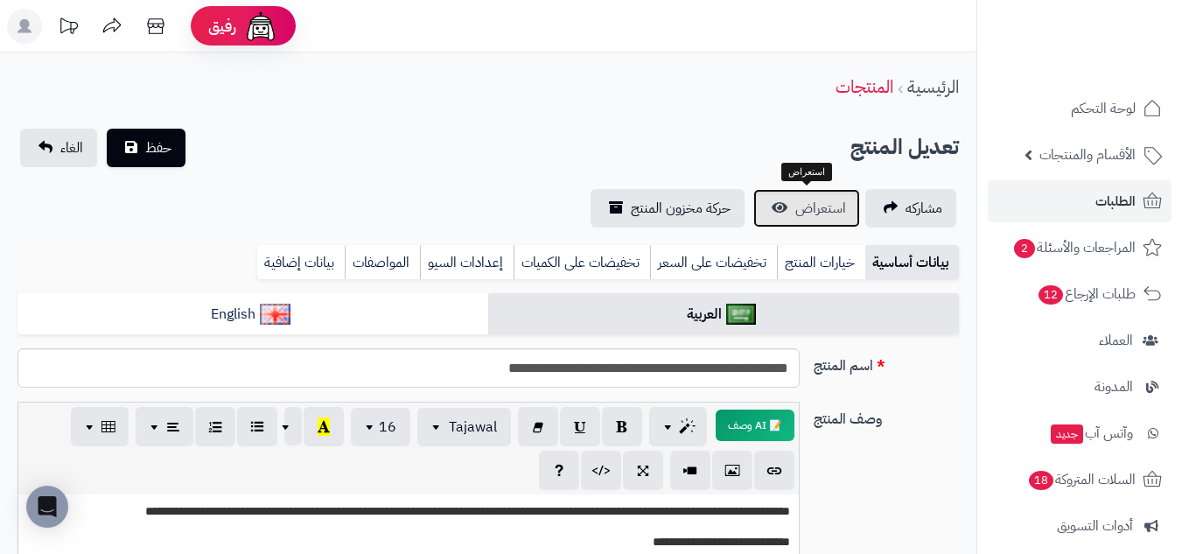
click at [845, 200] on span "استعراض" at bounding box center [820, 208] width 51 height 21
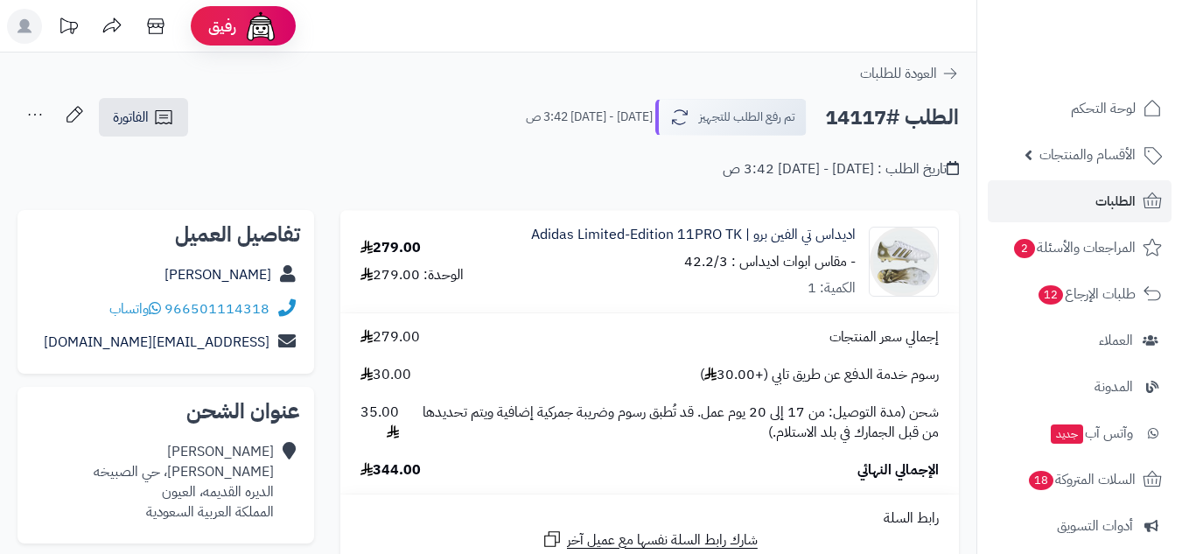
scroll to position [146, 0]
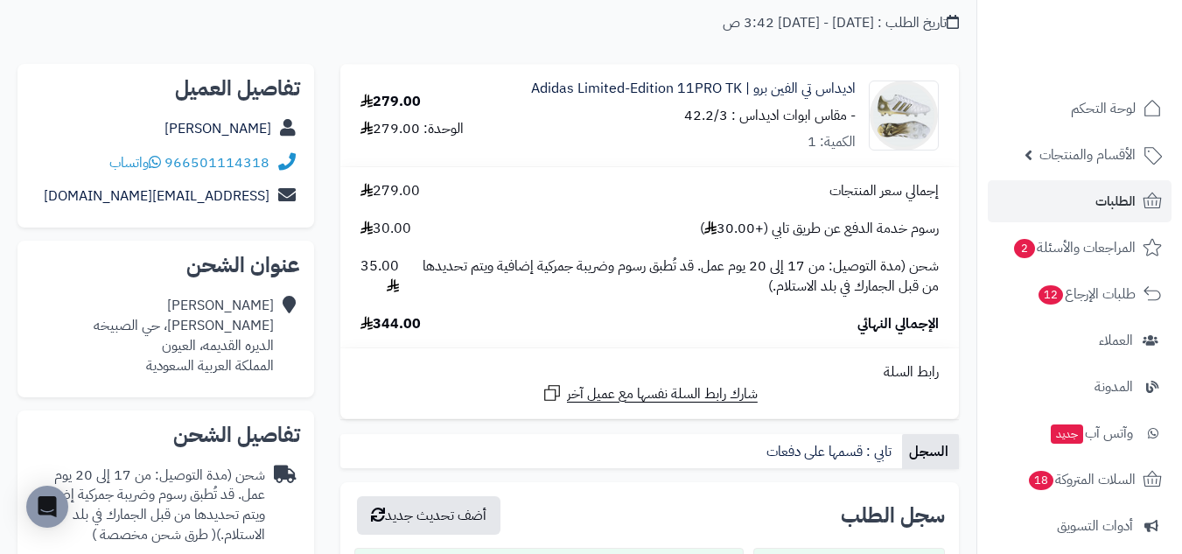
drag, startPoint x: 680, startPoint y: 114, endPoint x: 726, endPoint y: 115, distance: 46.4
click at [726, 115] on div "اديداس تي الفين برو | Adidas Limited-Edition 11PRO TK - مقاس ابوات اديداس : 42.…" at bounding box center [693, 116] width 325 height 74
copy small "42.2/3"
drag, startPoint x: 272, startPoint y: 327, endPoint x: 157, endPoint y: 350, distance: 116.8
click at [157, 350] on div "سلمان الثنيان المعيزل، حي الصبيخه الديره القديمه، العيون المملكة العربية السعود…" at bounding box center [184, 336] width 180 height 80
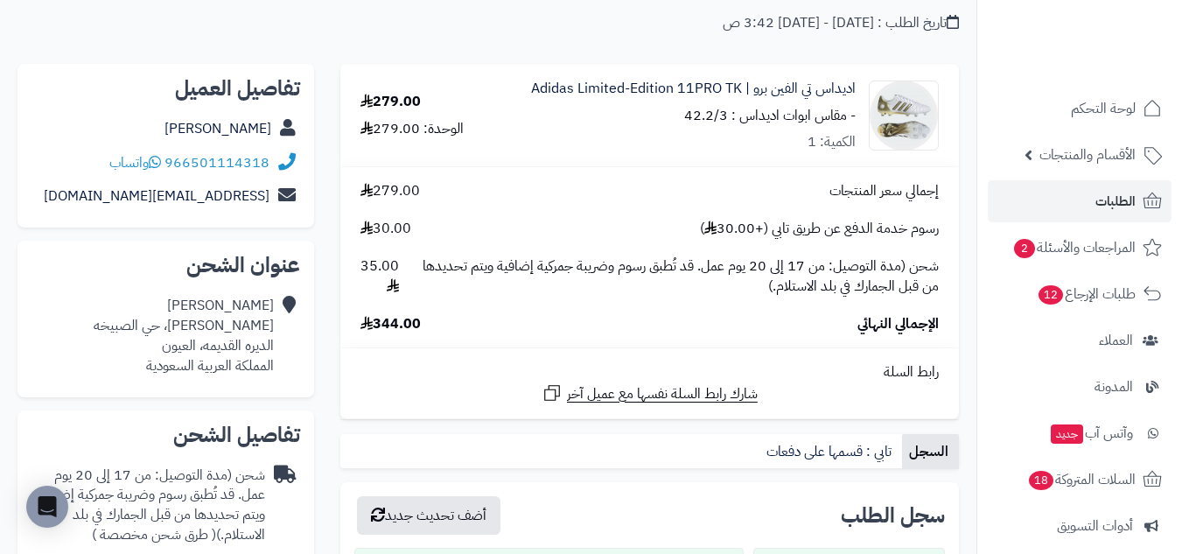
drag, startPoint x: 194, startPoint y: 314, endPoint x: 248, endPoint y: 318, distance: 54.4
click at [165, 336] on div "سلمان الثنيان المعيزل، حي الصبيخه الديره القديمه، العيون المملكة العربية السعود…" at bounding box center [184, 336] width 180 height 80
drag, startPoint x: 272, startPoint y: 323, endPoint x: 166, endPoint y: 341, distance: 107.4
click at [166, 341] on div "سلمان الثنيان المعيزل، حي الصبيخه الديره القديمه، العيون المملكة العربية السعود…" at bounding box center [184, 336] width 180 height 80
copy div "المعيزل، حي الصبيخه الديره القديمه، العيون"
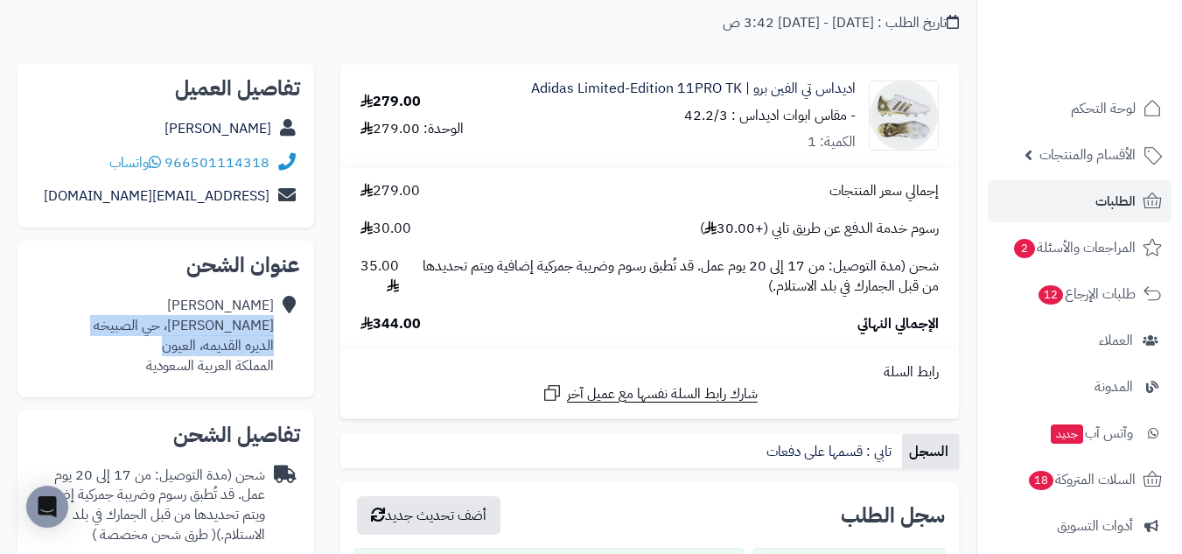
drag, startPoint x: 241, startPoint y: 328, endPoint x: 212, endPoint y: 337, distance: 31.0
click at [212, 337] on div "سلمان الثنيان المعيزل، حي الصبيخه الديره القديمه، العيون المملكة العربية السعود…" at bounding box center [184, 336] width 180 height 80
drag, startPoint x: 230, startPoint y: 329, endPoint x: 164, endPoint y: 328, distance: 66.5
click at [164, 328] on div "سلمان الثنيان المعيزل، حي الصبيخه الديره القديمه، العيون المملكة العربية السعود…" at bounding box center [184, 336] width 180 height 80
copy div "حي الصبيخه"
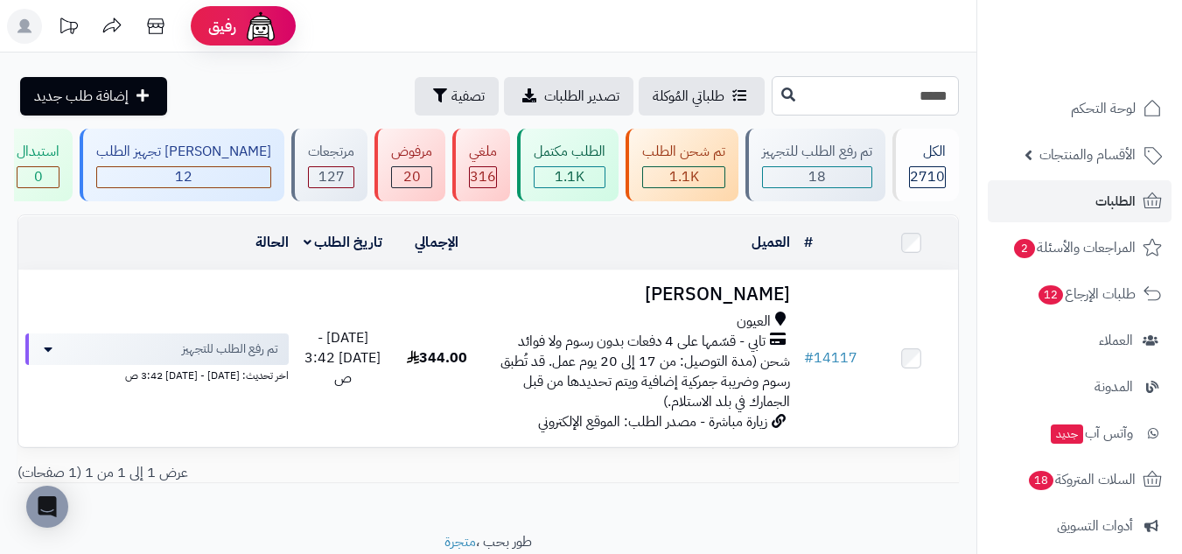
click at [929, 90] on input "*****" at bounding box center [865, 95] width 187 height 39
click at [930, 91] on input "*****" at bounding box center [865, 95] width 187 height 39
paste input "*****"
type input "*****"
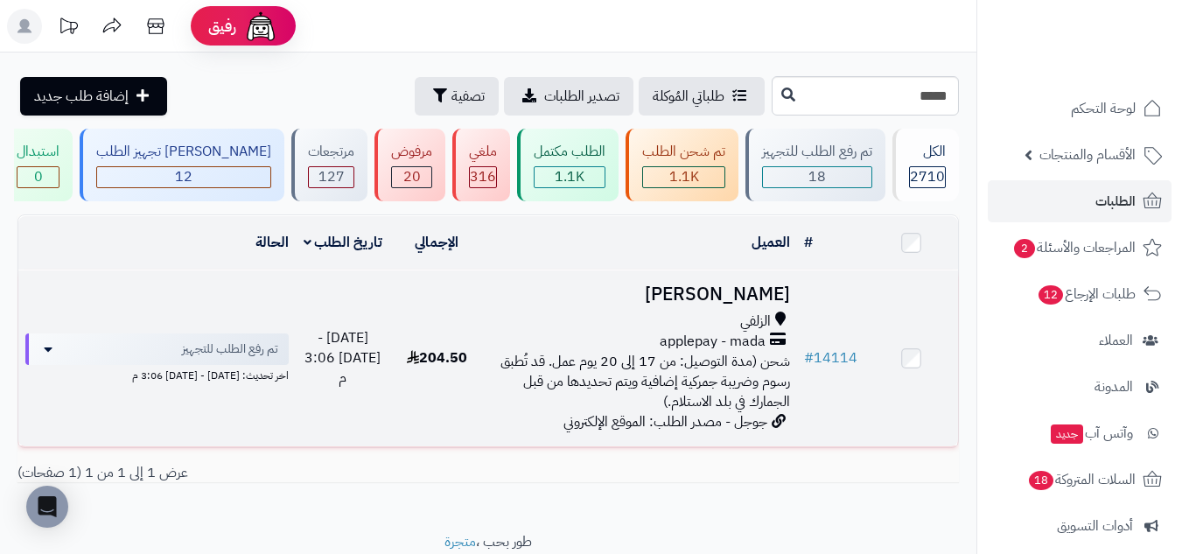
click at [539, 342] on div "applepay - mada" at bounding box center [640, 342] width 299 height 20
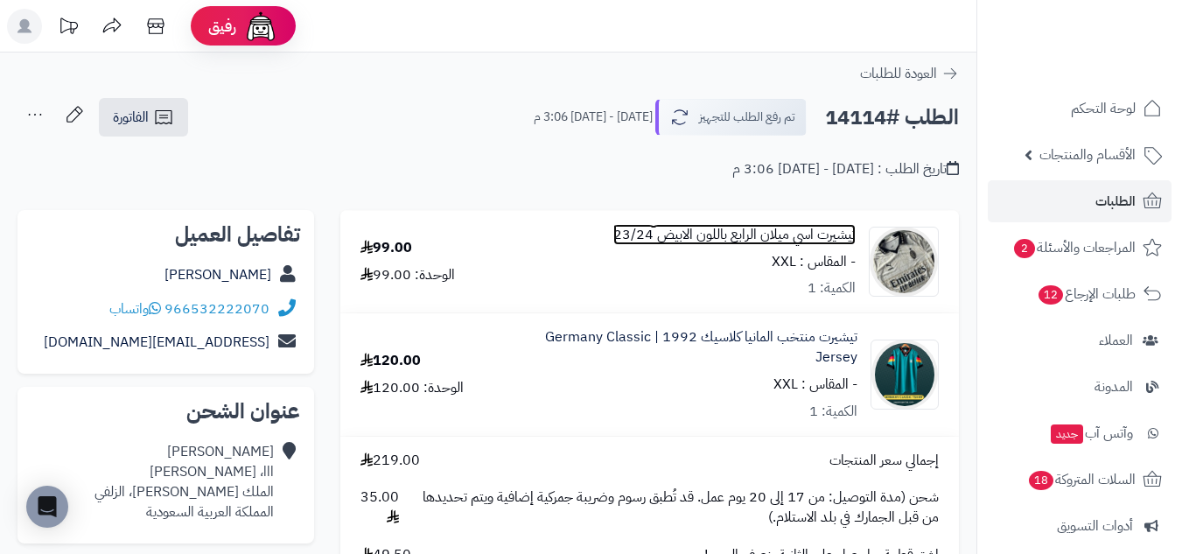
click at [842, 238] on link "تيشيرت اسي ميلان الرابع باللون الابيض 23/24" at bounding box center [734, 235] width 242 height 20
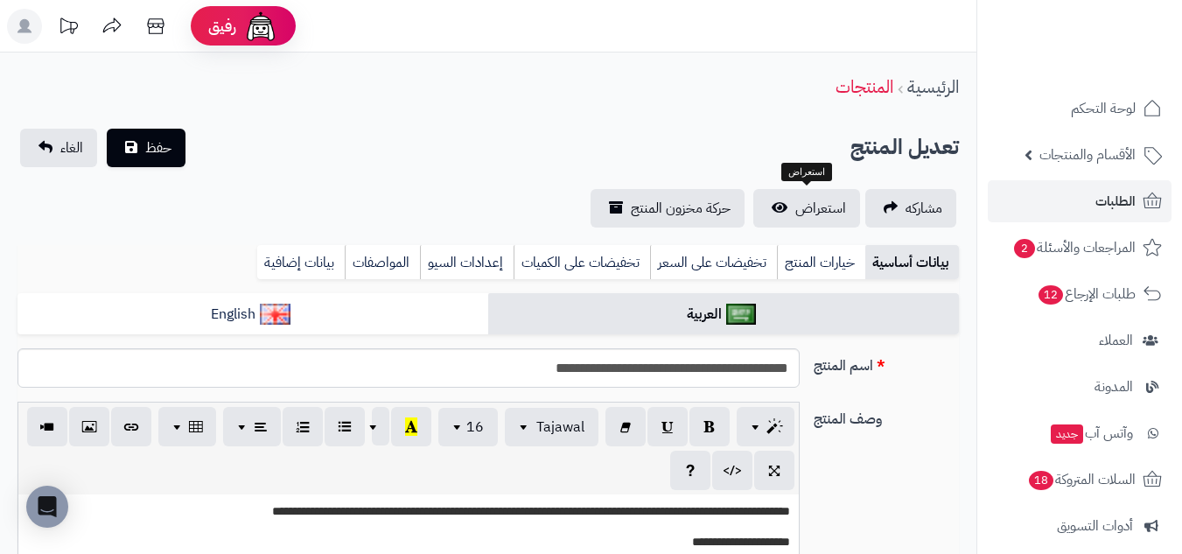
scroll to position [429, 0]
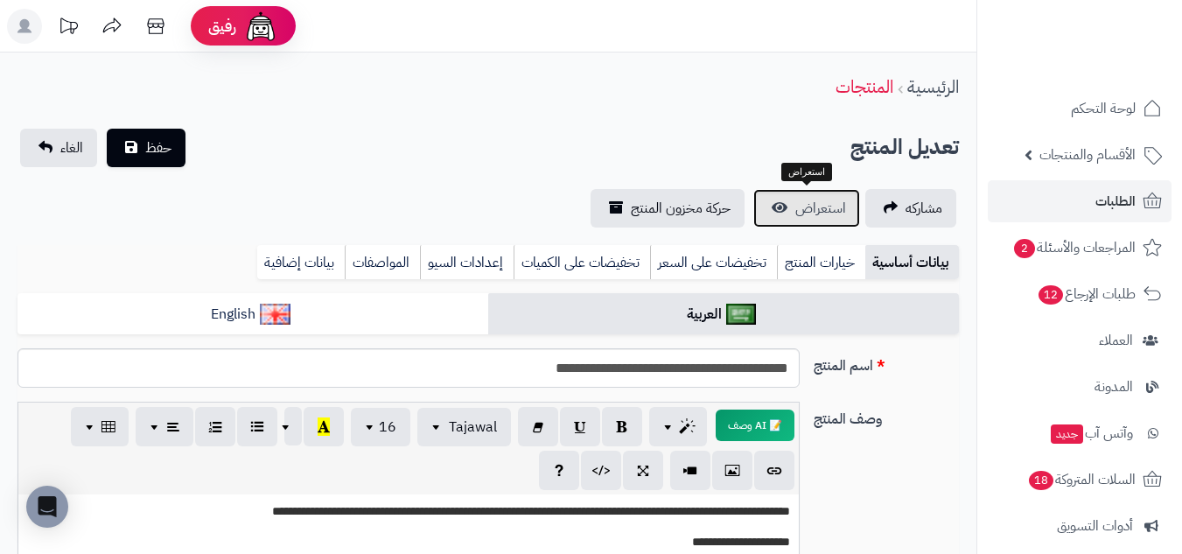
click at [813, 204] on span "استعراض" at bounding box center [820, 208] width 51 height 21
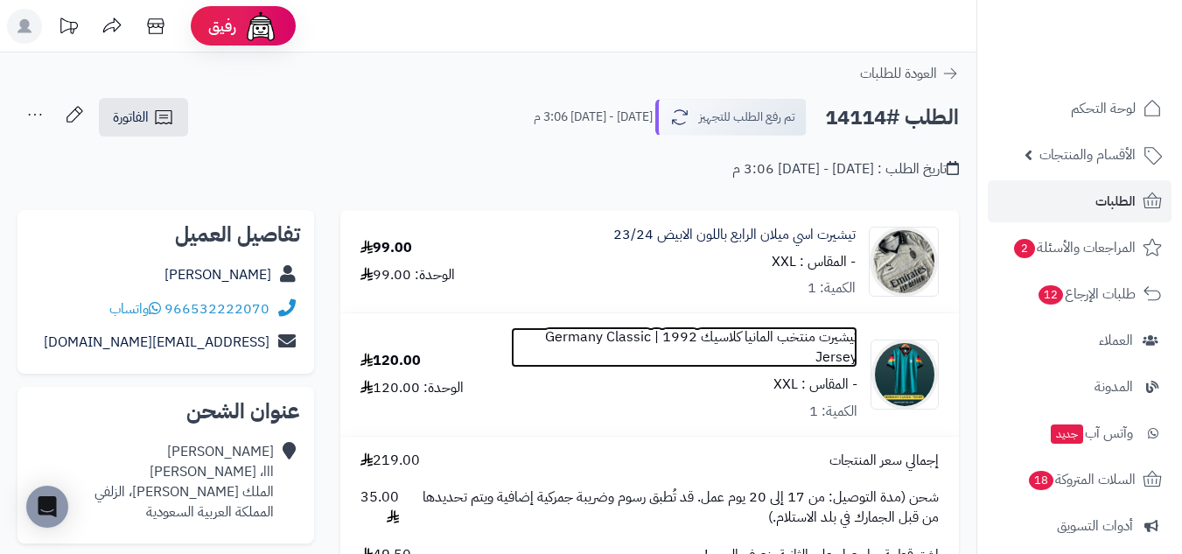
click at [799, 339] on link "تيشيرت منتخب المانيا كلاسيك 1992 | Germany Classic Jersey" at bounding box center [684, 347] width 346 height 40
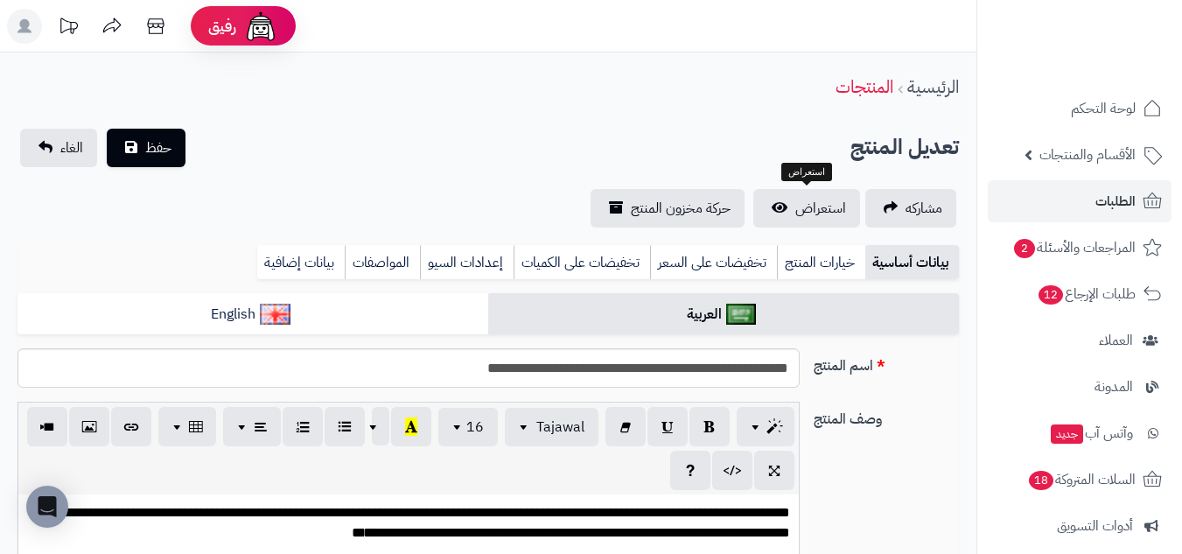
click at [825, 212] on span "استعراض" at bounding box center [820, 208] width 51 height 21
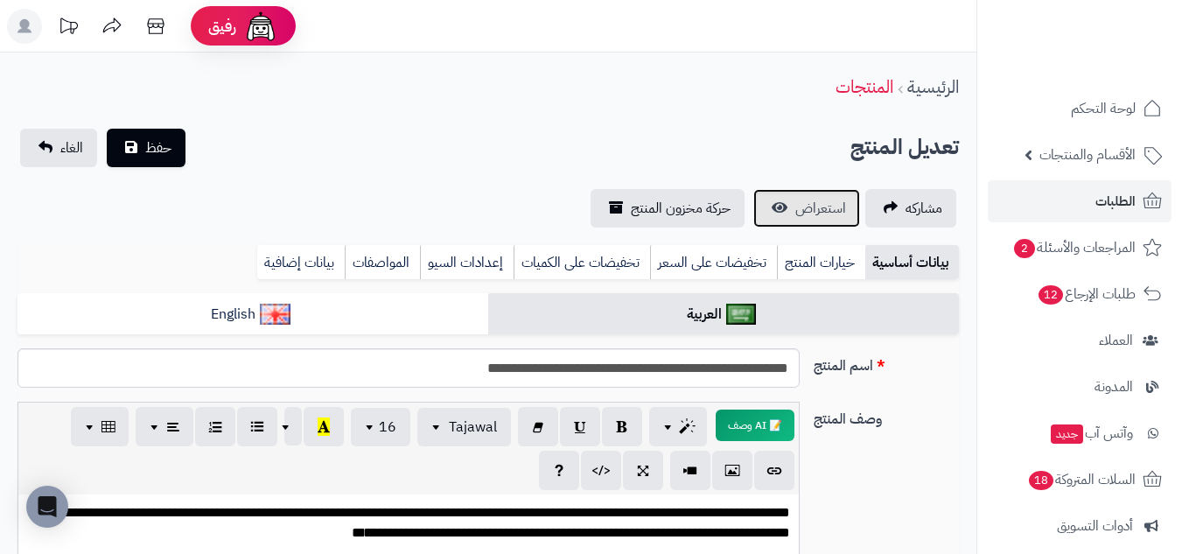
scroll to position [604, 0]
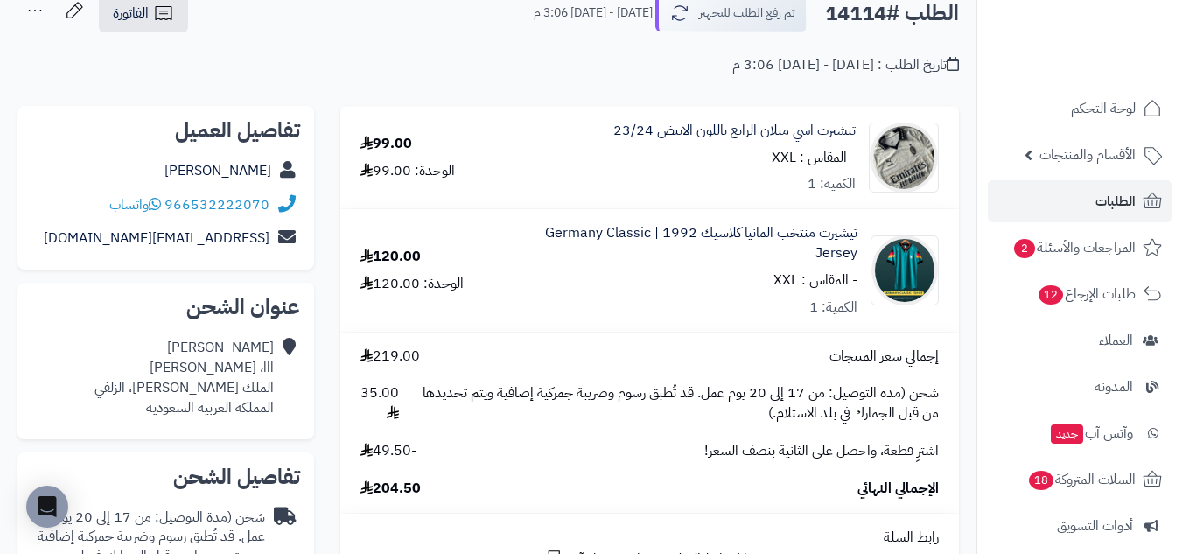
scroll to position [146, 0]
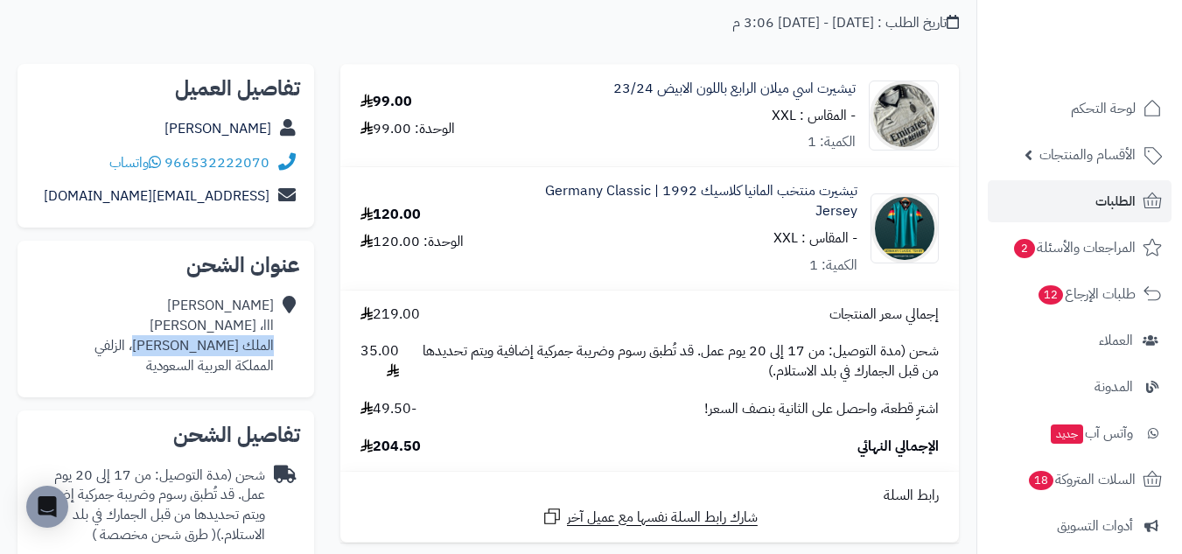
drag, startPoint x: 272, startPoint y: 346, endPoint x: 168, endPoint y: 344, distance: 104.1
click at [168, 344] on div "[PERSON_NAME]، [PERSON_NAME]، الزلفي المملكة العربية السعودية" at bounding box center [183, 336] width 179 height 80
copy div "الملك [PERSON_NAME]، الزلفي"
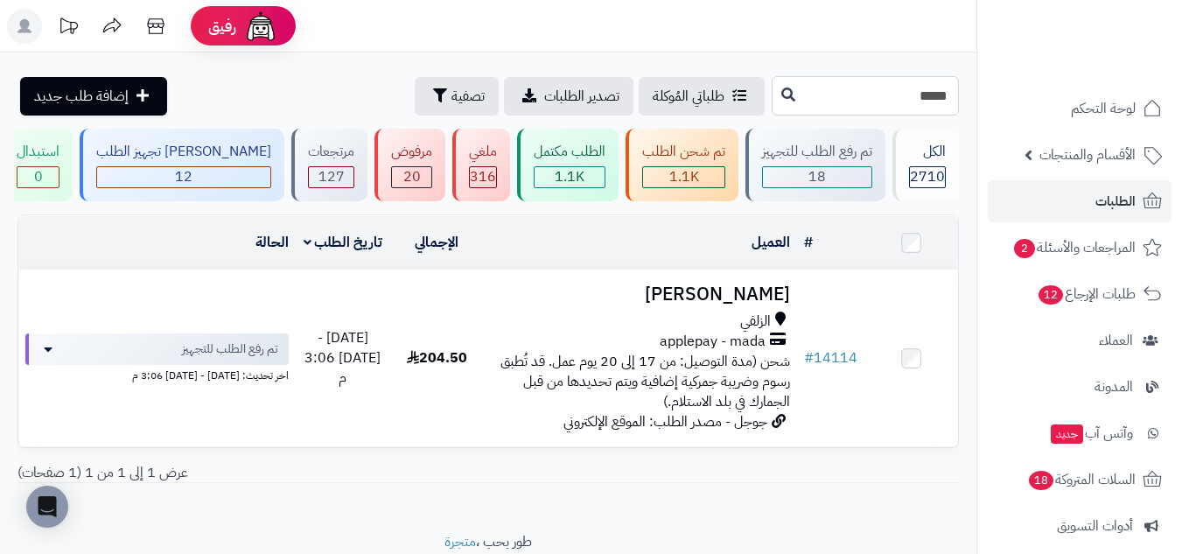
click at [942, 91] on input "*****" at bounding box center [865, 95] width 187 height 39
paste input "*****"
type input "*****"
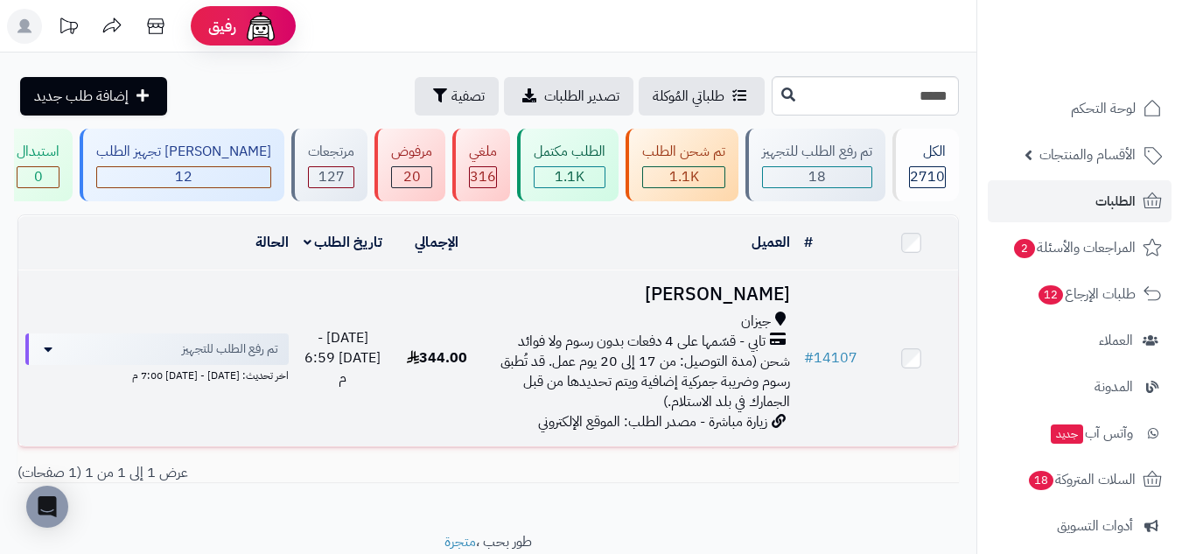
click at [554, 298] on h3 "[PERSON_NAME]" at bounding box center [640, 294] width 299 height 20
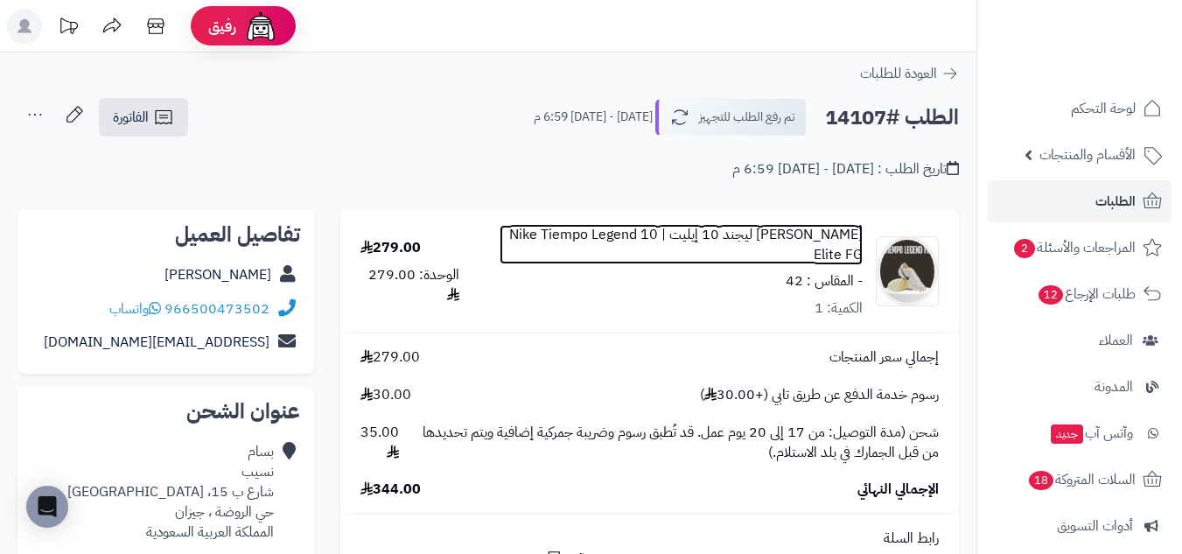
click at [837, 232] on link "[PERSON_NAME] ليجند 10 إيليت | Nike Tiempo Legend 10 Elite FG" at bounding box center [680, 245] width 363 height 40
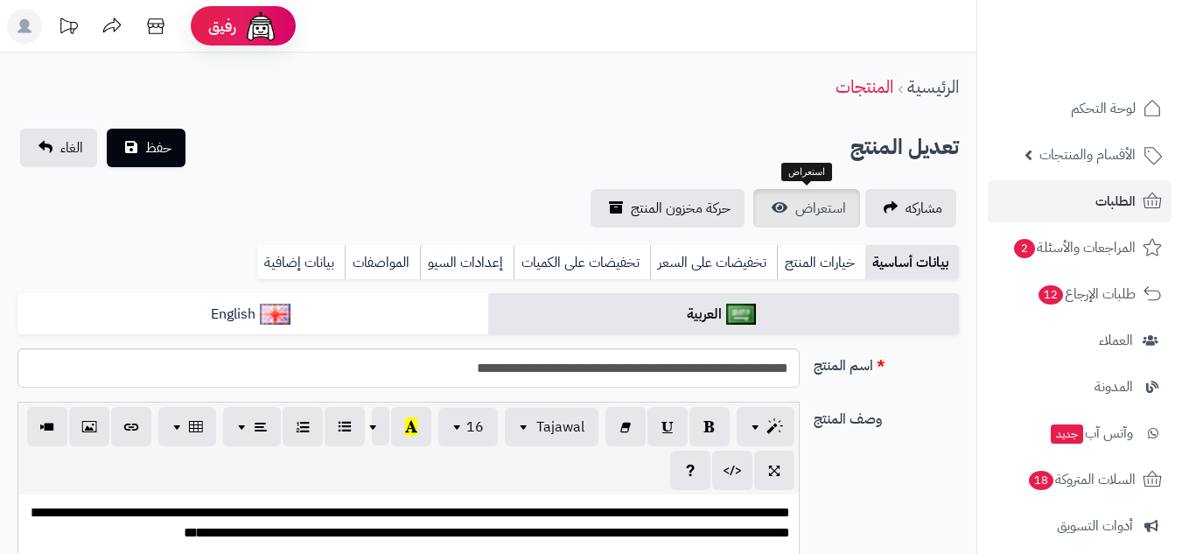
scroll to position [779, 0]
click at [821, 207] on span "استعراض" at bounding box center [820, 208] width 51 height 21
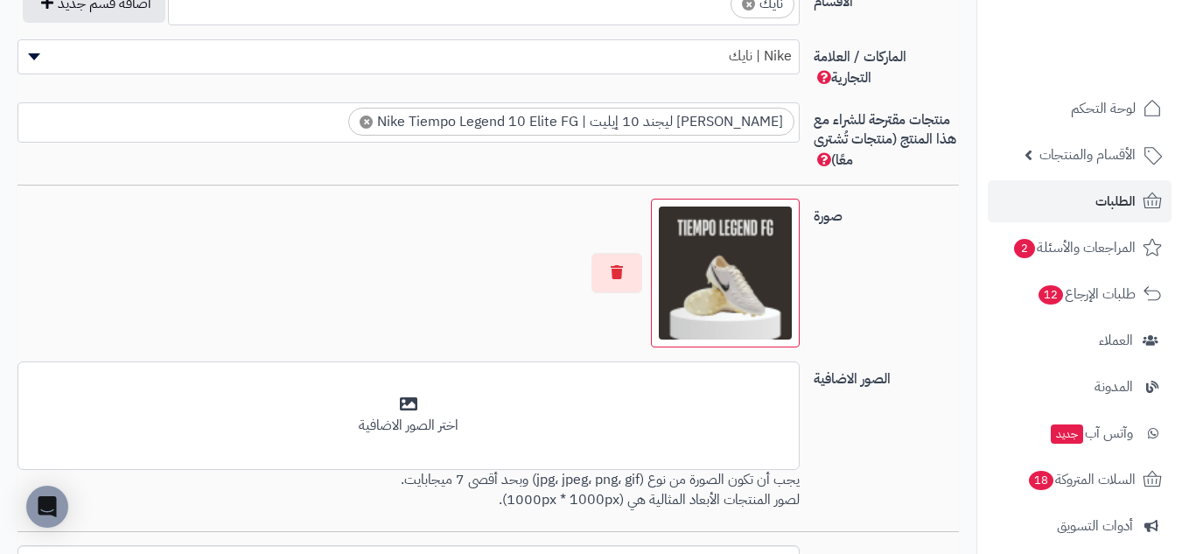
scroll to position [1284, 0]
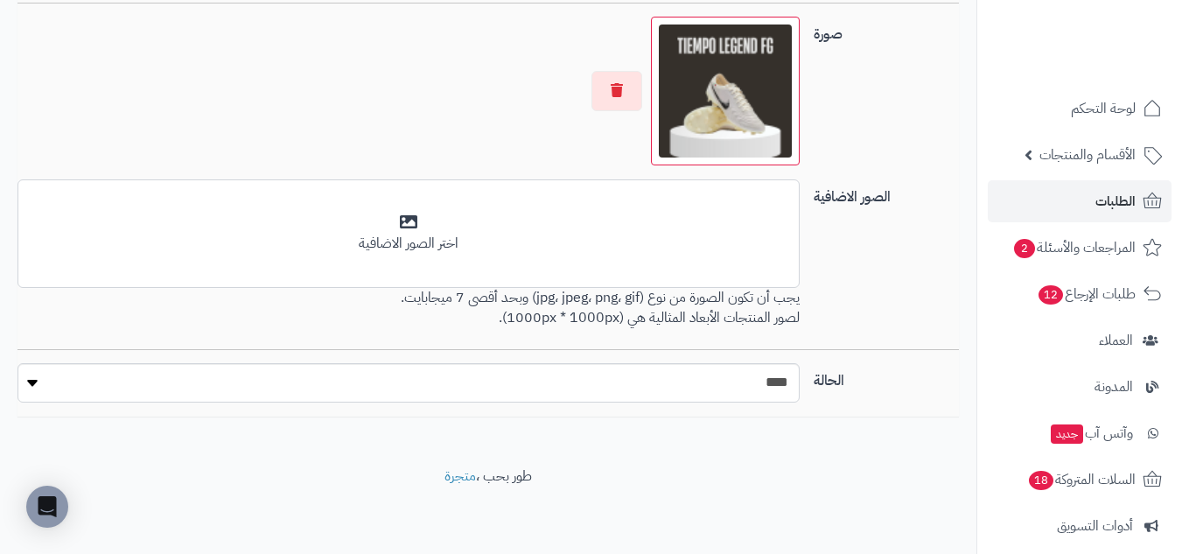
click at [725, 96] on img at bounding box center [725, 90] width 133 height 133
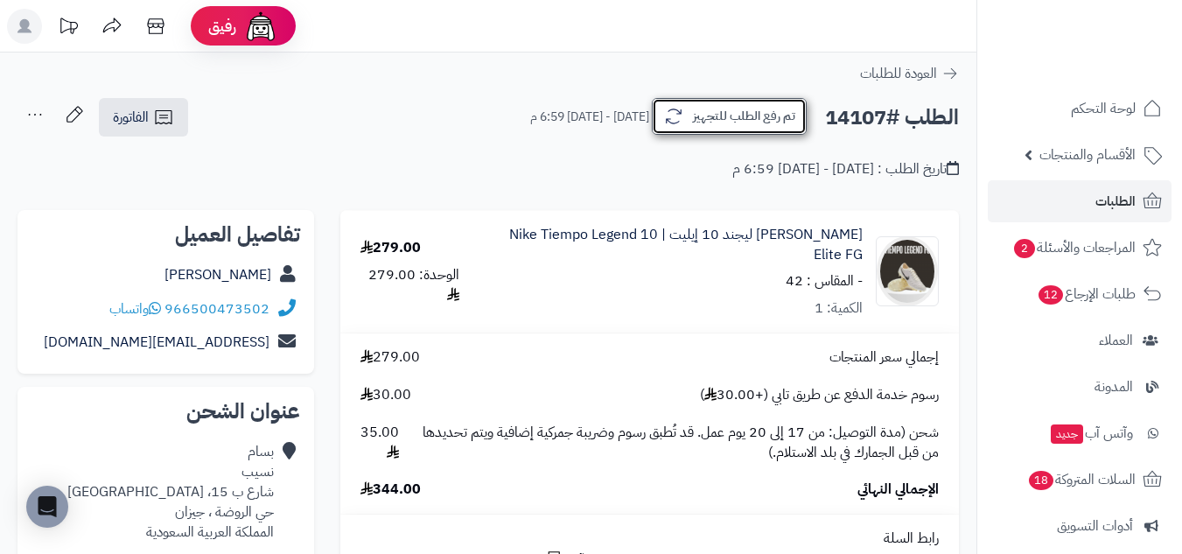
click at [779, 116] on button "تم رفع الطلب للتجهيز" at bounding box center [729, 116] width 155 height 37
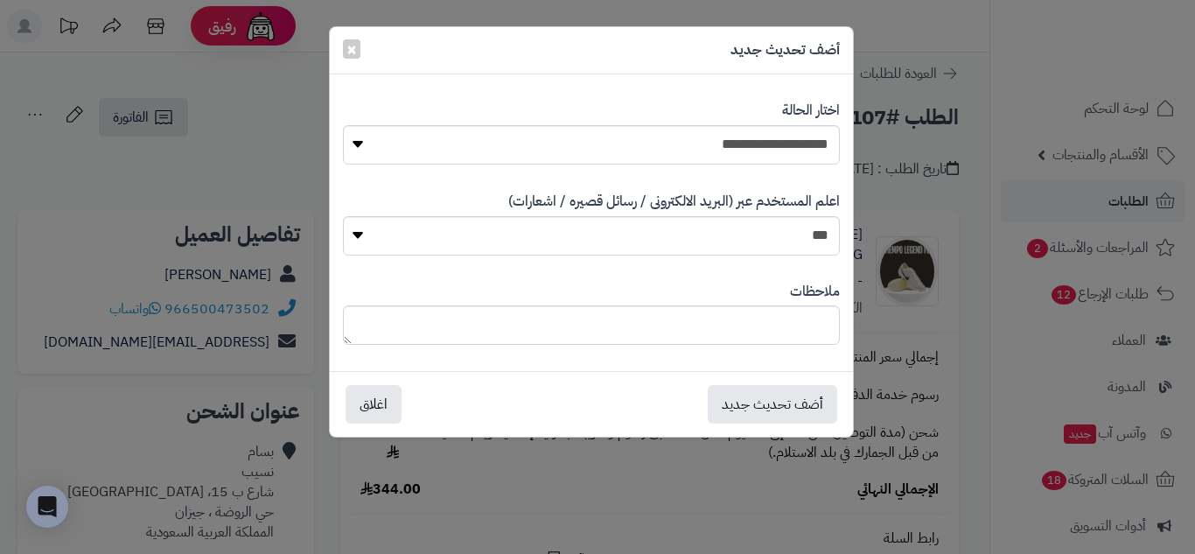
drag, startPoint x: 805, startPoint y: 111, endPoint x: 807, endPoint y: 122, distance: 11.5
click at [806, 119] on label "اختار الحالة" at bounding box center [811, 111] width 58 height 20
click at [814, 157] on select "**********" at bounding box center [591, 144] width 497 height 39
select select "**"
click at [349, 125] on select "**********" at bounding box center [591, 144] width 497 height 39
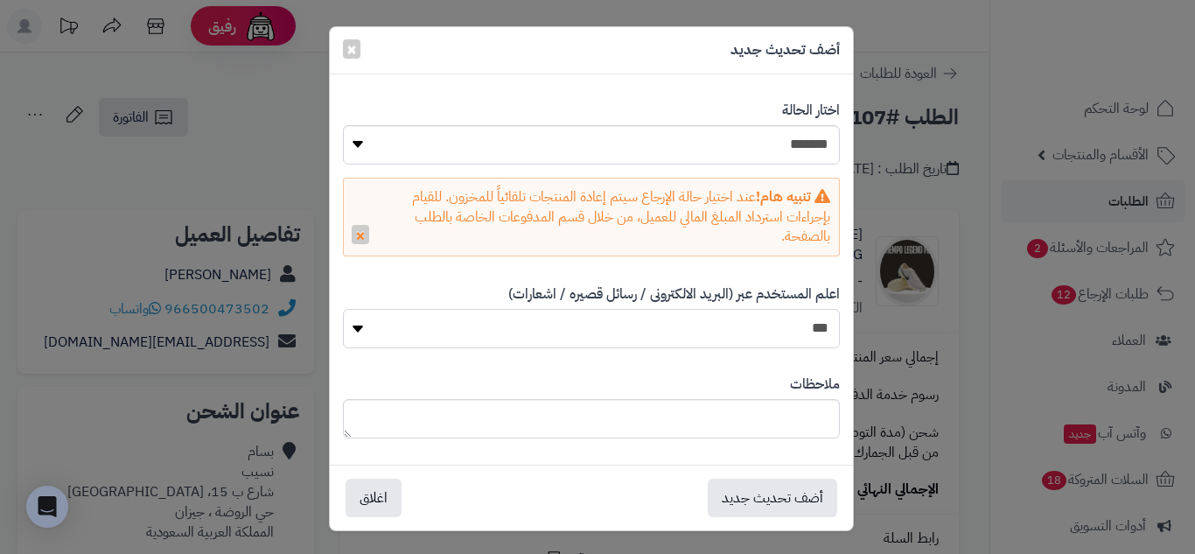
click at [828, 325] on select "*** **" at bounding box center [591, 328] width 497 height 39
select select "*"
click at [349, 309] on select "*** **" at bounding box center [591, 328] width 497 height 39
click at [815, 490] on button "أضف تحديث جديد" at bounding box center [772, 497] width 129 height 38
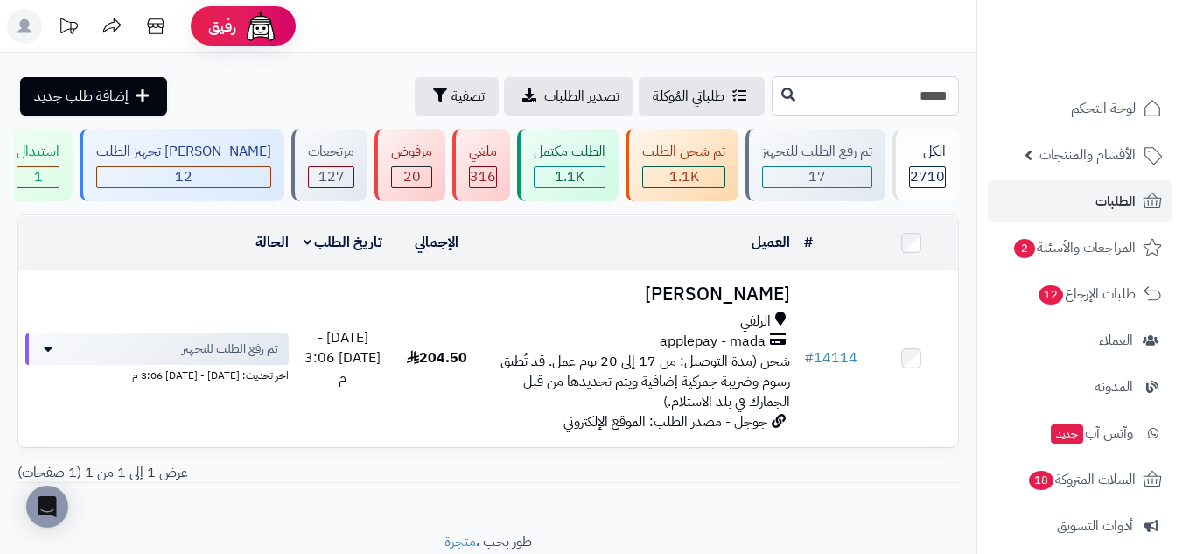
click at [932, 93] on input "*****" at bounding box center [865, 95] width 187 height 39
click at [932, 92] on input "*****" at bounding box center [865, 95] width 187 height 39
paste input "*****"
type input "*****"
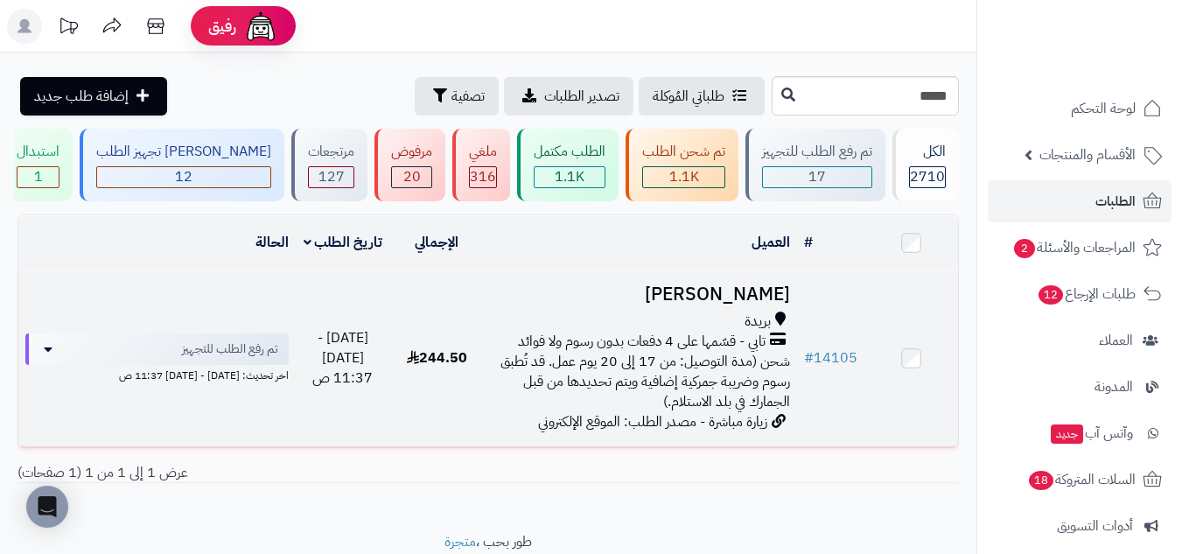
click at [436, 328] on td "244.50" at bounding box center [437, 358] width 94 height 176
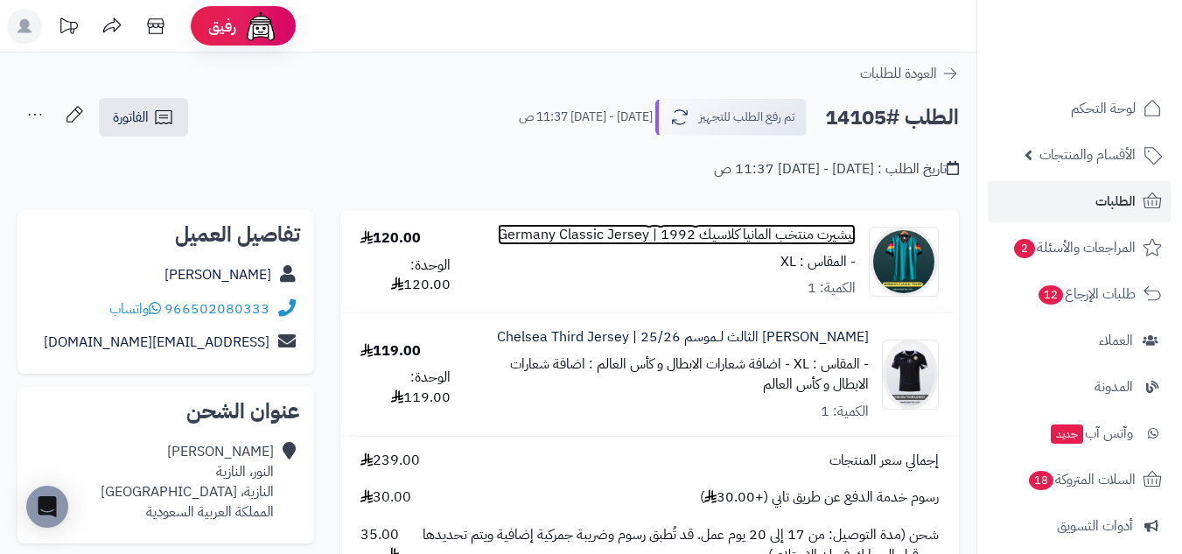
click at [850, 232] on link "تيشيرت منتخب المانيا كلاسيك 1992 | Germany Classic Jersey" at bounding box center [677, 235] width 358 height 20
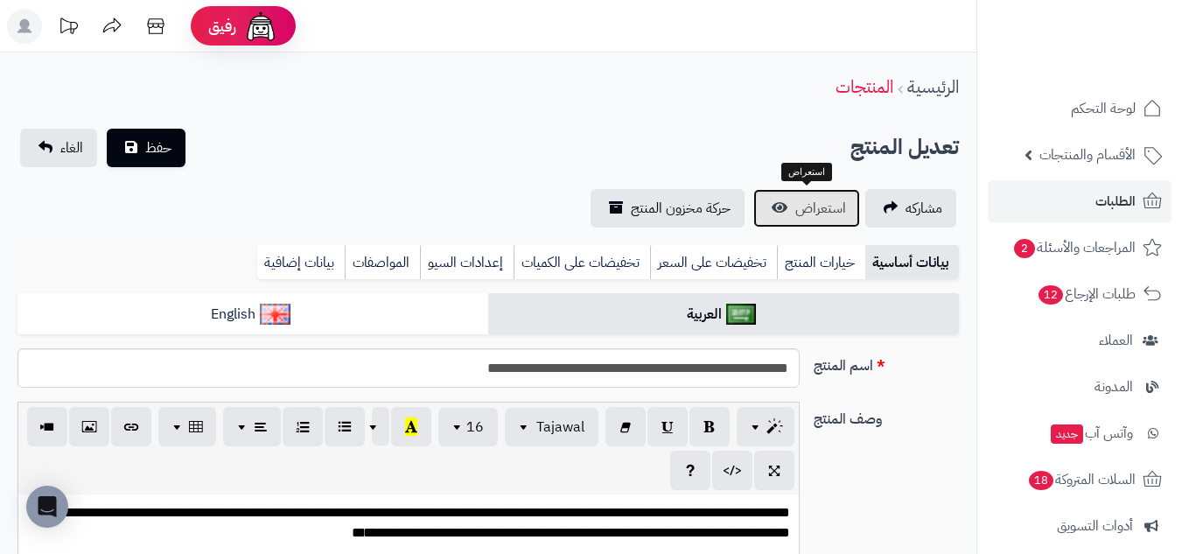
scroll to position [604, 0]
click at [824, 215] on span "استعراض" at bounding box center [820, 208] width 51 height 21
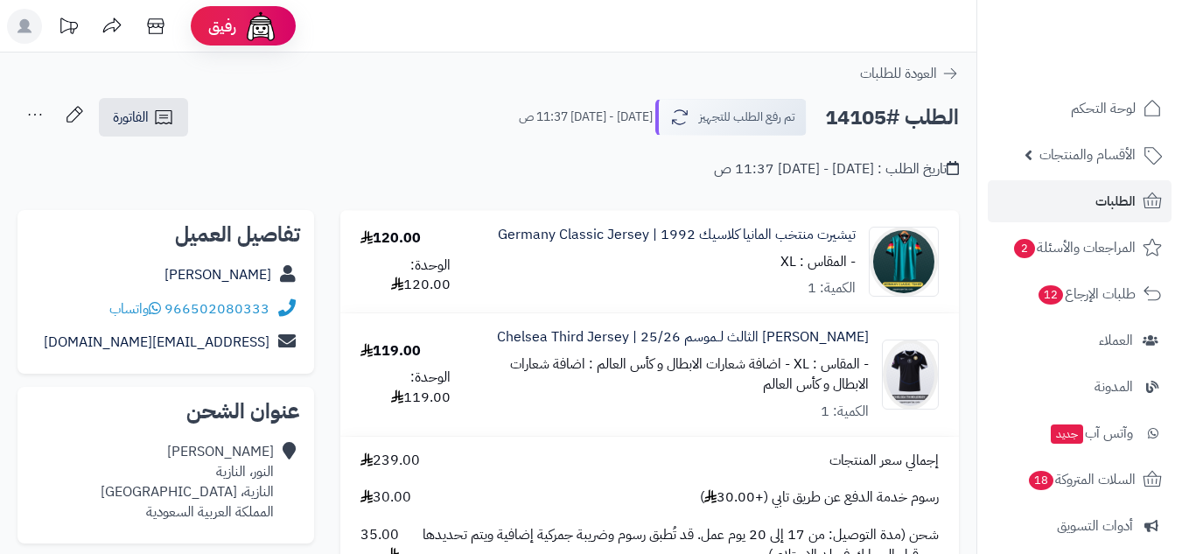
scroll to position [146, 0]
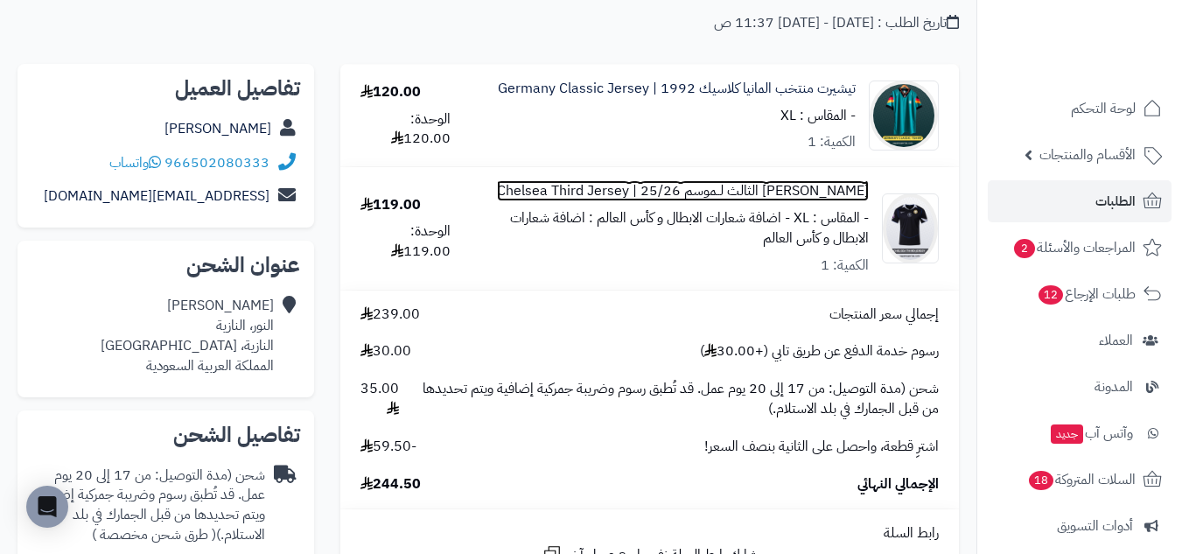
click at [846, 182] on link "[PERSON_NAME] الثالث لــموسم 25/26 | Chelsea Third Jersey" at bounding box center [683, 191] width 372 height 20
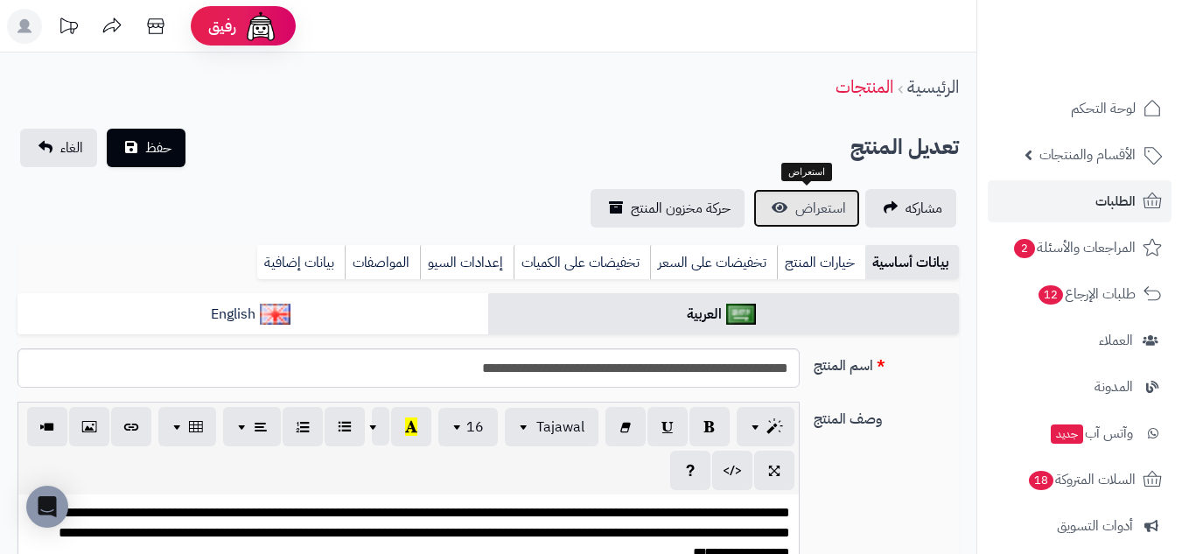
scroll to position [232, 0]
click at [825, 212] on span "استعراض" at bounding box center [820, 208] width 51 height 21
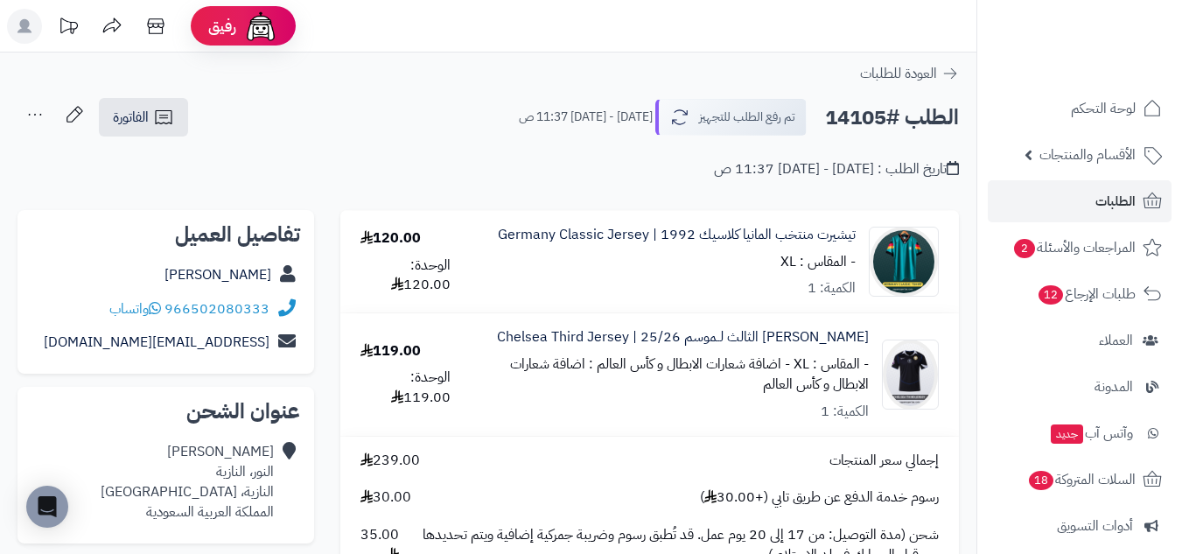
scroll to position [146, 0]
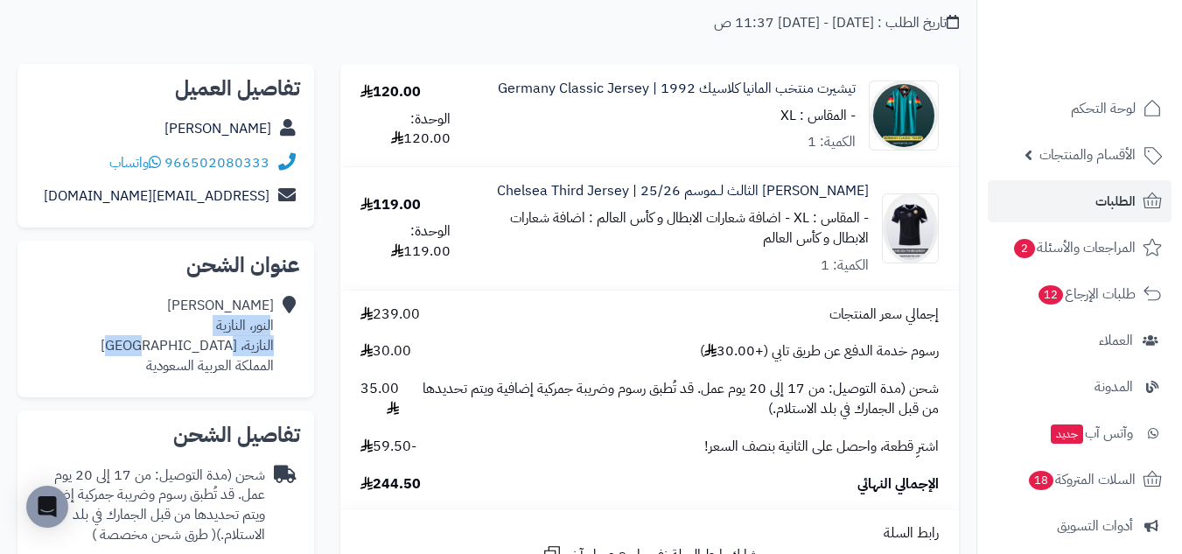
drag, startPoint x: 269, startPoint y: 328, endPoint x: 207, endPoint y: 351, distance: 65.3
click at [207, 351] on div "[PERSON_NAME] النور، النازية النازية، بريدة المملكة العربية السعودية" at bounding box center [187, 336] width 173 height 80
copy div "لنور، النازية النازية، [GEOGRAPHIC_DATA]"
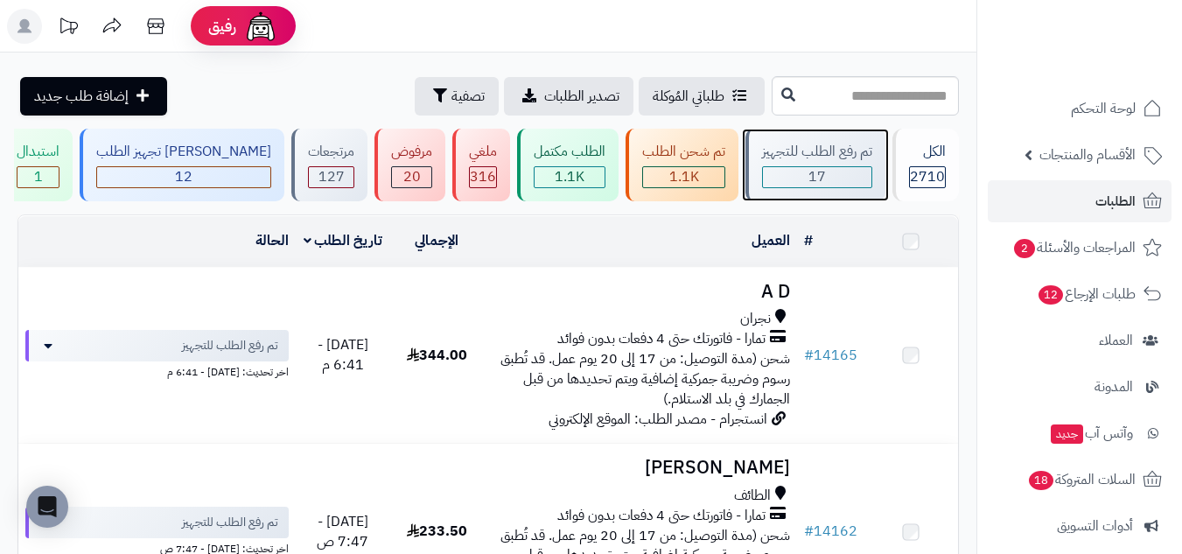
click at [835, 172] on div "17" at bounding box center [817, 177] width 108 height 20
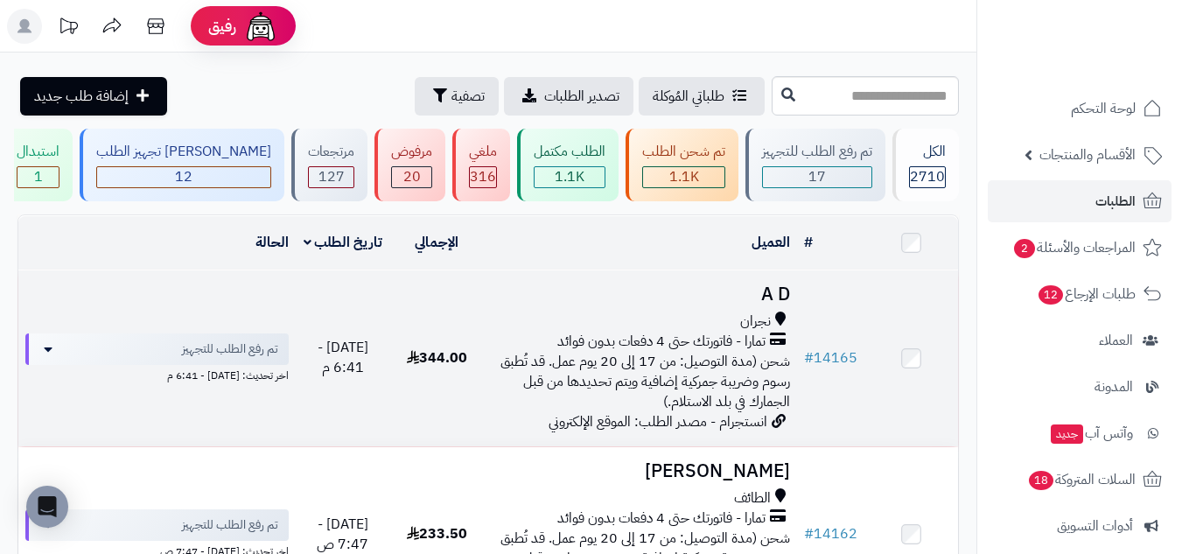
click at [676, 290] on h3 "A D" at bounding box center [640, 294] width 299 height 20
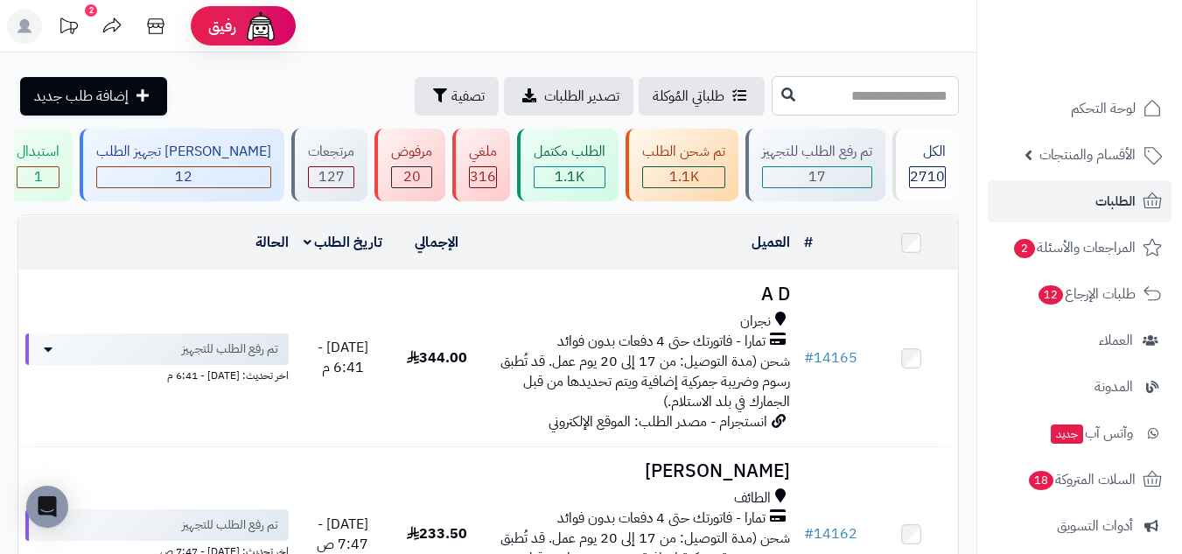
paste input "*****"
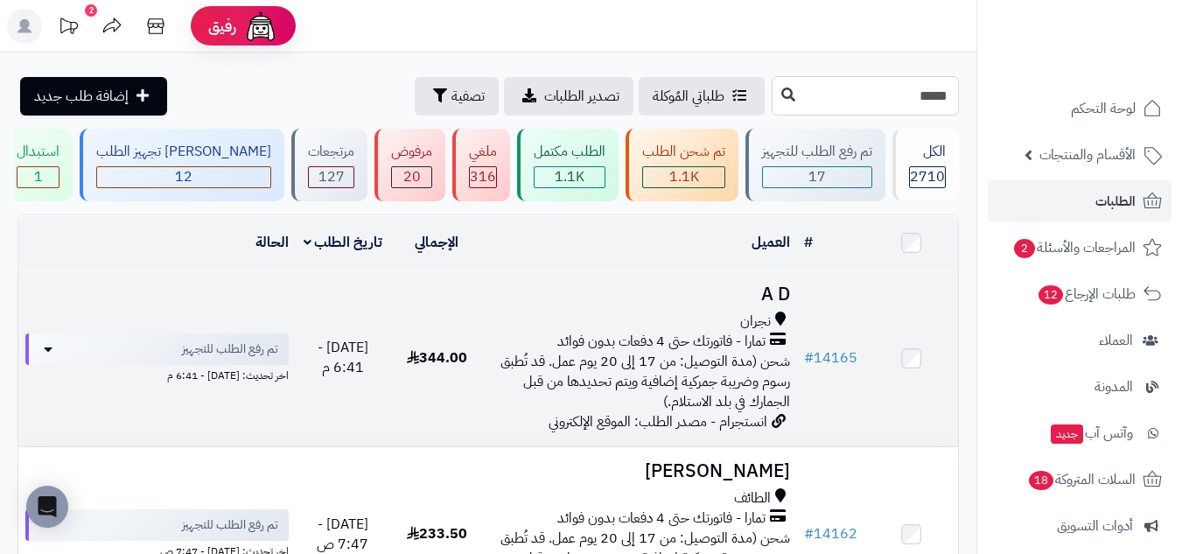
type input "*****"
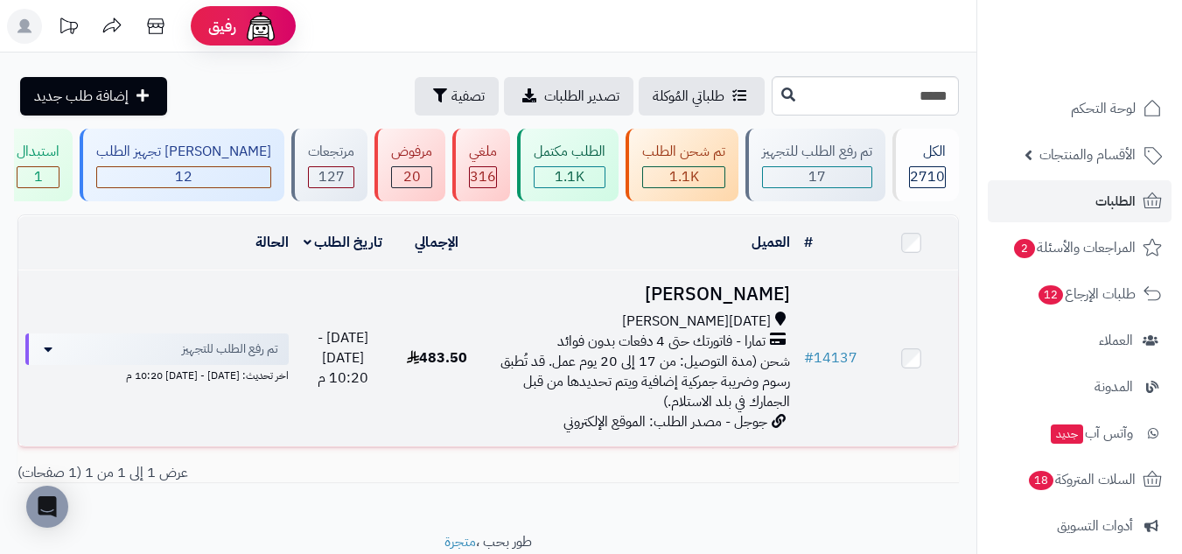
click at [492, 285] on h3 "محمد البارقي" at bounding box center [640, 294] width 299 height 20
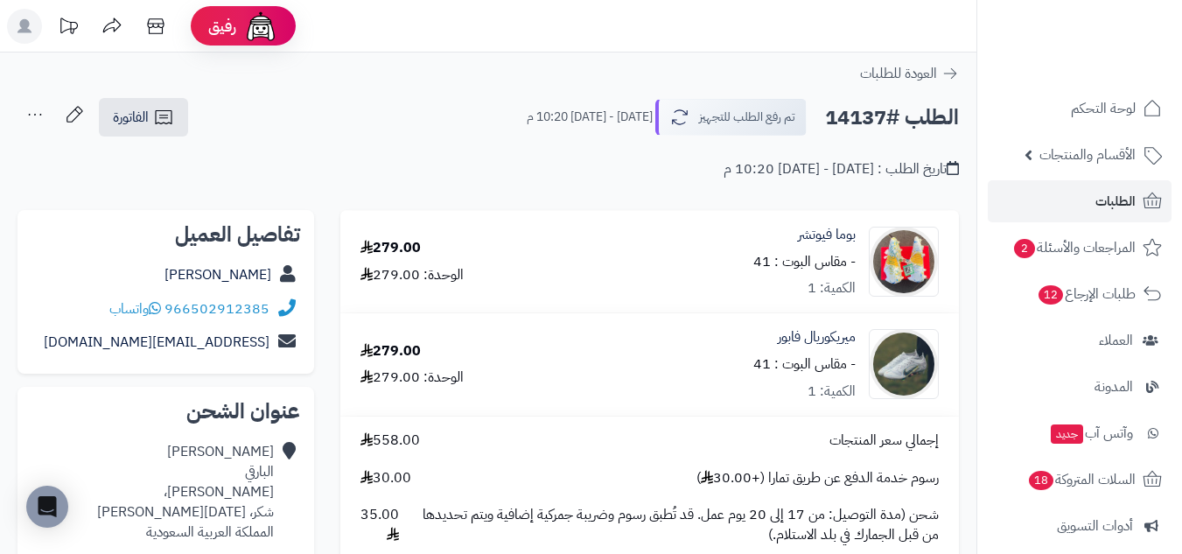
drag, startPoint x: 278, startPoint y: 271, endPoint x: 192, endPoint y: 282, distance: 86.4
click at [192, 282] on div "[PERSON_NAME]" at bounding box center [165, 275] width 269 height 34
copy div "[PERSON_NAME]"
drag, startPoint x: 165, startPoint y: 314, endPoint x: 193, endPoint y: 311, distance: 28.2
click at [193, 311] on div "966502912385 واتساب" at bounding box center [189, 309] width 160 height 20
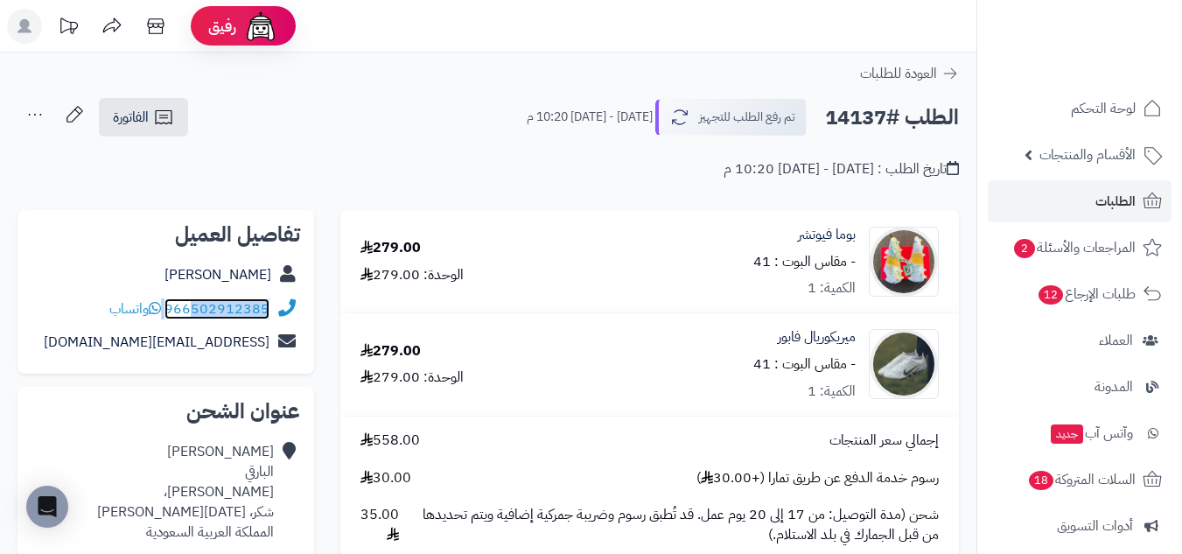
copy div "502912385"
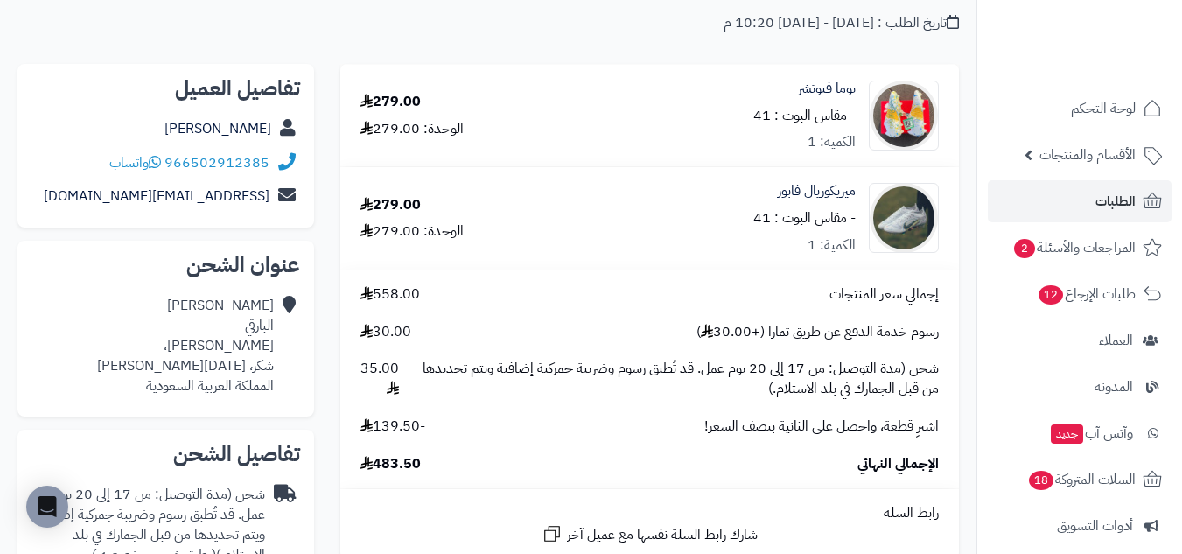
click at [231, 367] on div "[PERSON_NAME] [PERSON_NAME]، [PERSON_NAME]، [DATE][PERSON_NAME] المملكة العربية…" at bounding box center [185, 346] width 177 height 100
click at [164, 369] on div "[PERSON_NAME] [PERSON_NAME]، [PERSON_NAME]، [DATE][PERSON_NAME] المملكة العربية…" at bounding box center [185, 346] width 177 height 100
drag, startPoint x: 186, startPoint y: 365, endPoint x: 246, endPoint y: 365, distance: 59.5
click at [246, 365] on div "[PERSON_NAME] [PERSON_NAME]، [PERSON_NAME]، [DATE][PERSON_NAME] المملكة العربية…" at bounding box center [185, 346] width 177 height 100
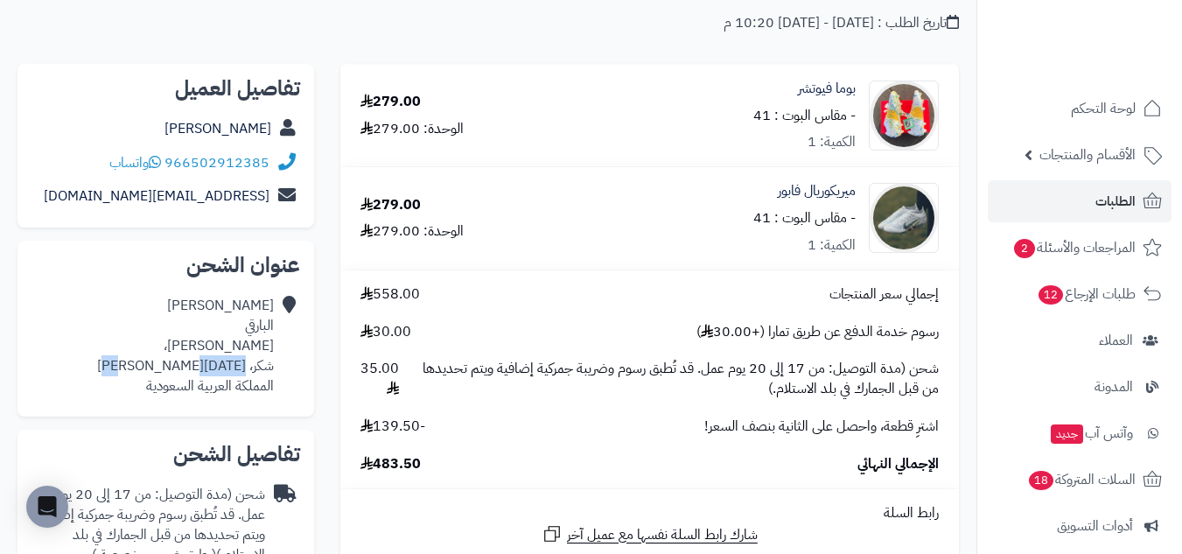
copy div "[DATE][PERSON_NAME]"
